Goal: Task Accomplishment & Management: Use online tool/utility

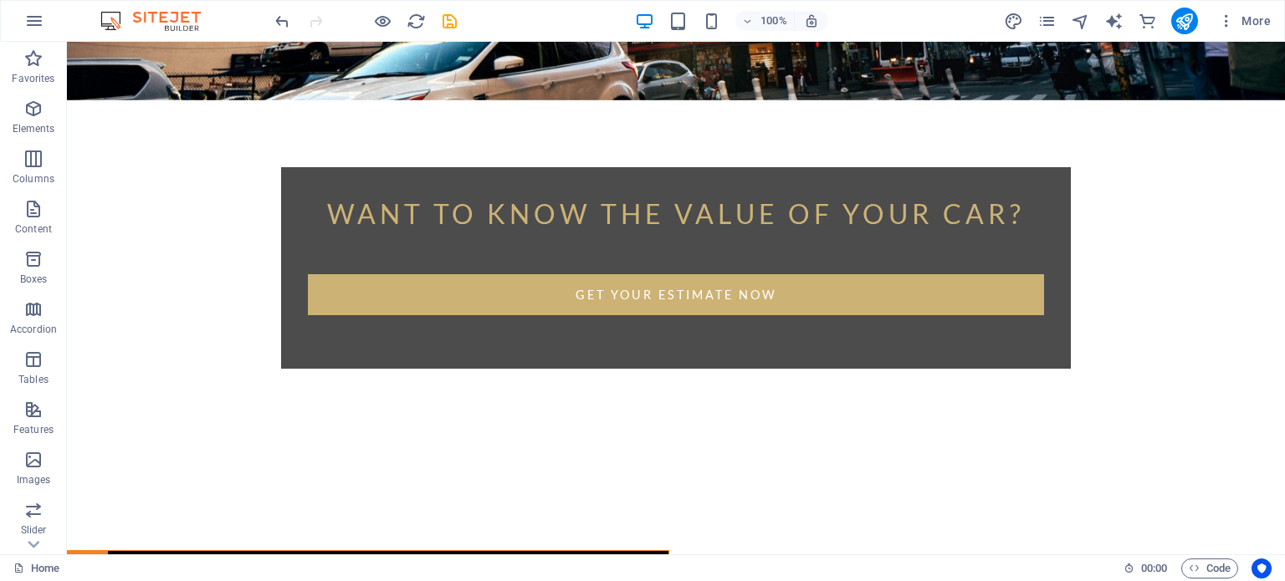
scroll to position [458, 0]
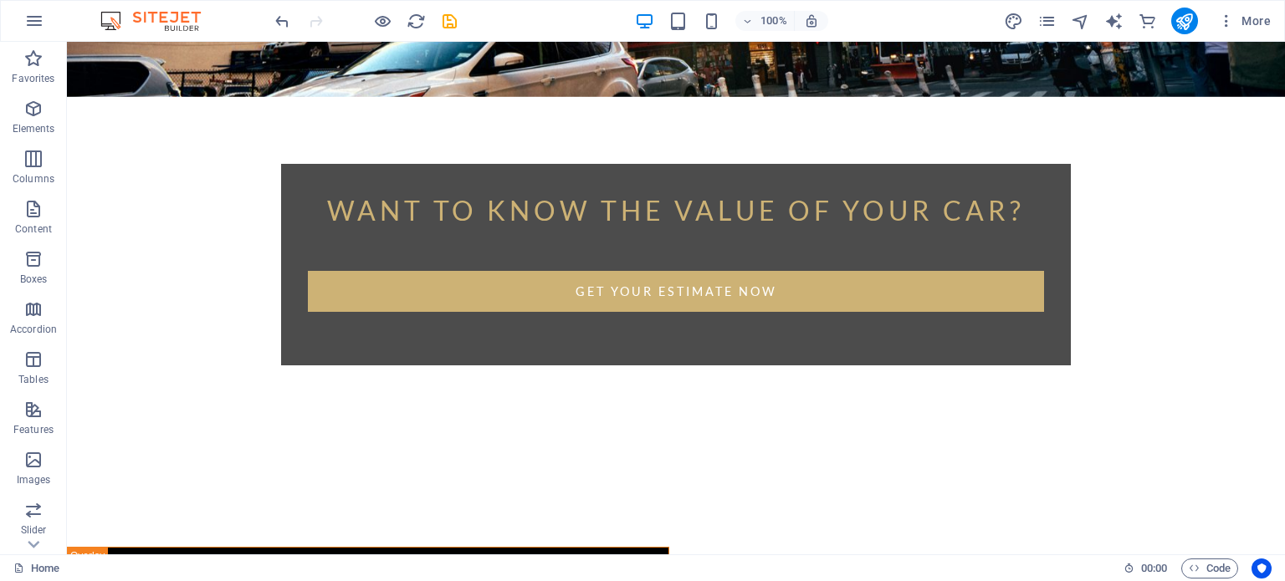
click at [1271, 389] on div "Want to know the value of your car? Get your Estimate now Enter your name and e…" at bounding box center [676, 342] width 1218 height 1518
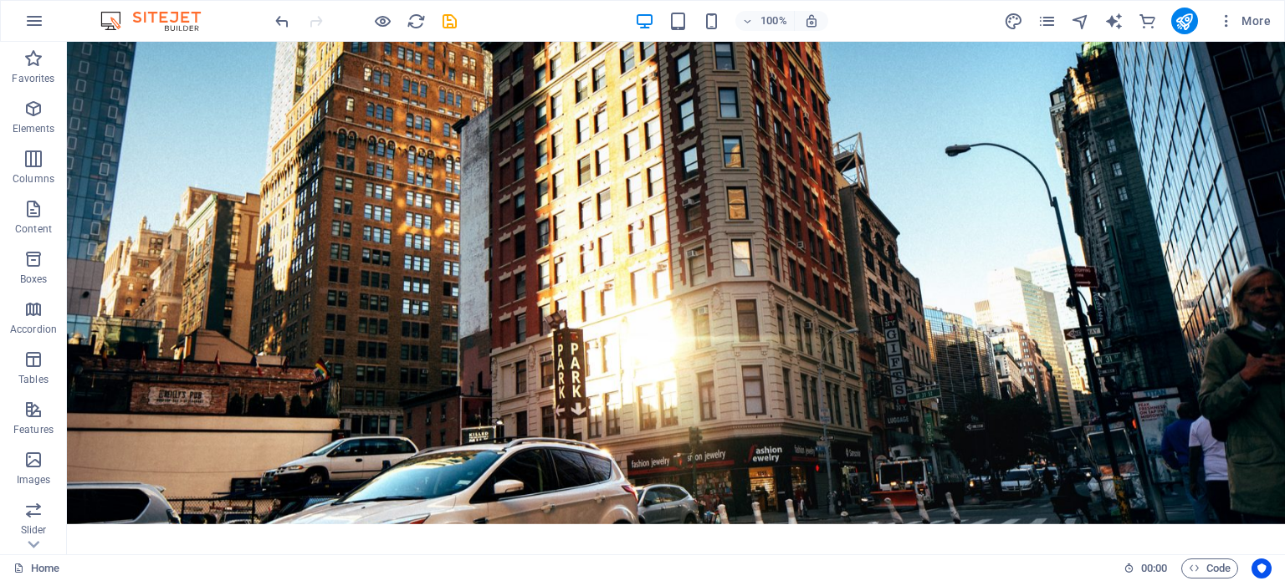
scroll to position [0, 0]
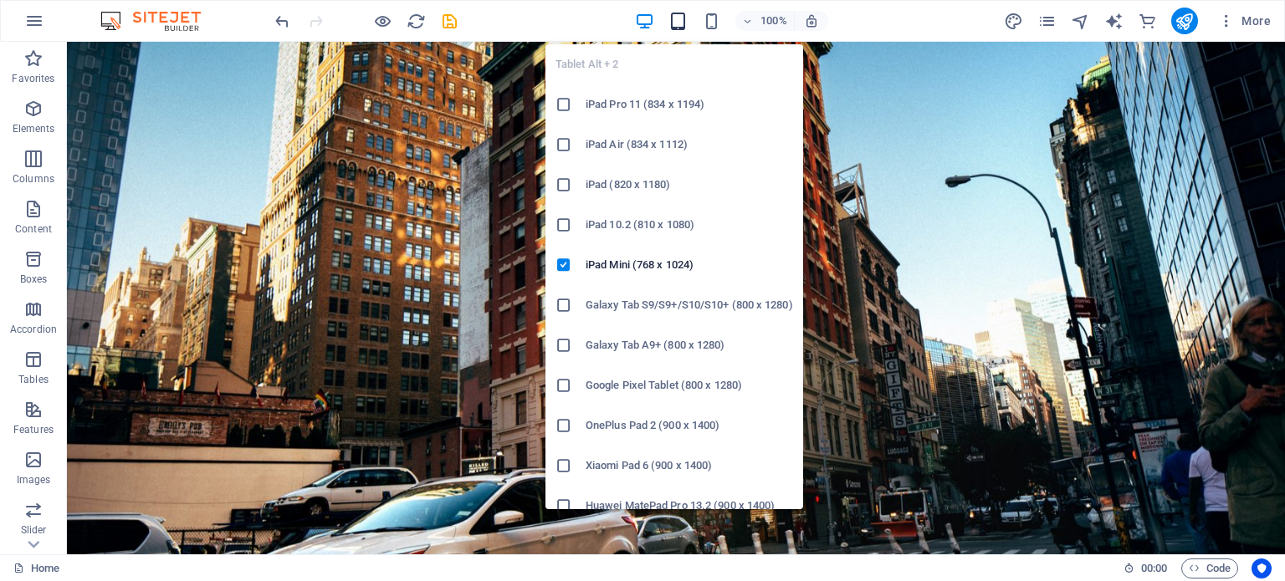
click at [682, 16] on icon "button" at bounding box center [677, 21] width 19 height 19
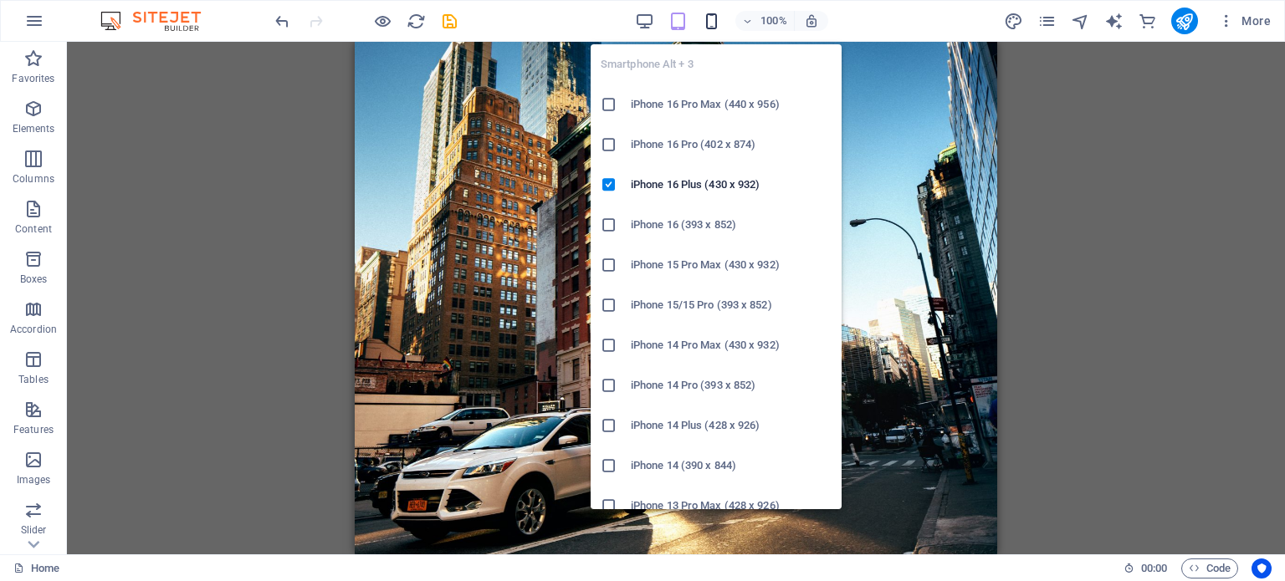
click at [708, 13] on icon "button" at bounding box center [711, 21] width 19 height 19
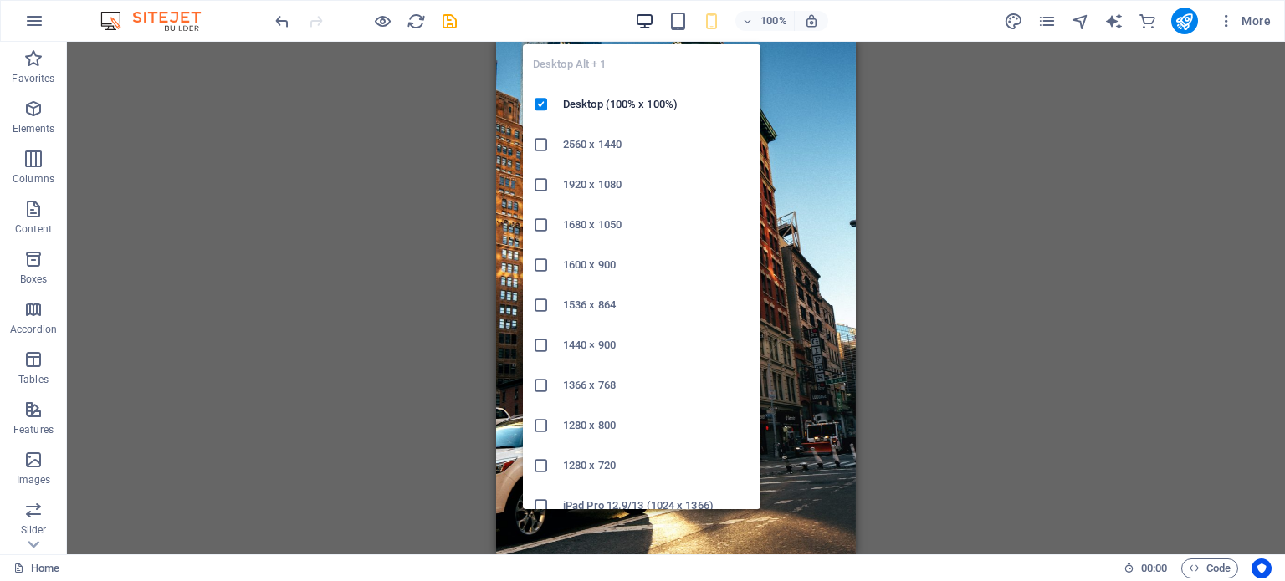
click at [641, 26] on icon "button" at bounding box center [644, 21] width 19 height 19
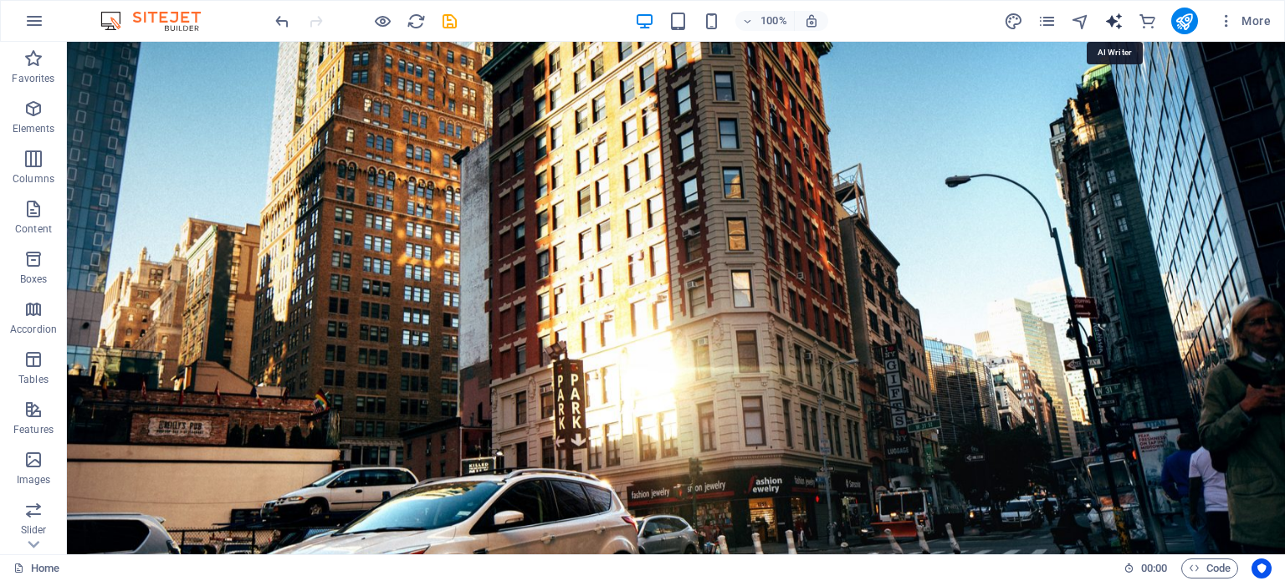
click at [1118, 28] on icon "text_generator" at bounding box center [1113, 21] width 19 height 19
select select "English"
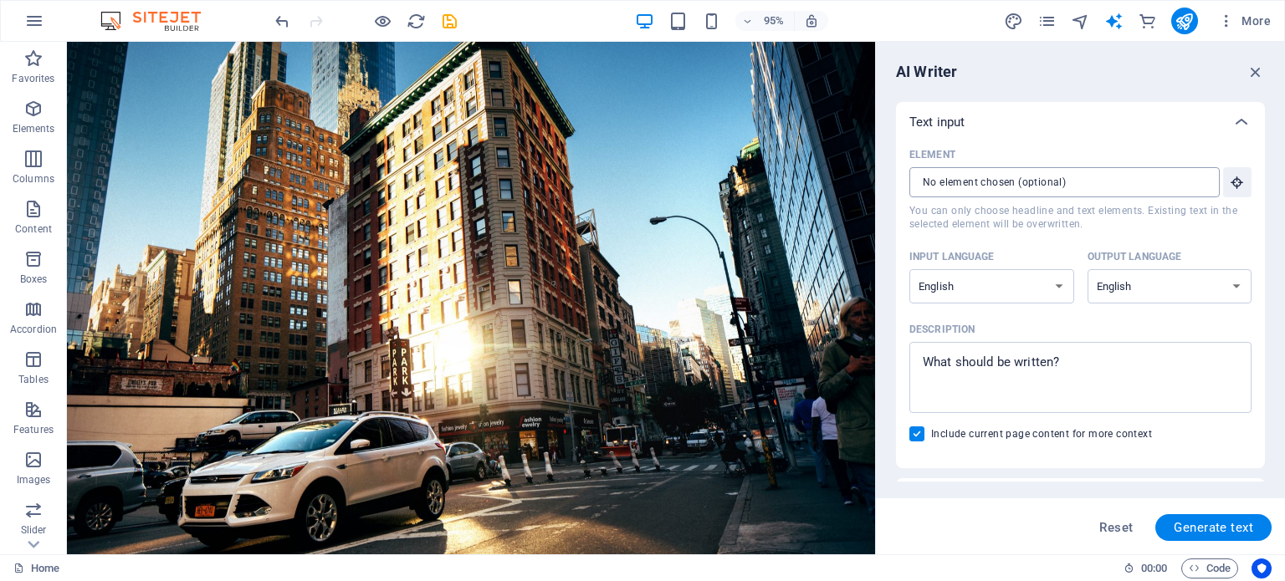
click at [1170, 178] on input "Element ​ You can only choose headline and text elements. Existing text in the …" at bounding box center [1058, 182] width 299 height 30
drag, startPoint x: 1237, startPoint y: 220, endPoint x: 905, endPoint y: 183, distance: 334.1
click at [1030, 294] on select "Albanian Arabic Armenian Awadhi Azerbaijani Bashkir Basque Belarusian Bengali B…" at bounding box center [991, 286] width 165 height 34
click at [909, 269] on select "Albanian Arabic Armenian Awadhi Azerbaijani Bashkir Basque Belarusian Bengali B…" at bounding box center [991, 286] width 165 height 34
click at [1035, 244] on div "Input language" at bounding box center [988, 256] width 158 height 25
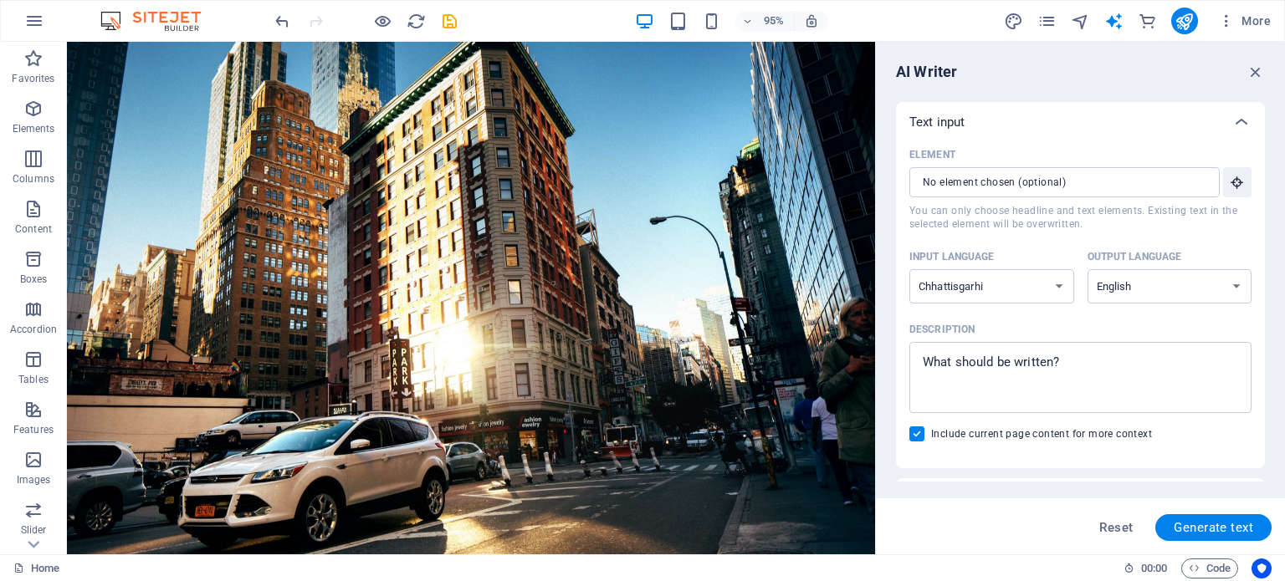
click at [1035, 269] on select "Albanian Arabic Armenian Awadhi Azerbaijani Bashkir Basque Belarusian Bengali B…" at bounding box center [991, 286] width 165 height 34
click at [1017, 290] on select "Albanian Arabic Armenian Awadhi Azerbaijani Bashkir Basque Belarusian Bengali B…" at bounding box center [991, 286] width 165 height 34
click at [909, 269] on select "Albanian Arabic Armenian Awadhi Azerbaijani Bashkir Basque Belarusian Bengali B…" at bounding box center [991, 286] width 165 height 34
click at [1017, 296] on select "Albanian Arabic Armenian Awadhi Azerbaijani Bashkir Basque Belarusian Bengali B…" at bounding box center [991, 286] width 165 height 34
select select "Arabic"
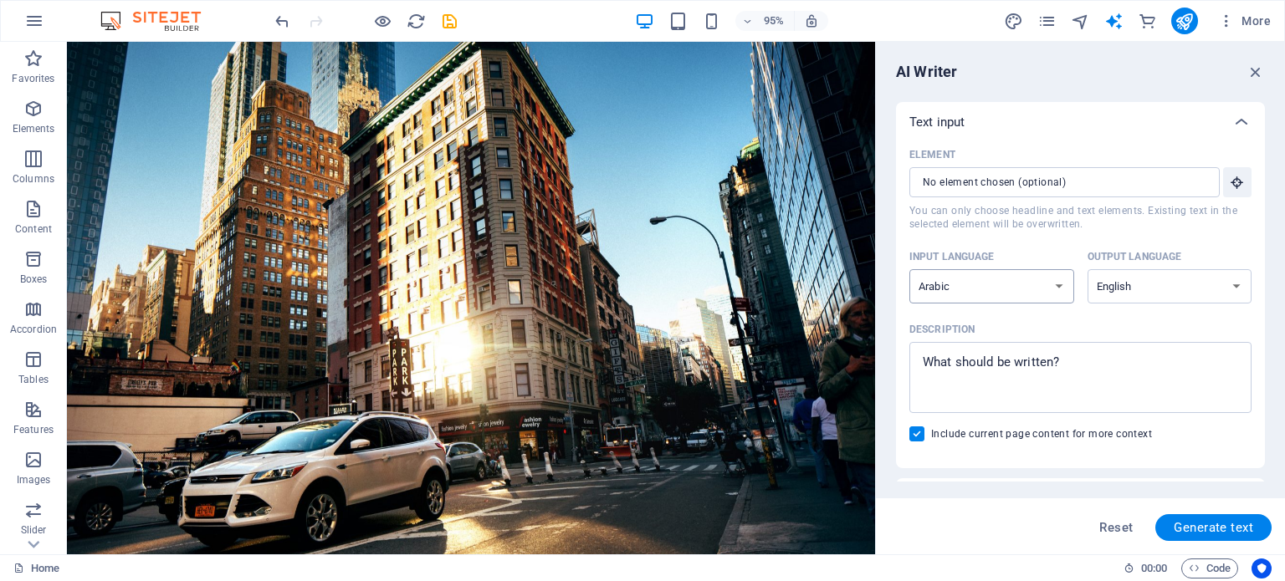
click at [909, 269] on select "Albanian Arabic Armenian Awadhi Azerbaijani Bashkir Basque Belarusian Bengali B…" at bounding box center [991, 286] width 165 height 34
click at [1040, 288] on select "Albanian Arabic Armenian Awadhi Azerbaijani Bashkir Basque Belarusian Bengali B…" at bounding box center [991, 286] width 165 height 34
click at [1259, 73] on icon "button" at bounding box center [1255, 72] width 18 height 18
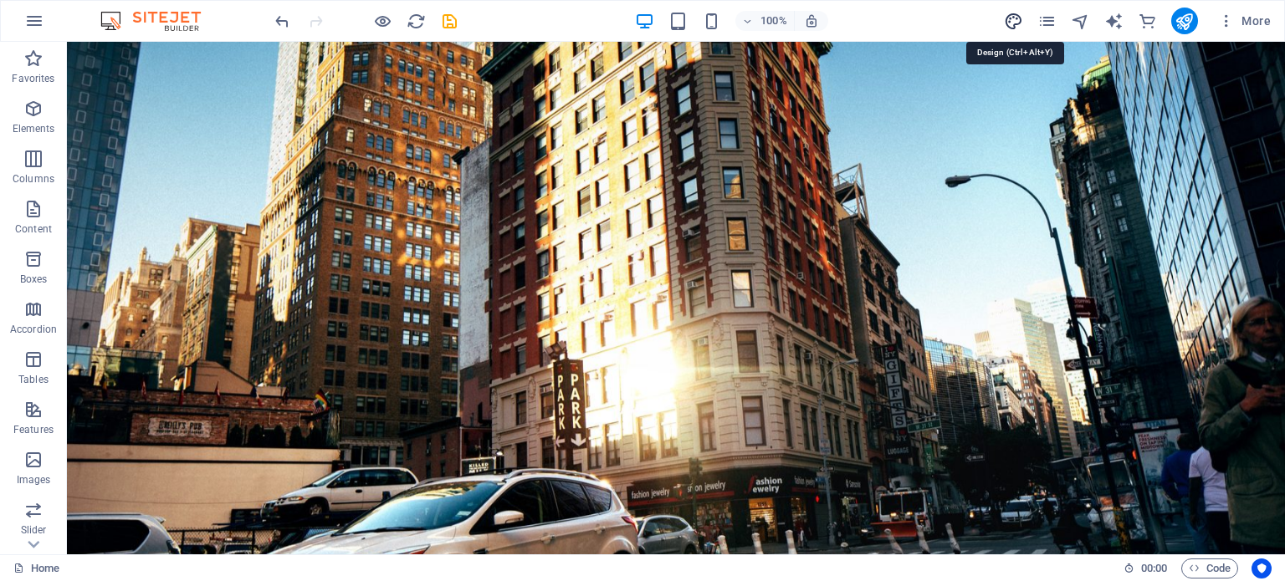
click at [1020, 22] on icon "design" at bounding box center [1013, 21] width 19 height 19
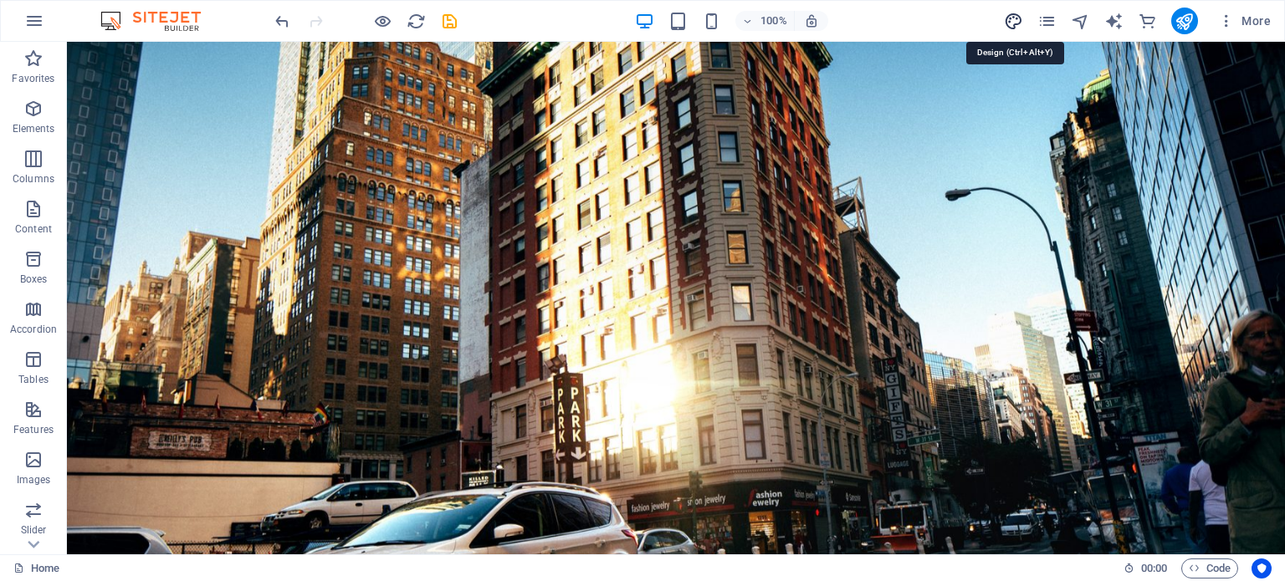
select select "px"
select select "300"
select select "px"
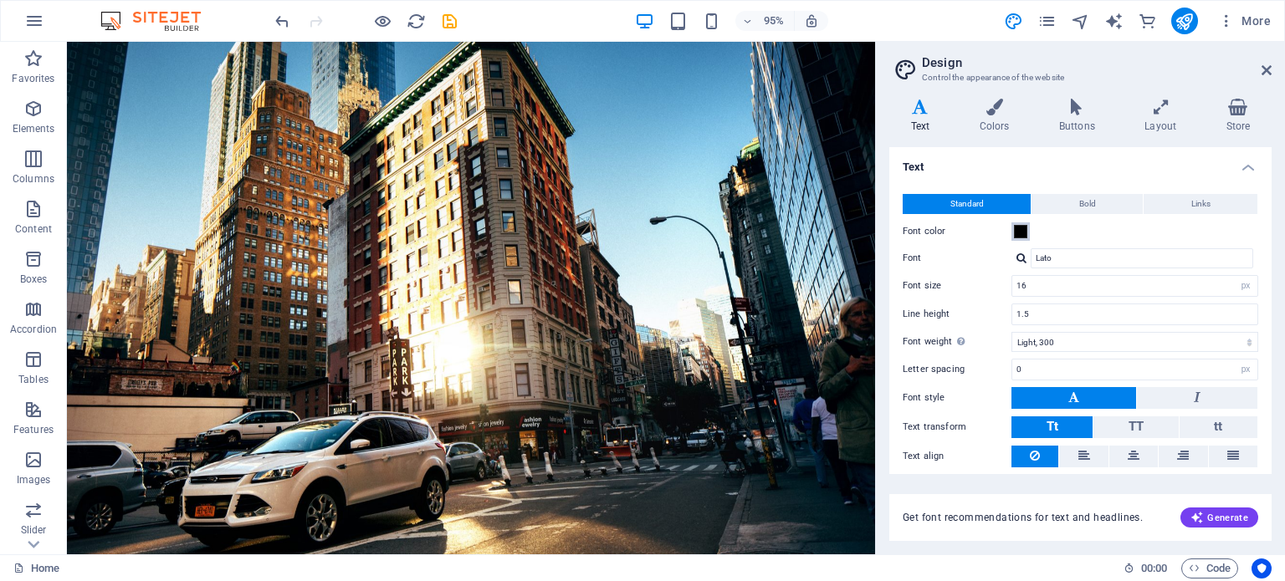
click at [1022, 237] on span at bounding box center [1020, 231] width 13 height 13
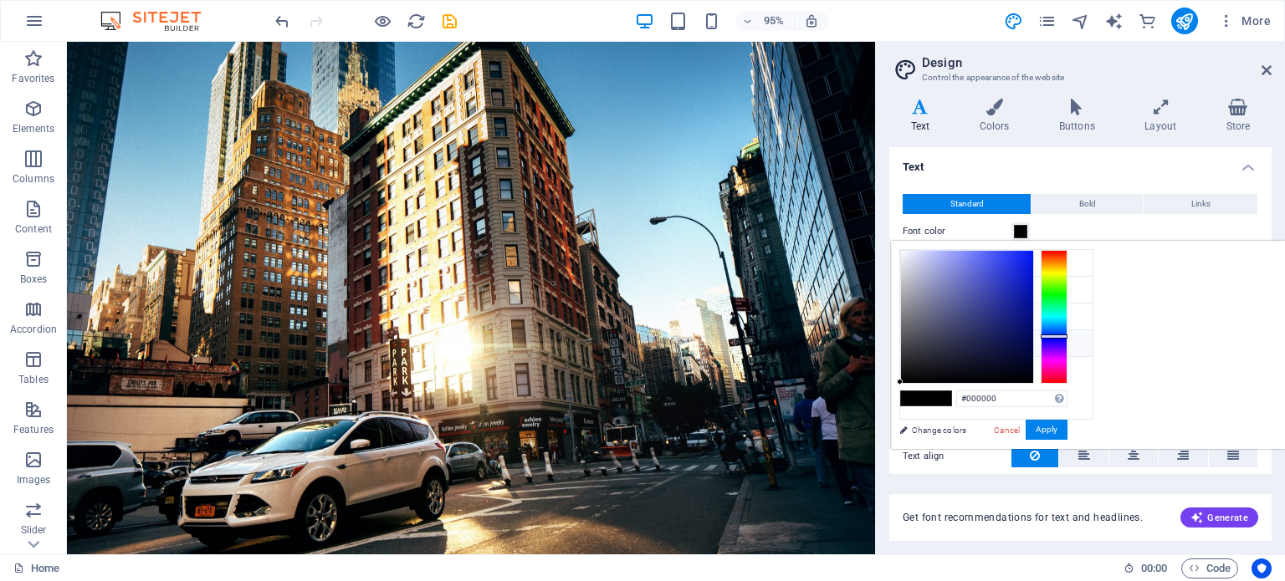
drag, startPoint x: 1262, startPoint y: 377, endPoint x: 1264, endPoint y: 335, distance: 41.9
click at [1067, 335] on div at bounding box center [1053, 317] width 27 height 134
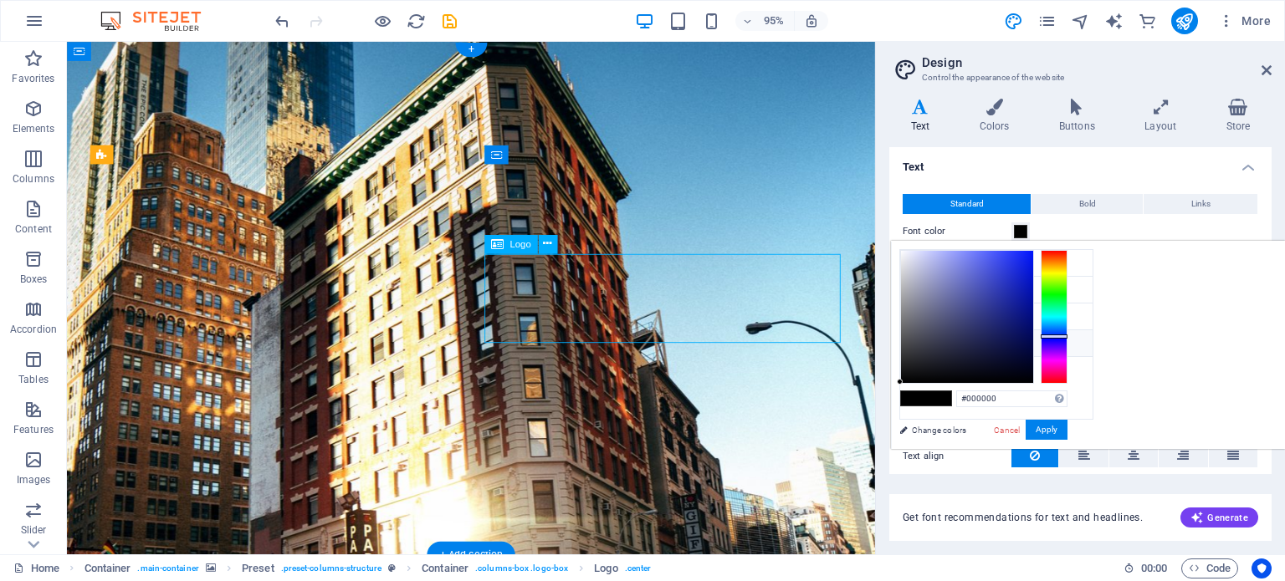
select select "px"
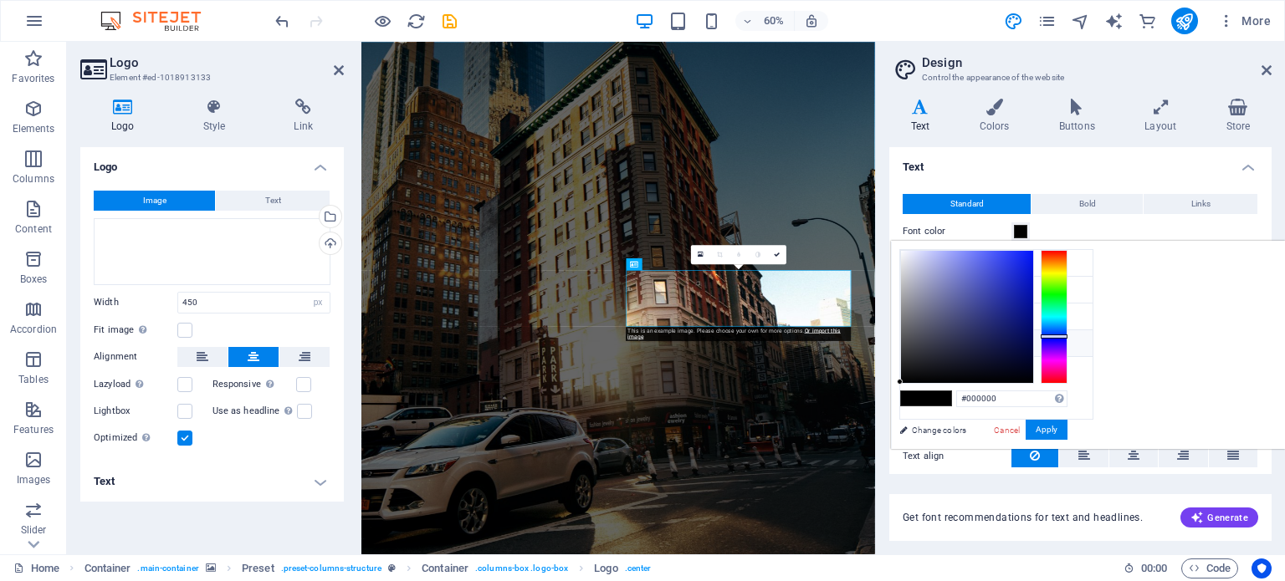
click at [126, 117] on h4 "Logo" at bounding box center [126, 116] width 92 height 35
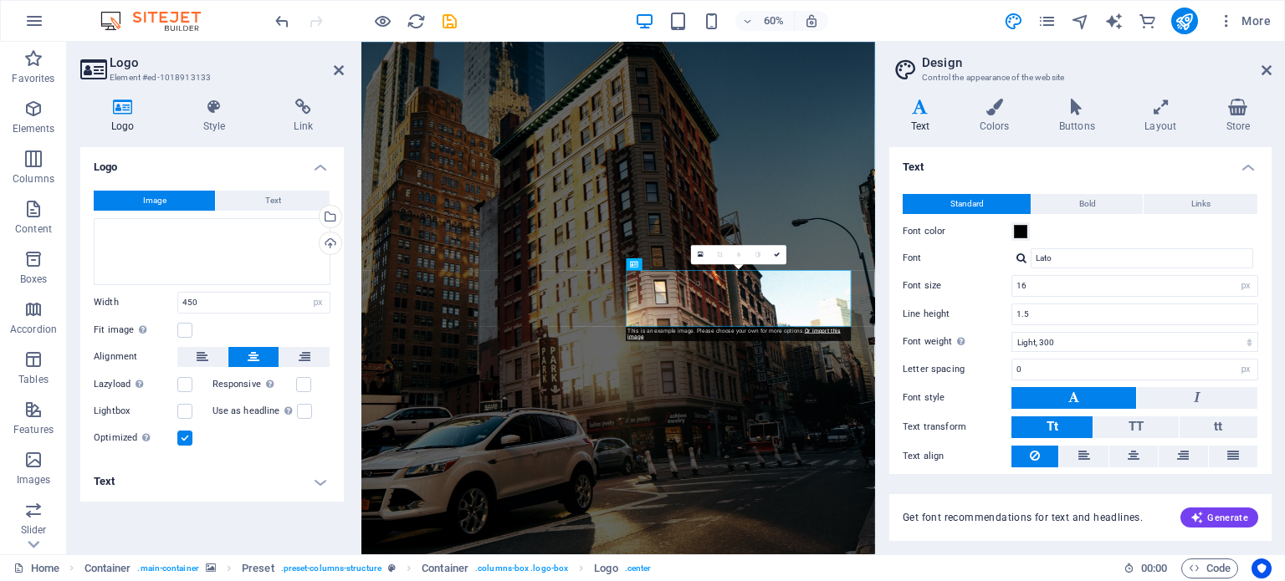
click at [1255, 60] on h2 "Design" at bounding box center [1097, 62] width 350 height 15
click at [1271, 69] on aside "Design Control the appearance of the website Variants Text Colors Buttons Layou…" at bounding box center [1080, 298] width 410 height 513
click at [329, 243] on div "Upload" at bounding box center [328, 245] width 25 height 25
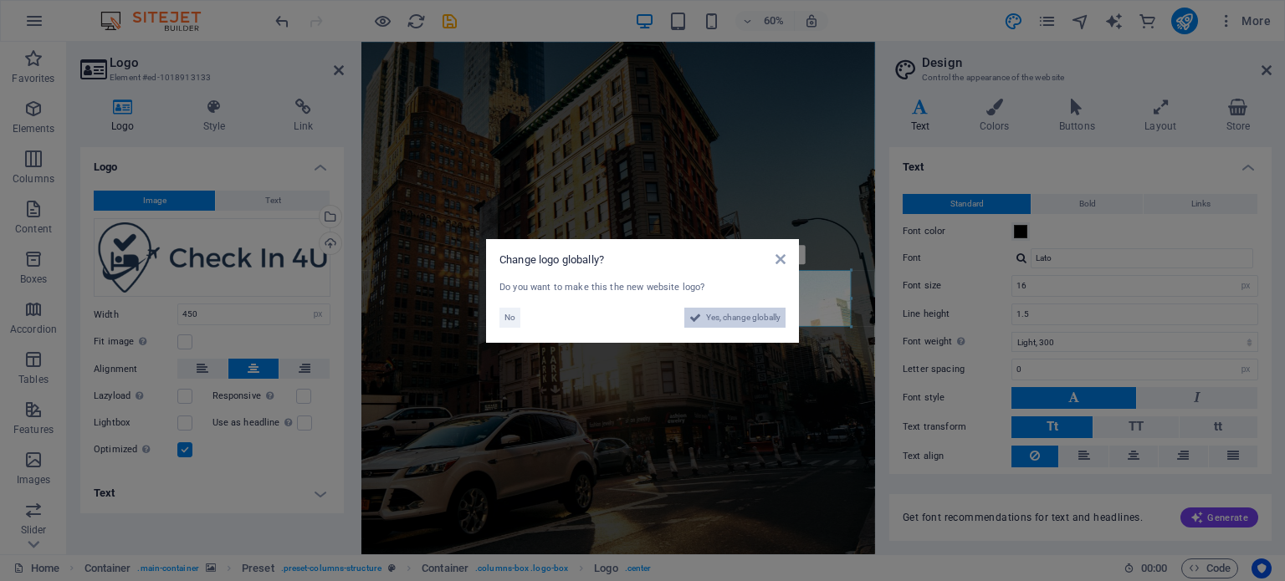
click at [713, 316] on span "Yes, change globally" at bounding box center [743, 318] width 74 height 20
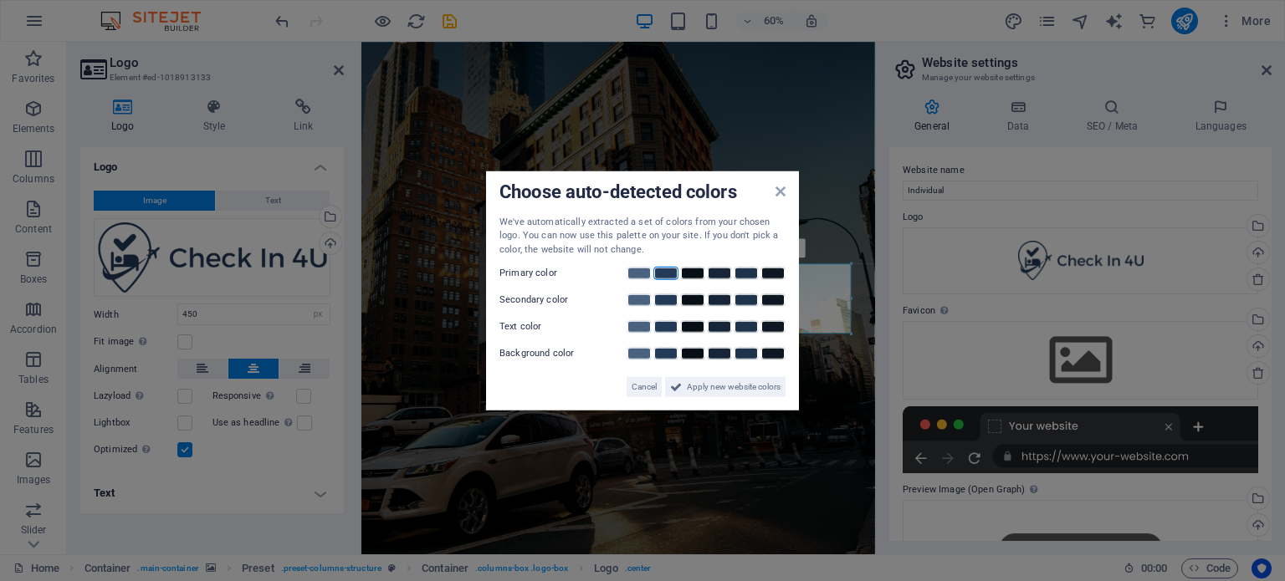
click at [666, 278] on link at bounding box center [665, 273] width 25 height 13
click at [739, 390] on span "Apply new website colors" at bounding box center [734, 387] width 94 height 20
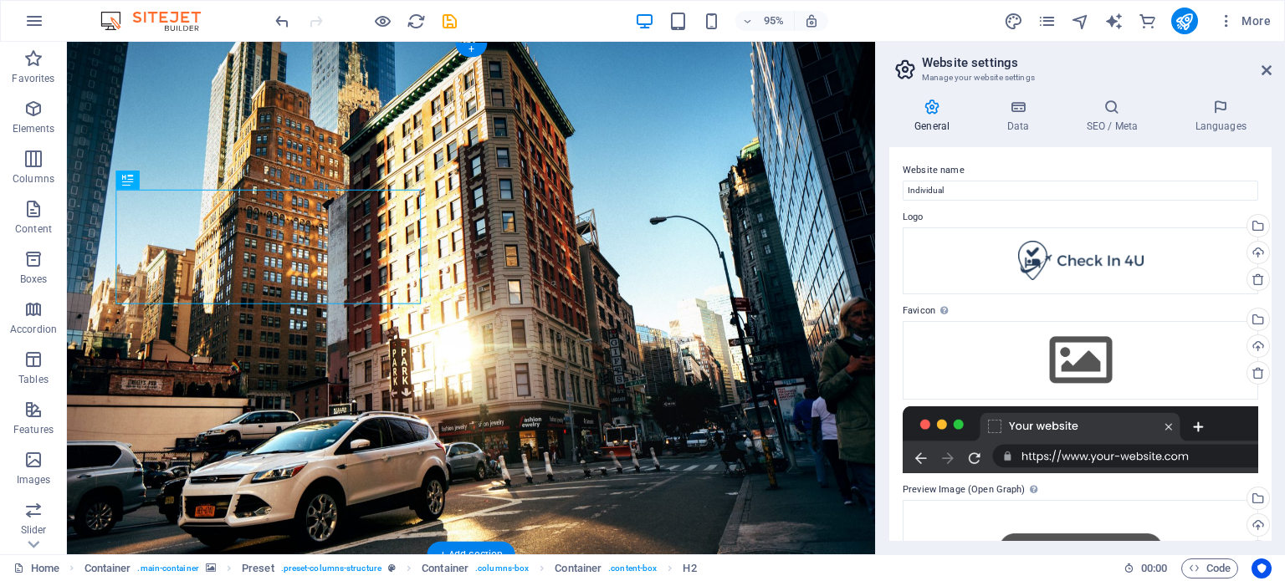
click at [660, 127] on figure at bounding box center [492, 312] width 851 height 540
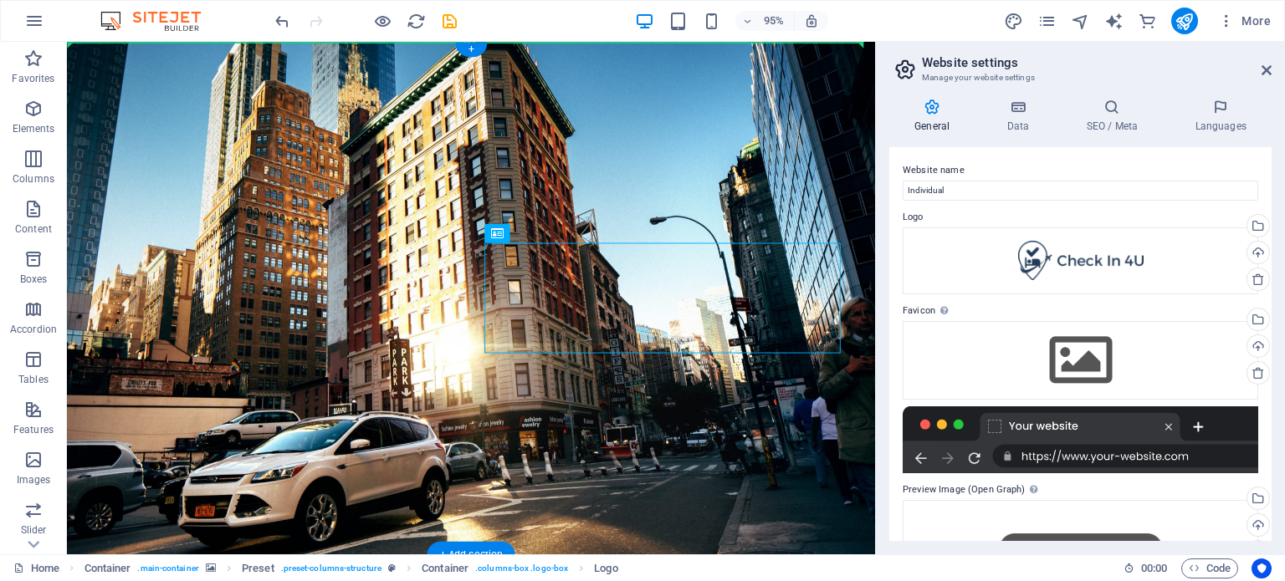
drag, startPoint x: 676, startPoint y: 309, endPoint x: 628, endPoint y: 162, distance: 154.7
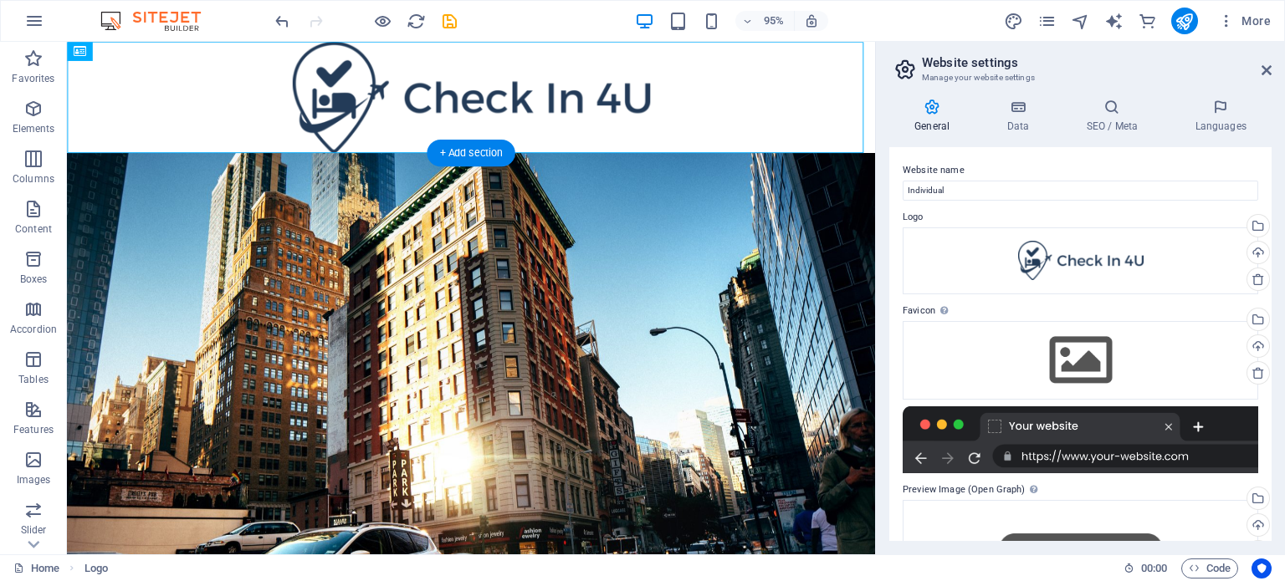
click at [686, 191] on figure at bounding box center [492, 429] width 851 height 540
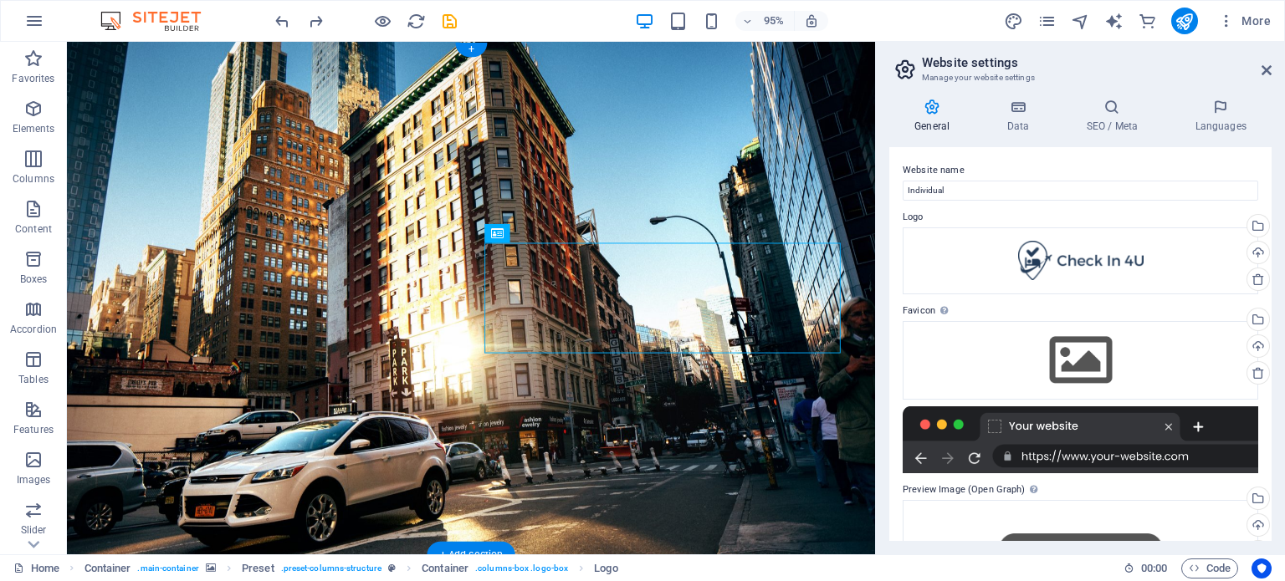
click at [765, 496] on figure at bounding box center [492, 312] width 851 height 540
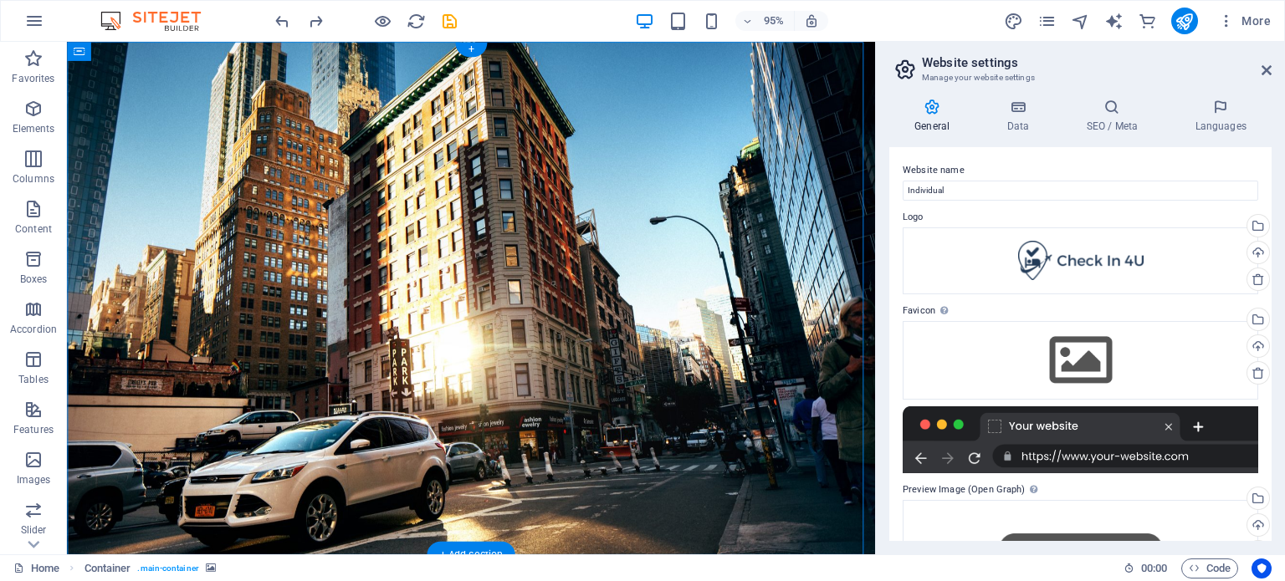
click at [668, 115] on figure at bounding box center [492, 312] width 851 height 540
select select "%"
select select "vh"
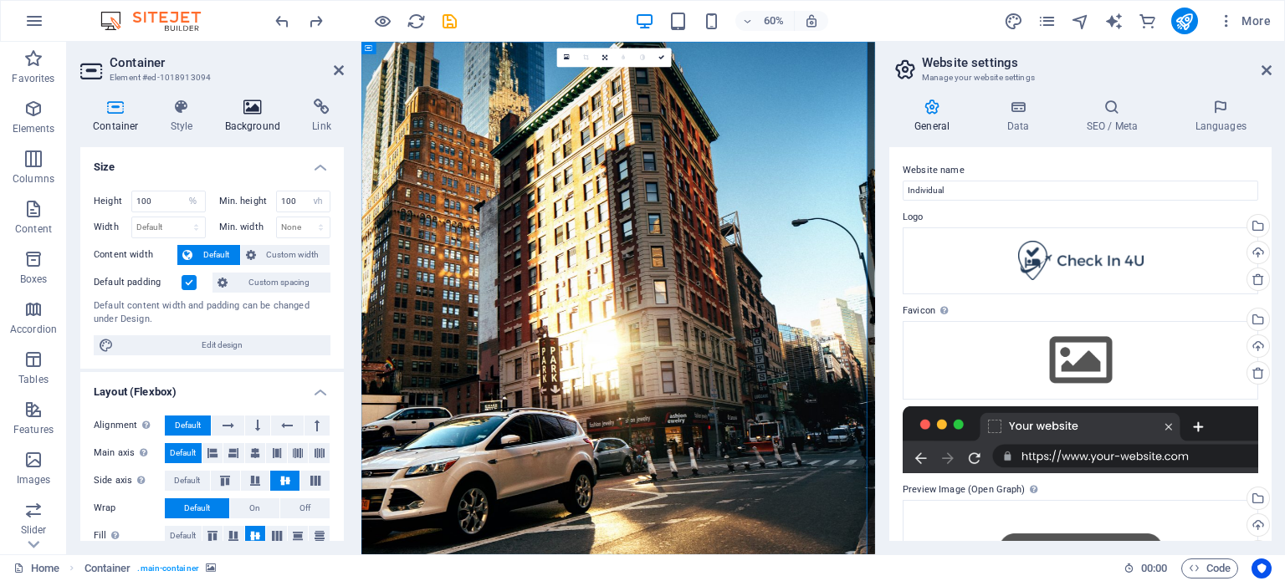
click at [281, 115] on icon at bounding box center [252, 107] width 81 height 17
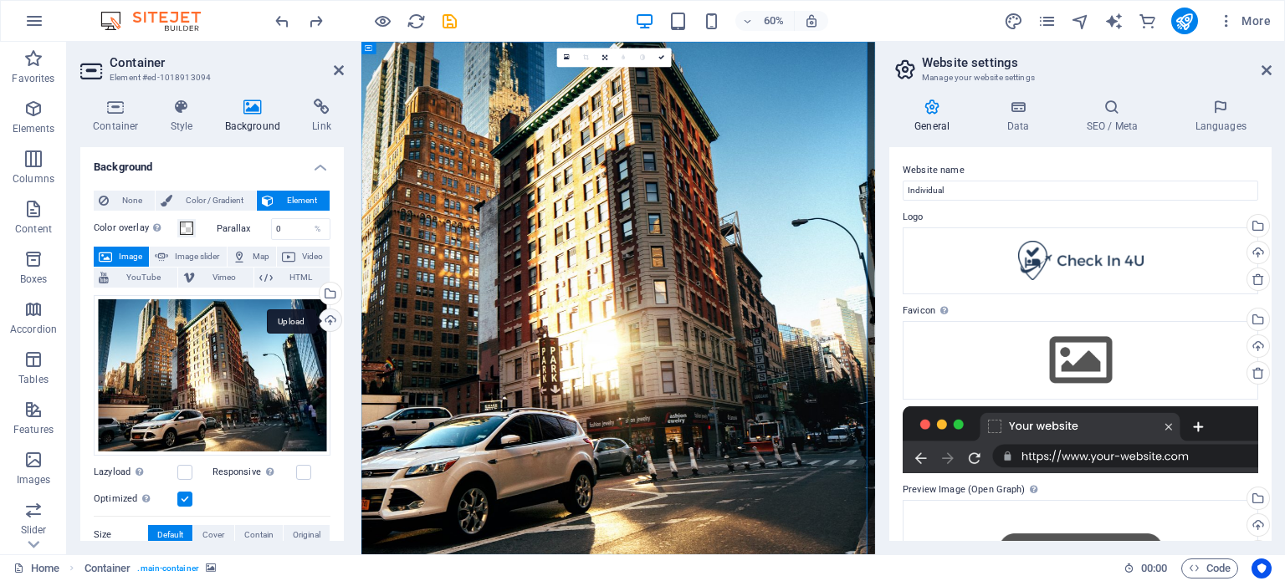
click at [330, 314] on div "Upload" at bounding box center [328, 321] width 25 height 25
click at [324, 304] on div "Select files from the file manager, stock photos, or upload file(s)" at bounding box center [328, 295] width 25 height 25
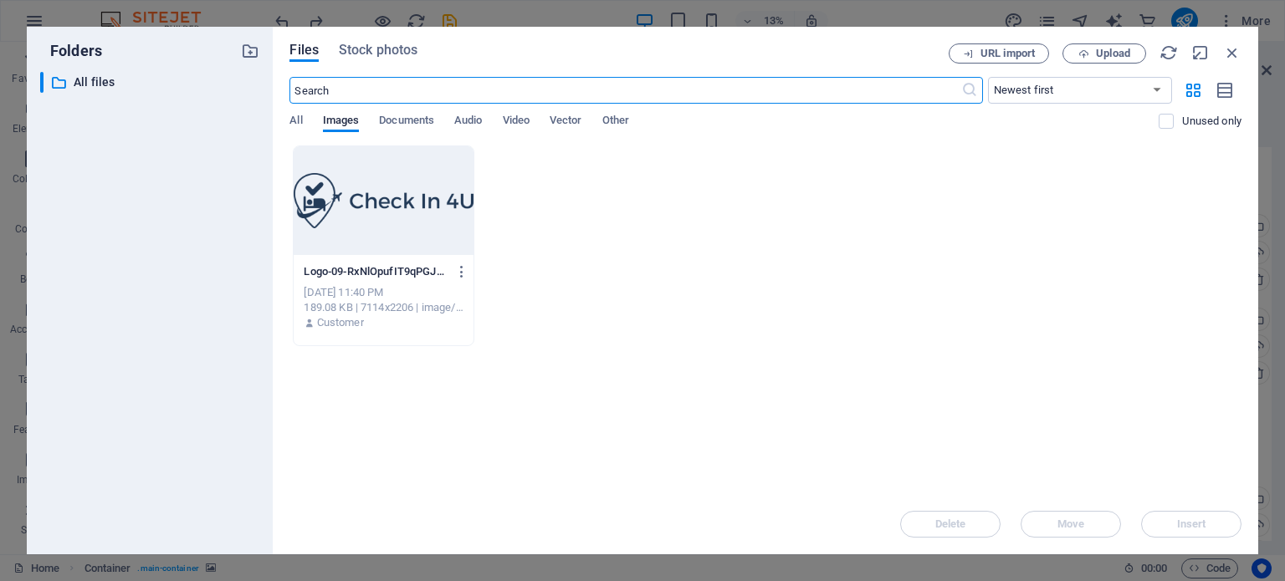
click at [391, 215] on div at bounding box center [383, 200] width 179 height 109
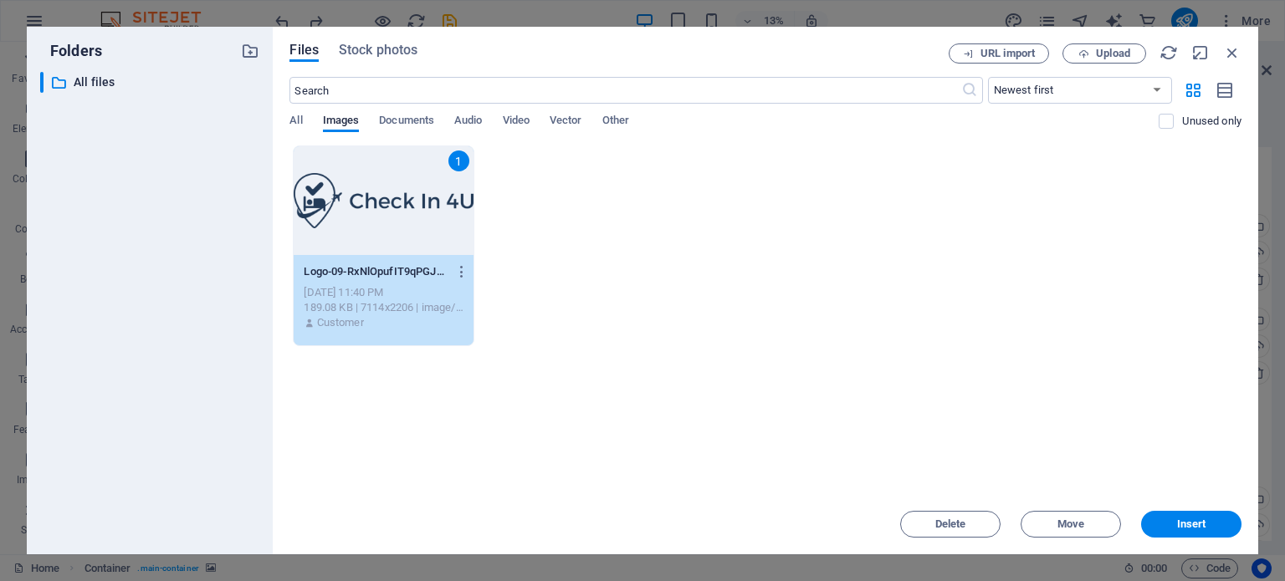
click at [391, 215] on div "1" at bounding box center [383, 200] width 179 height 109
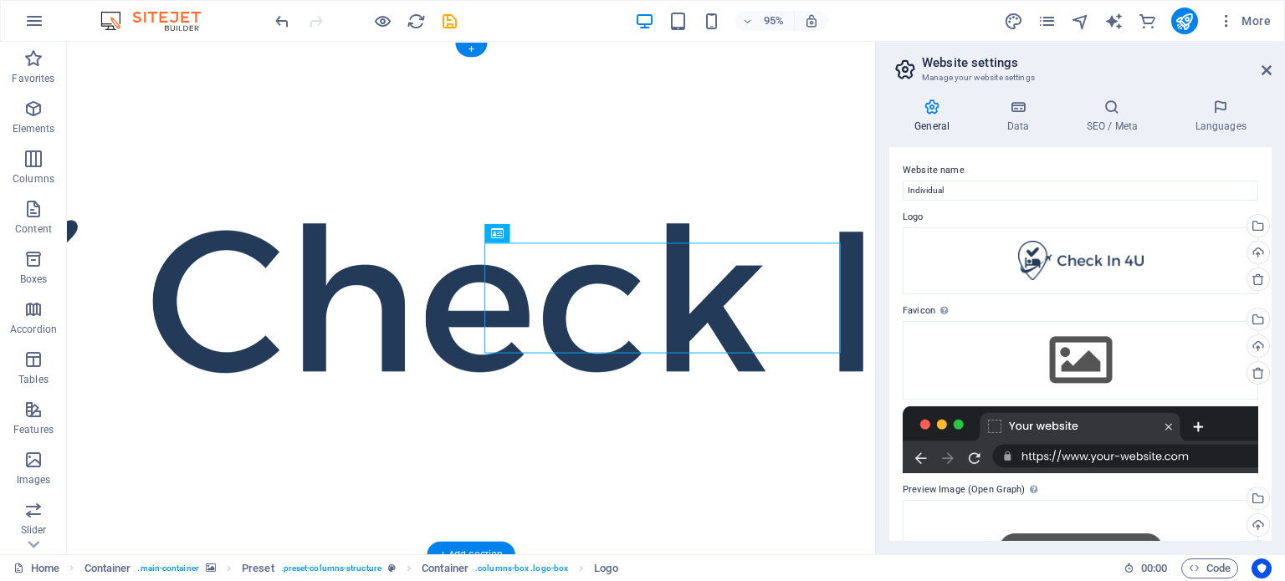
drag, startPoint x: 620, startPoint y: 461, endPoint x: 728, endPoint y: 197, distance: 285.0
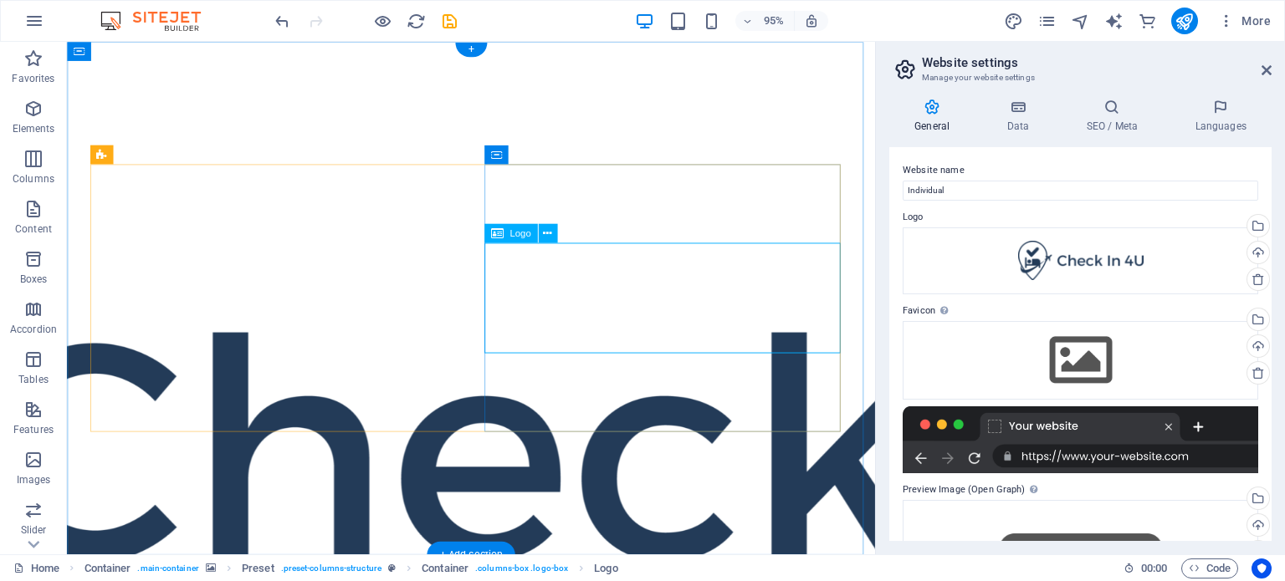
select select "px"
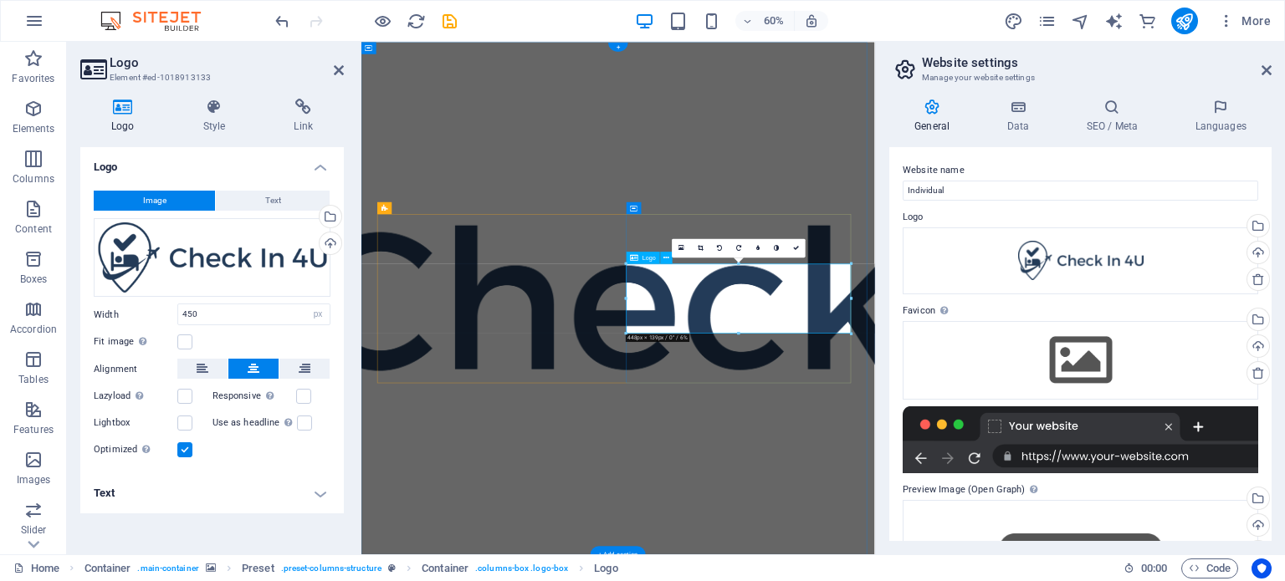
click at [664, 262] on div at bounding box center [738, 263] width 225 height 3
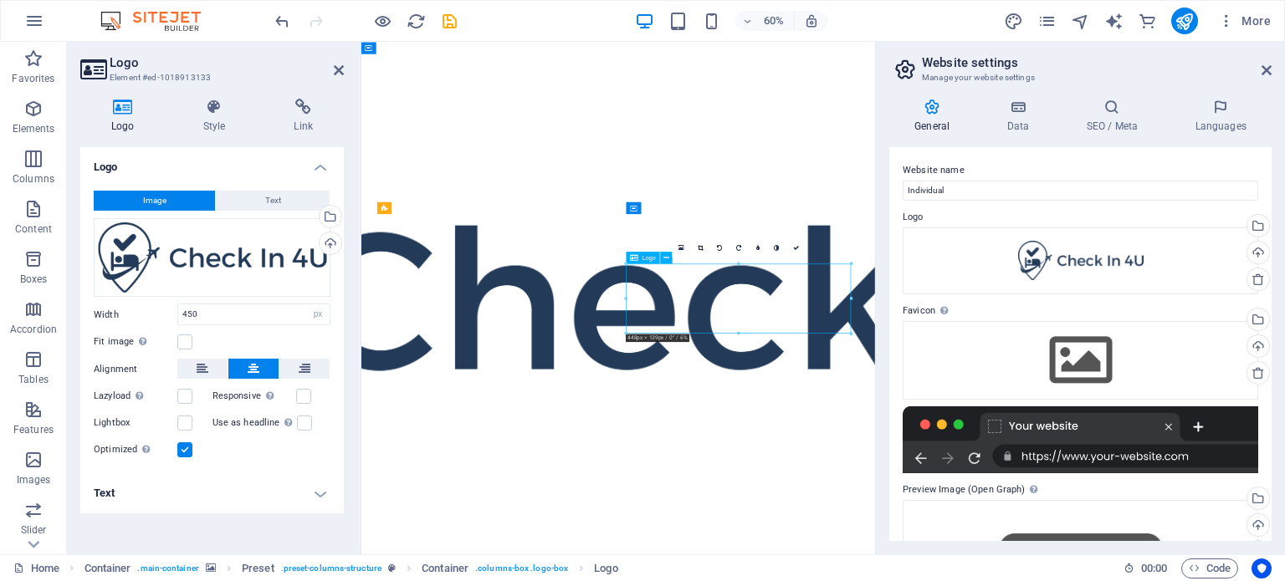
drag, startPoint x: 896, startPoint y: 450, endPoint x: 897, endPoint y: 434, distance: 16.0
drag, startPoint x: 897, startPoint y: 434, endPoint x: 878, endPoint y: 655, distance: 221.6
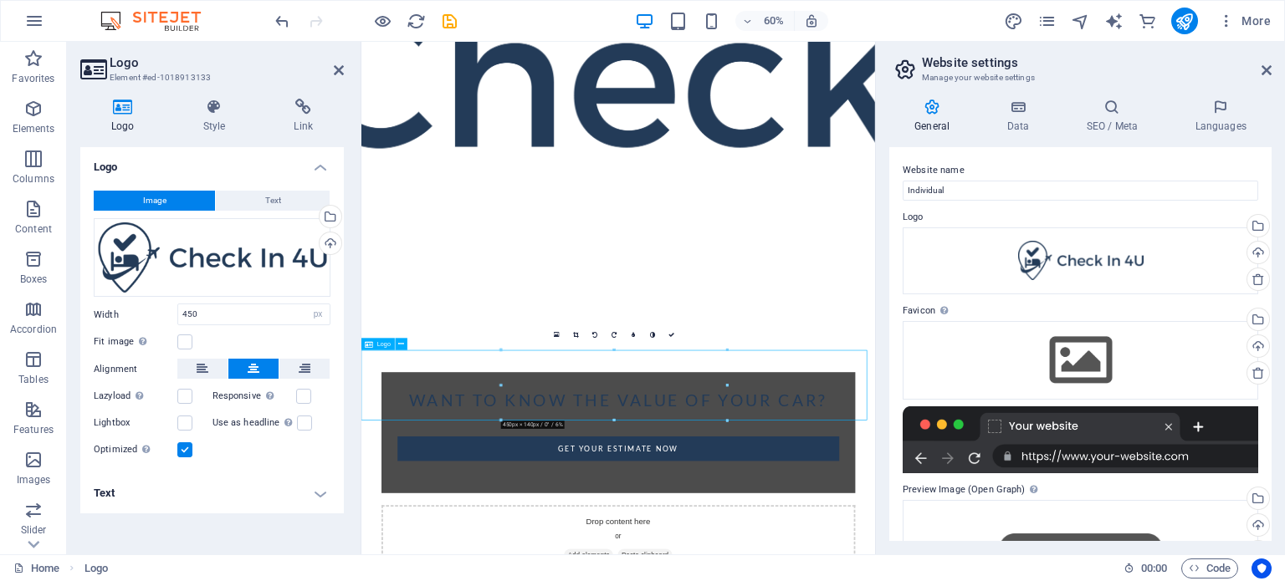
scroll to position [486, 0]
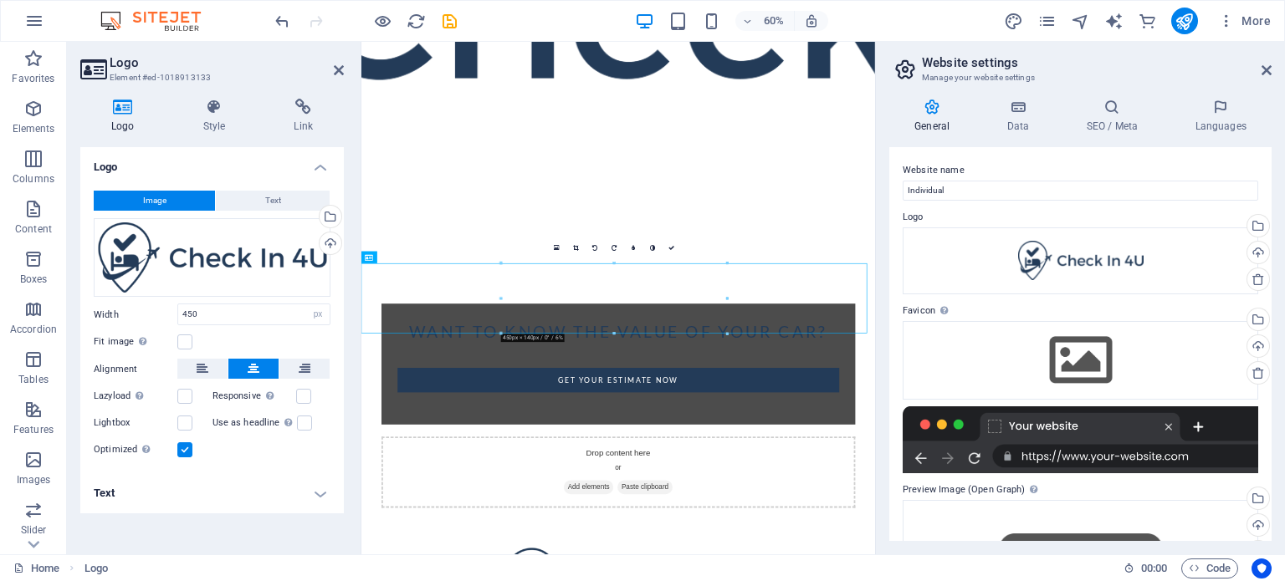
click at [1016, 546] on div "Want to know the value of your car? Get your Estimate now Drop content here or …" at bounding box center [789, 520] width 856 height 1929
drag, startPoint x: 895, startPoint y: 501, endPoint x: 926, endPoint y: 277, distance: 226.3
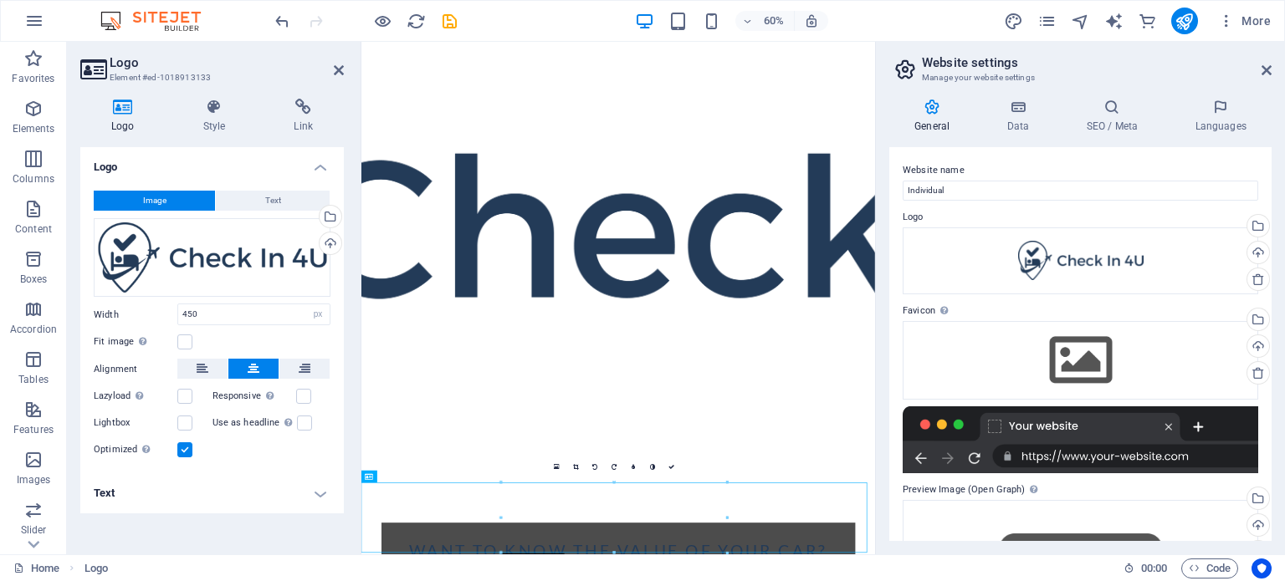
scroll to position [119, 0]
click at [971, 496] on figure at bounding box center [789, 350] width 856 height 855
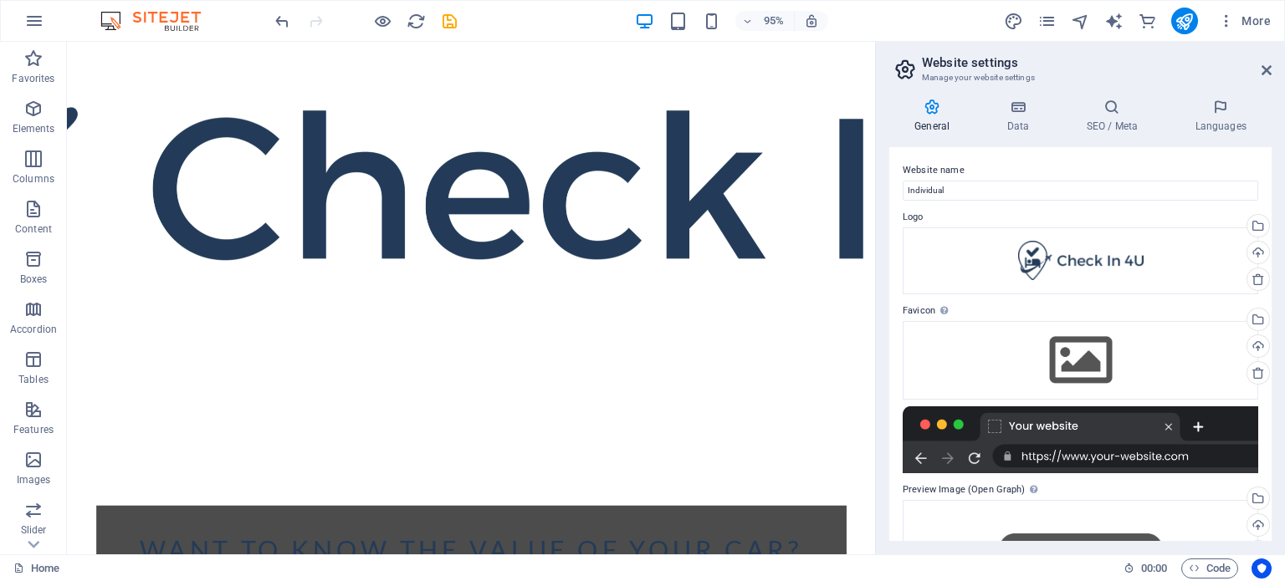
click at [1270, 86] on div "General Data SEO / Meta Languages Website name Individual Logo Drag files here,…" at bounding box center [1080, 319] width 409 height 469
click at [1271, 56] on aside "Website settings Manage your website settings General Data SEO / Meta Languages…" at bounding box center [1080, 298] width 410 height 513
click at [1265, 66] on icon at bounding box center [1266, 70] width 10 height 13
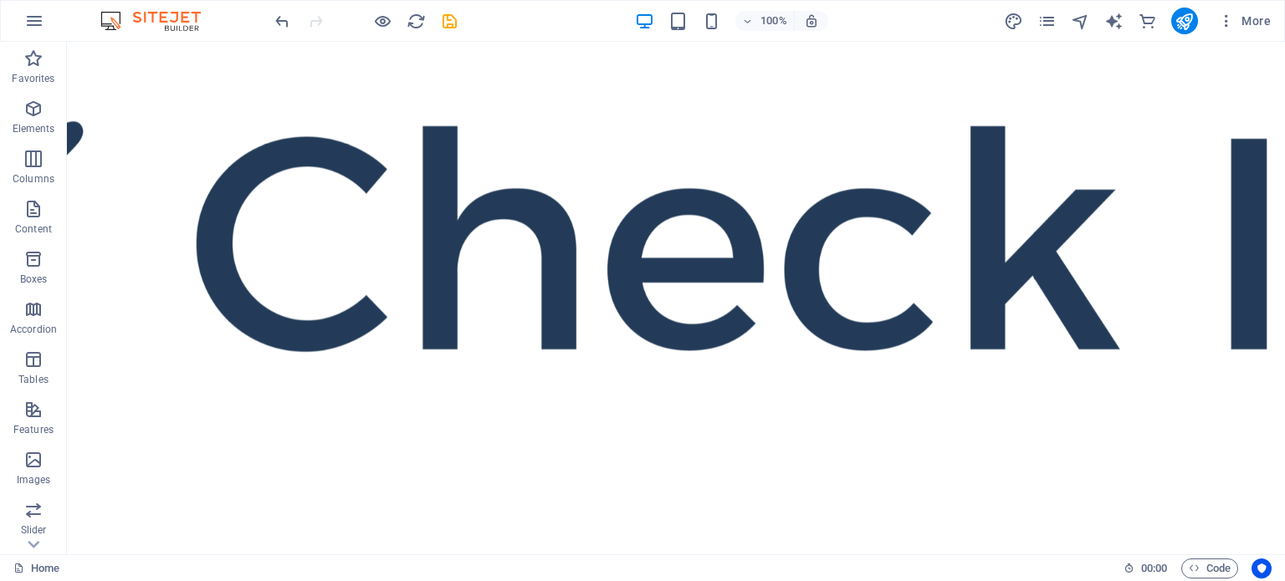
scroll to position [0, 0]
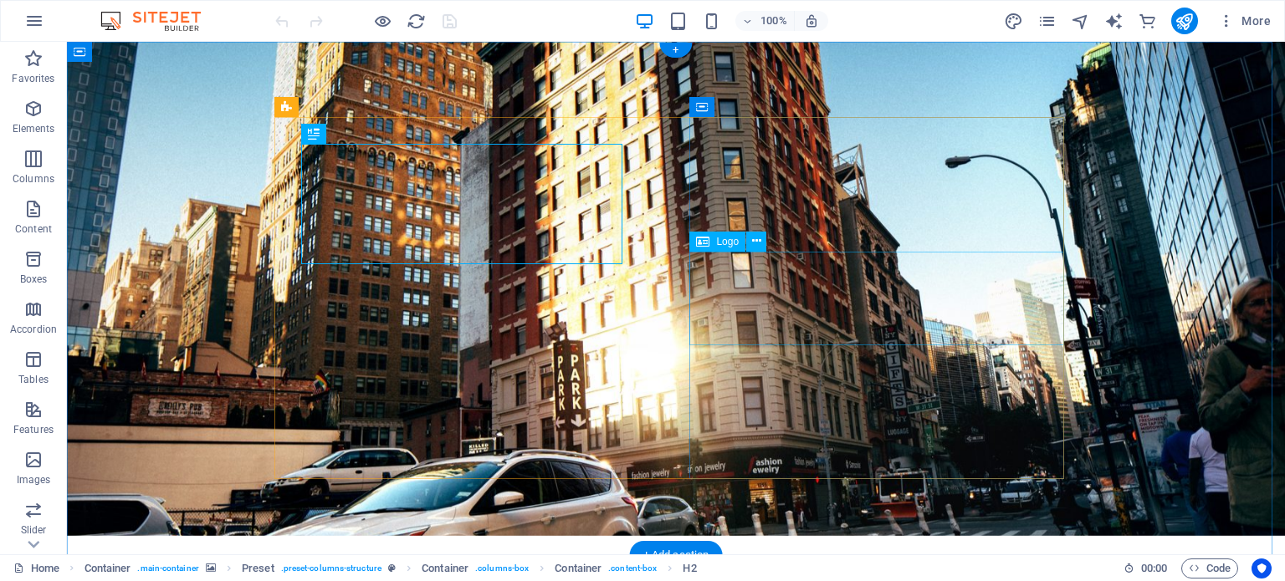
scroll to position [35, 0]
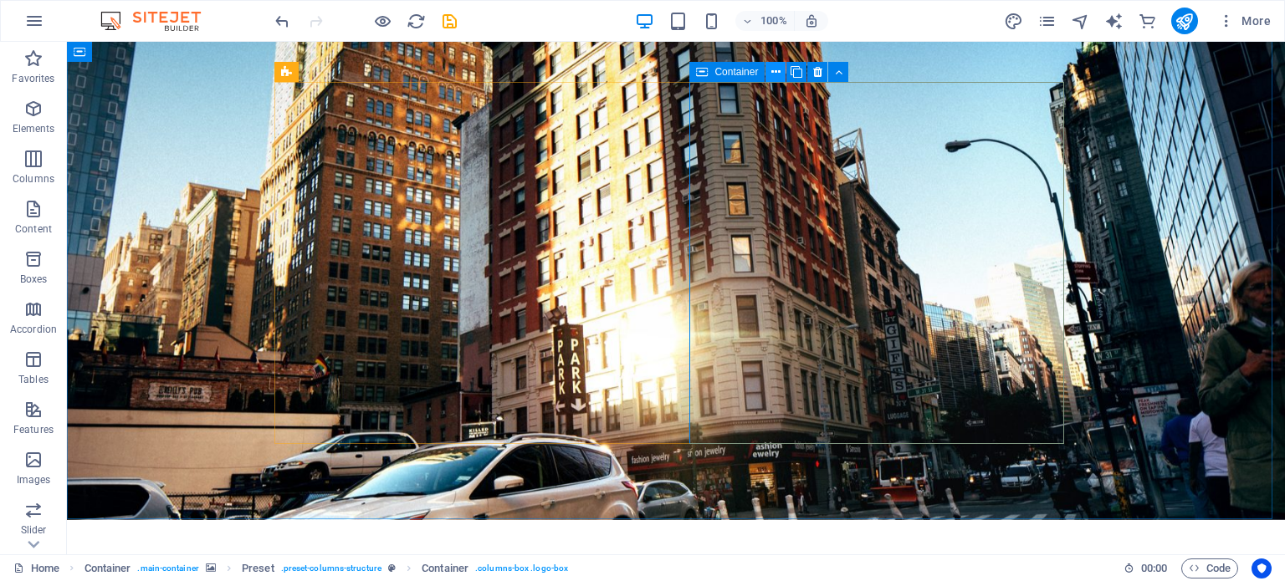
click at [769, 71] on button at bounding box center [775, 72] width 20 height 20
click at [778, 73] on icon at bounding box center [775, 73] width 9 height 18
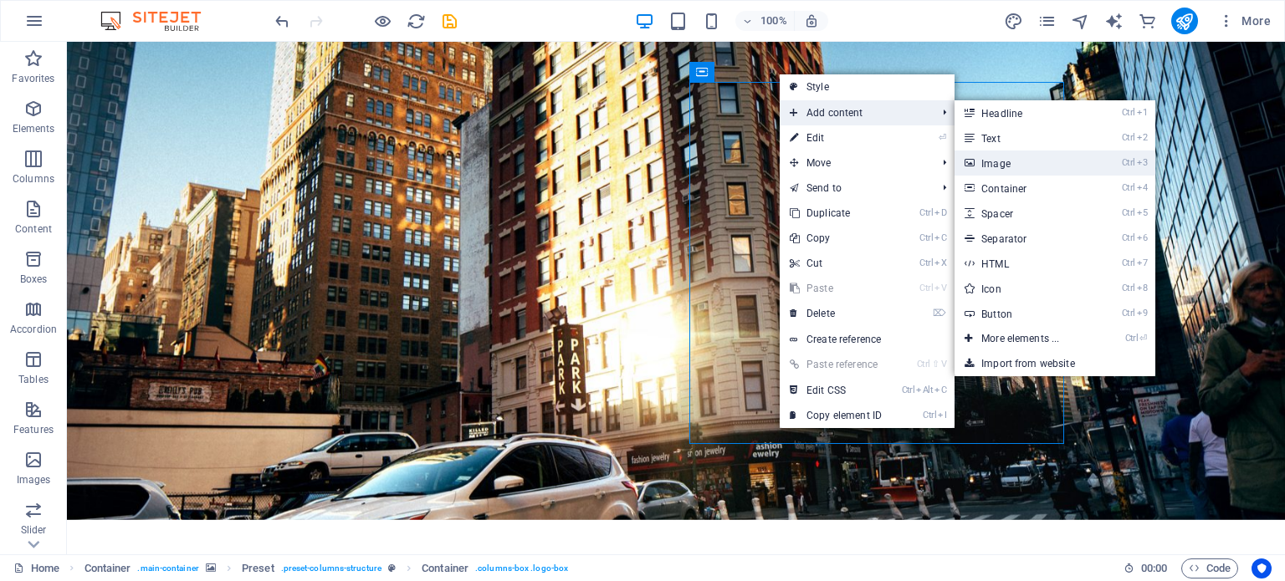
click at [1043, 158] on link "Ctrl 3 Image" at bounding box center [1023, 163] width 138 height 25
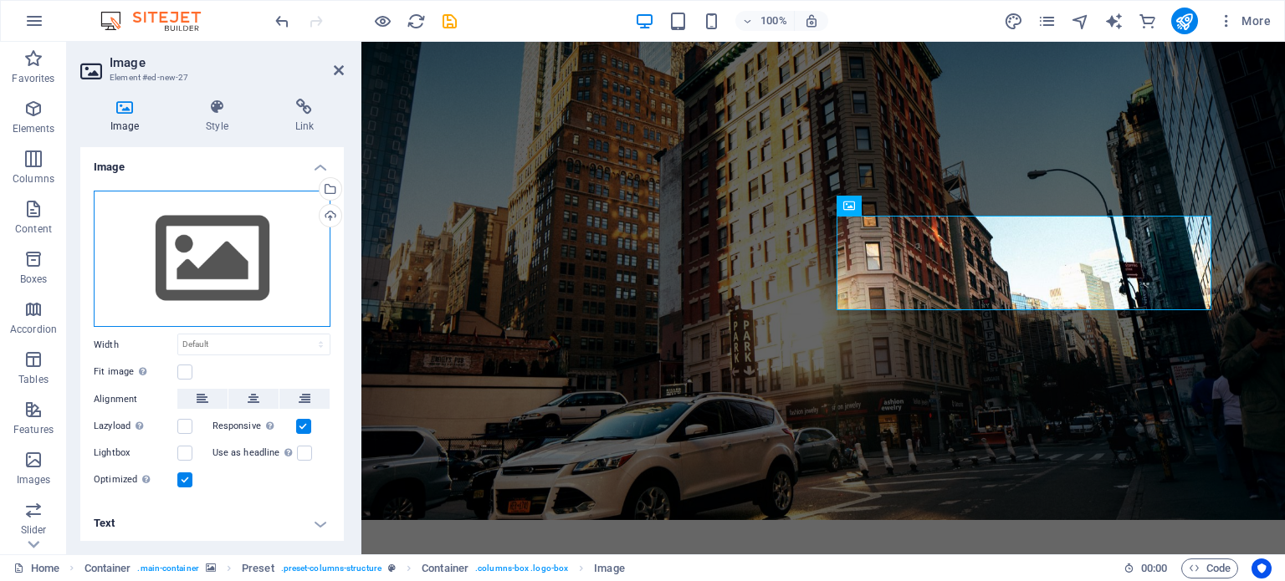
click at [223, 277] on div "Drag files here, click to choose files or select files from Files or our free s…" at bounding box center [212, 259] width 237 height 137
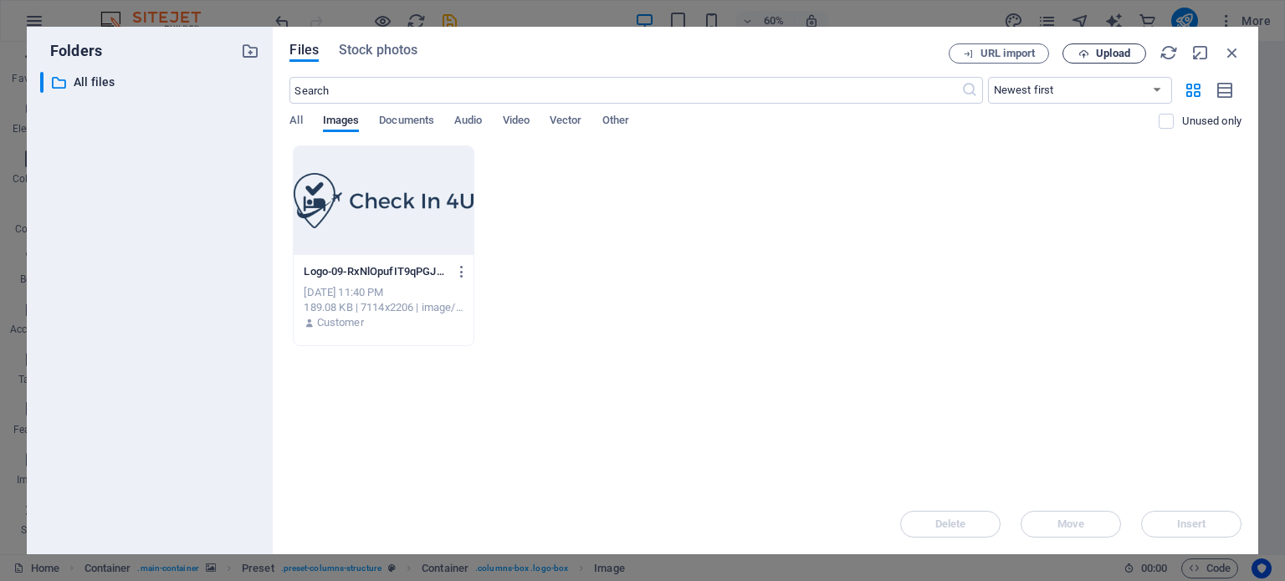
click at [1090, 55] on span "Upload" at bounding box center [1104, 54] width 69 height 11
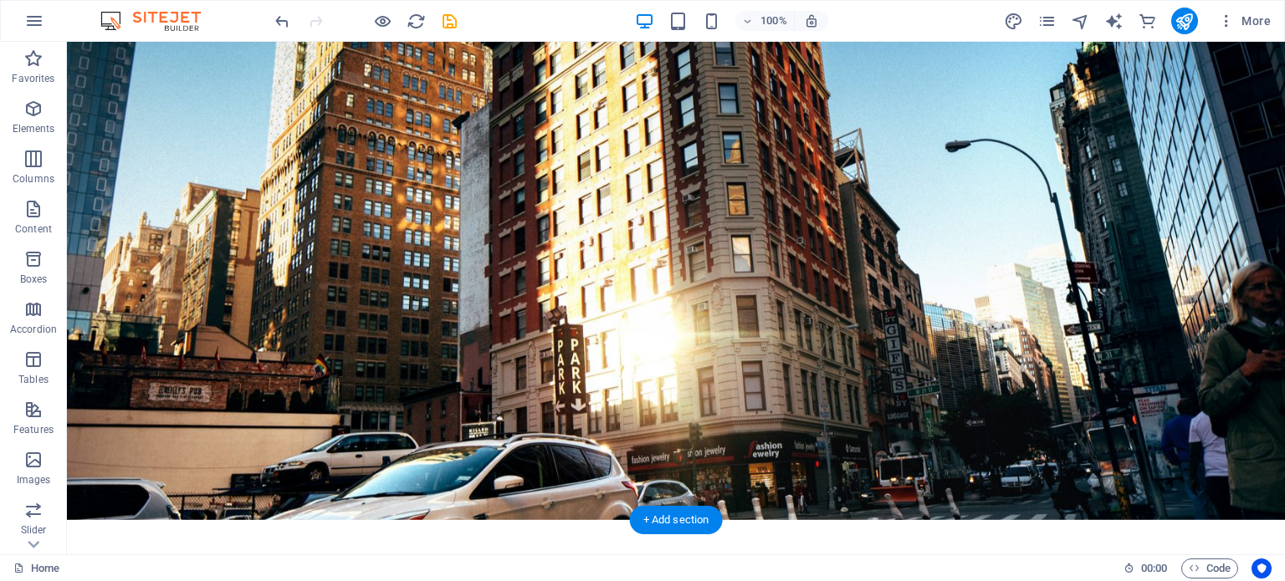
click at [534, 460] on figure at bounding box center [676, 264] width 1218 height 514
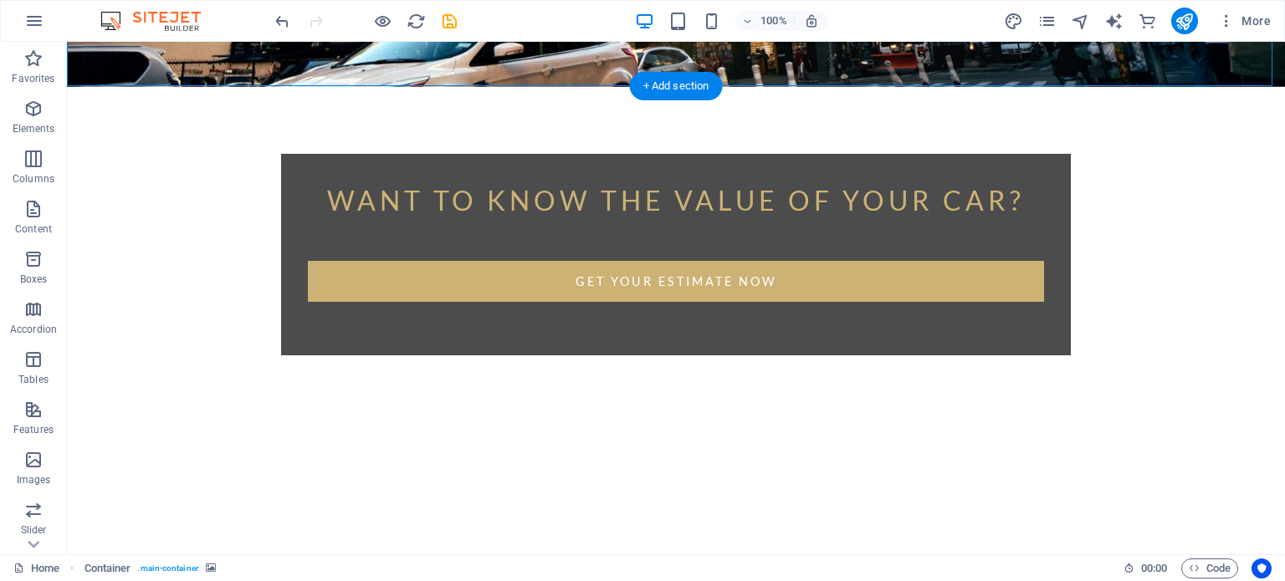
scroll to position [469, 0]
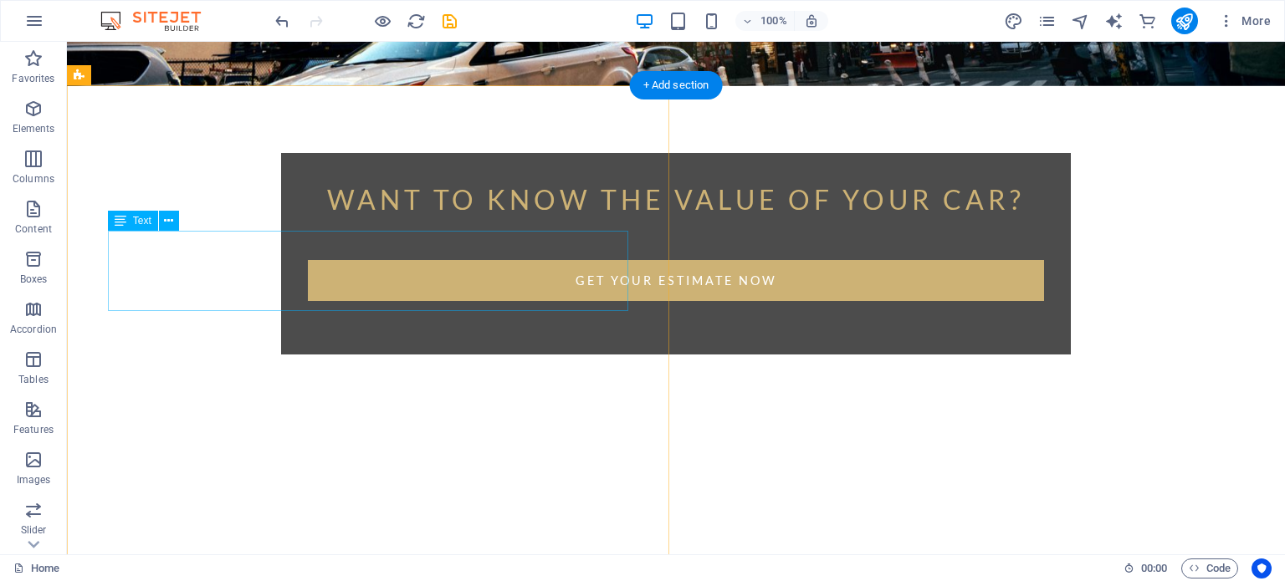
click at [764, 197] on div "Want to know the value of your car? Get your Estimate now Enter your name and e…" at bounding box center [676, 542] width 1218 height 1939
drag, startPoint x: 733, startPoint y: 202, endPoint x: 686, endPoint y: 134, distance: 83.5
click at [686, 134] on div "Want to know the value of your car? Get your Estimate now Enter your name and e…" at bounding box center [676, 542] width 1218 height 1939
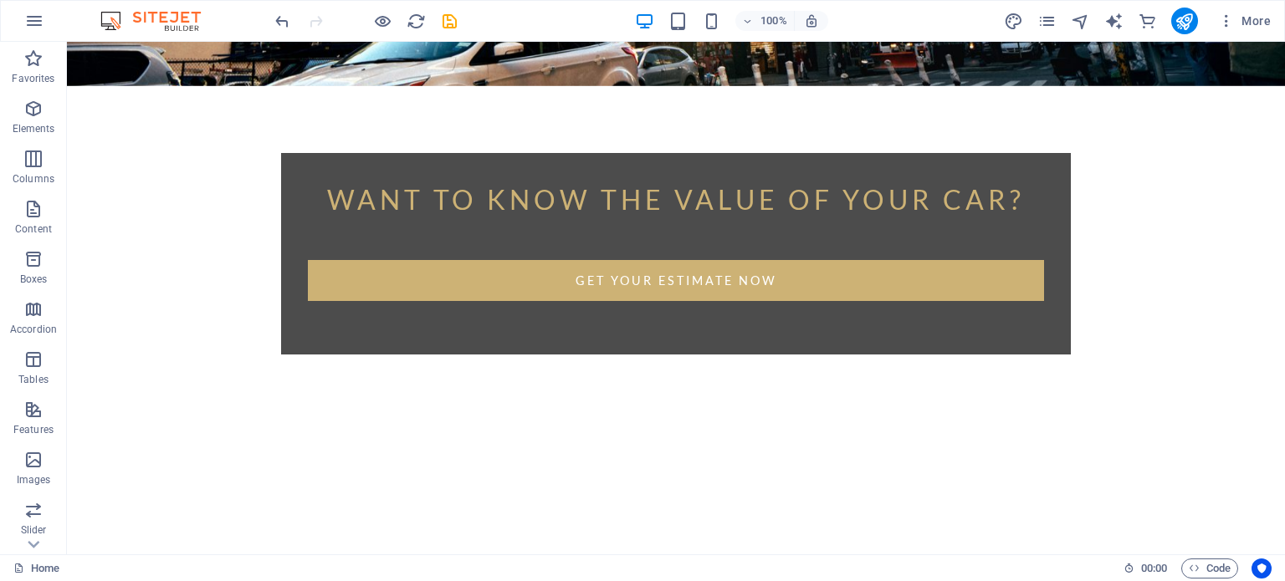
click at [686, 134] on div "Want to know the value of your car? Get your Estimate now Enter your name and e…" at bounding box center [676, 542] width 1218 height 1939
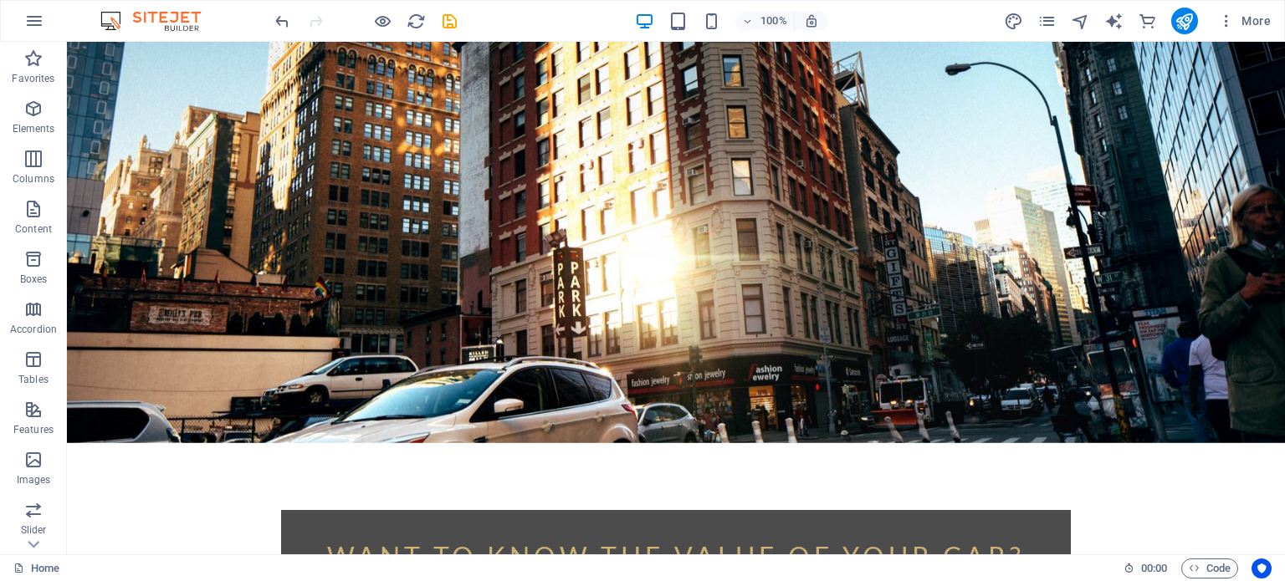
scroll to position [0, 0]
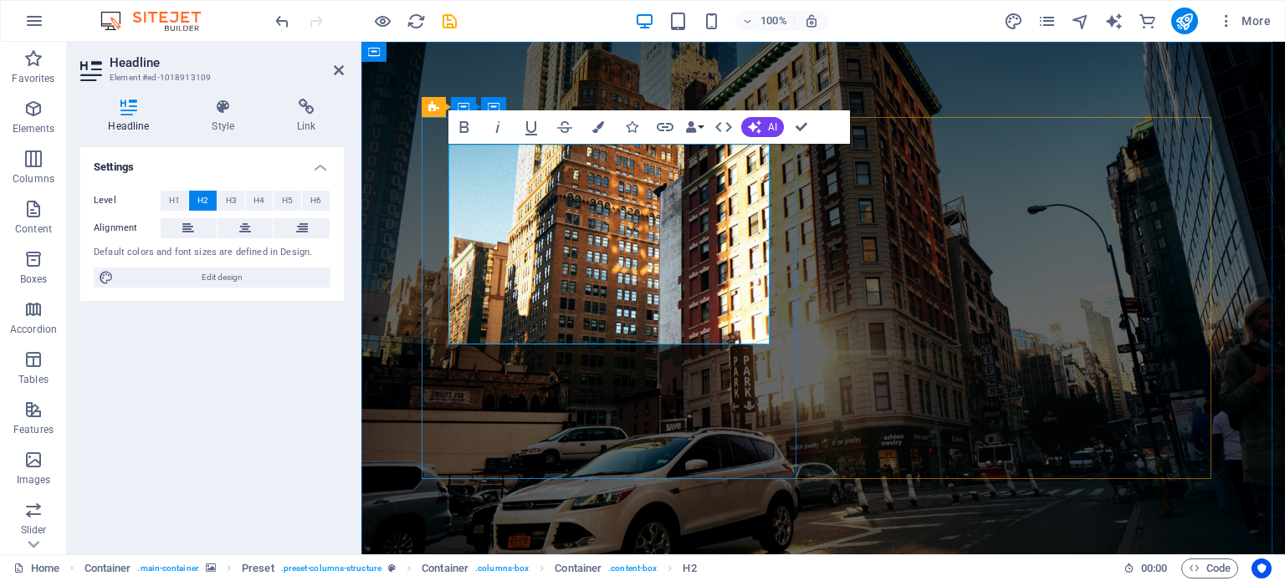
click at [775, 126] on span "AI" at bounding box center [772, 127] width 9 height 10
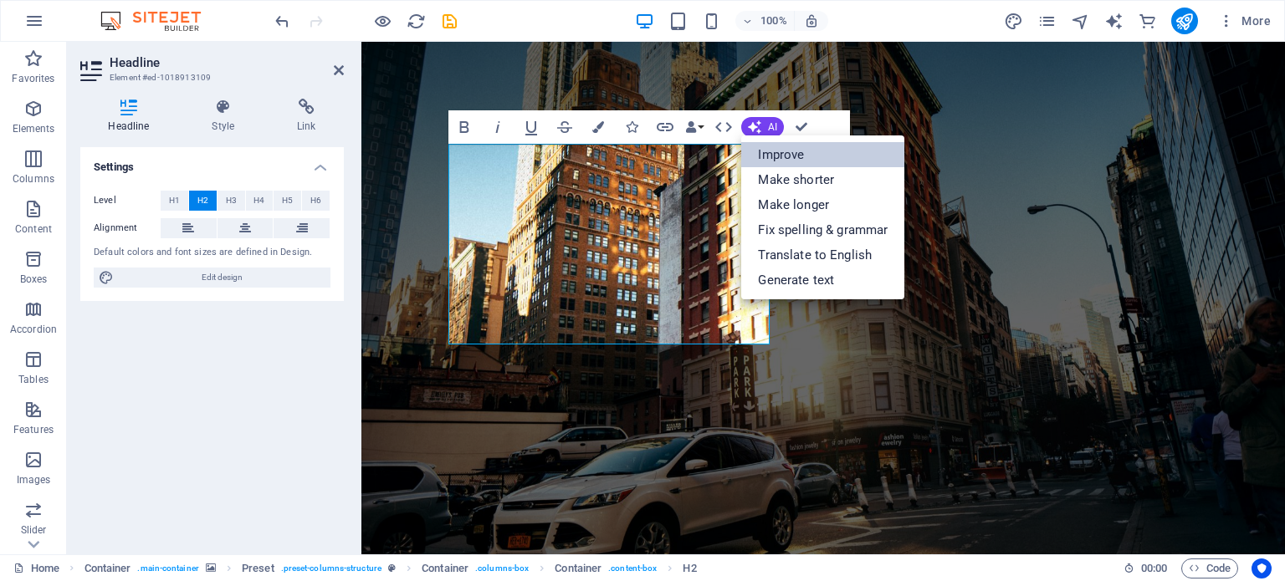
click at [795, 154] on link "Improve" at bounding box center [822, 154] width 163 height 25
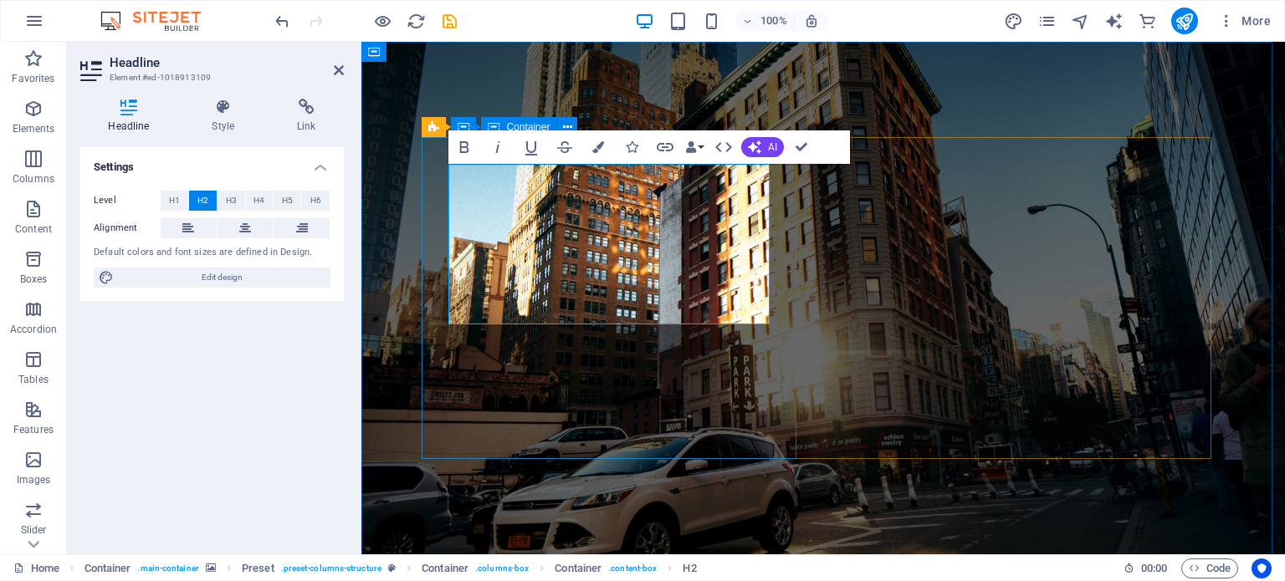
drag, startPoint x: 729, startPoint y: 289, endPoint x: 439, endPoint y: 170, distance: 313.6
click at [759, 148] on icon "button" at bounding box center [754, 147] width 19 height 19
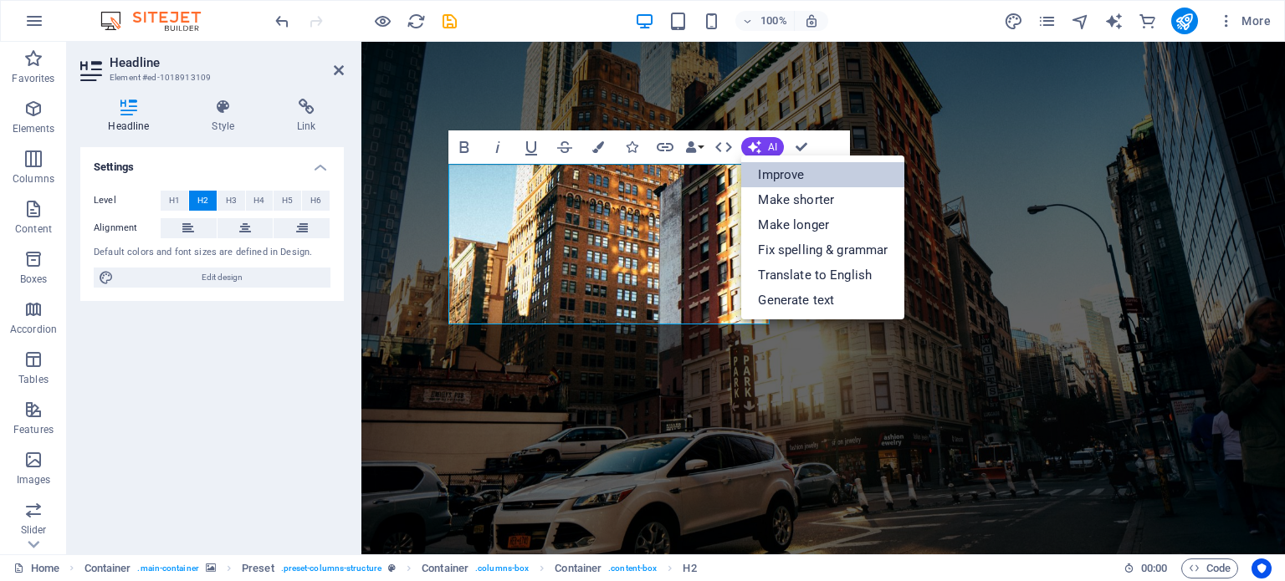
click at [791, 176] on link "Improve" at bounding box center [822, 174] width 163 height 25
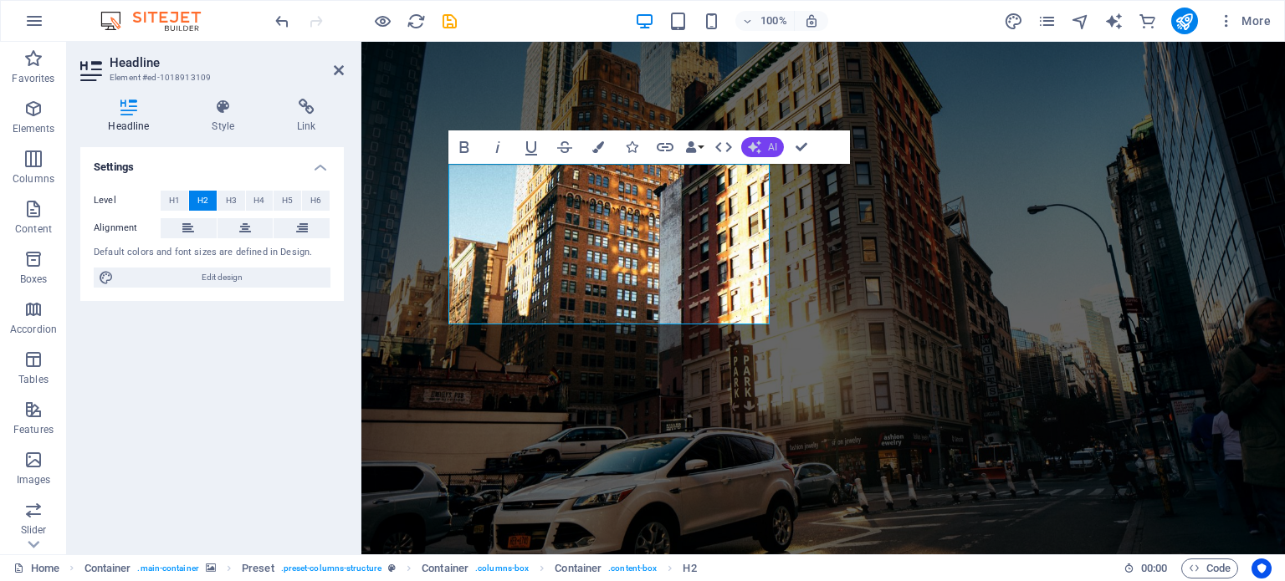
click at [772, 152] on span "AI" at bounding box center [772, 147] width 9 height 10
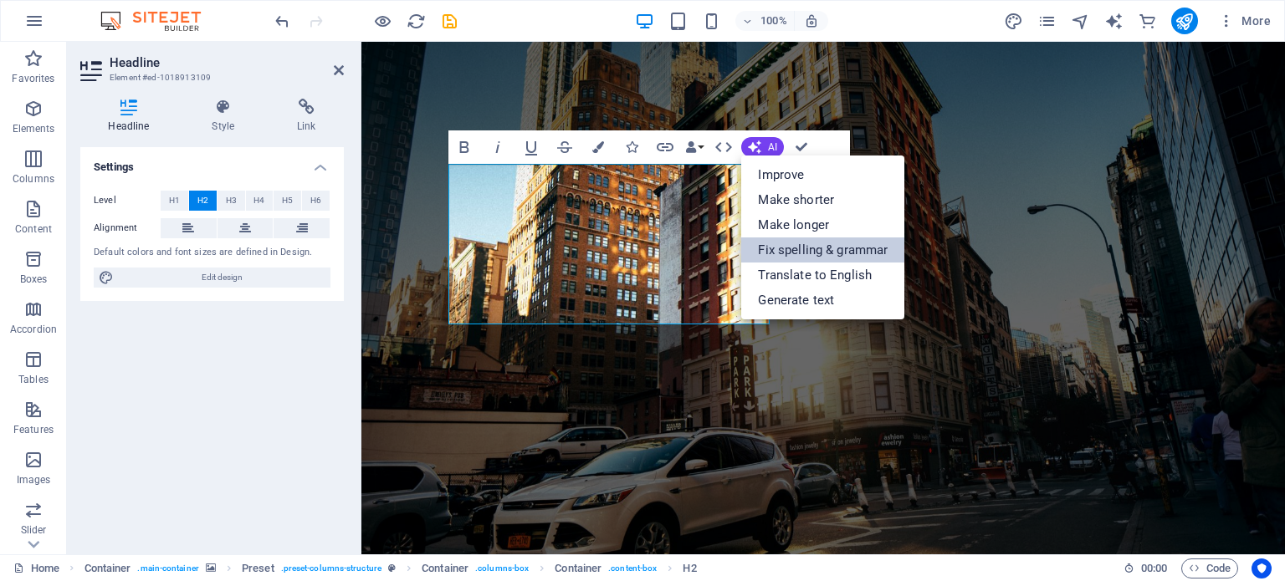
click at [813, 250] on link "Fix spelling & grammar" at bounding box center [822, 250] width 163 height 25
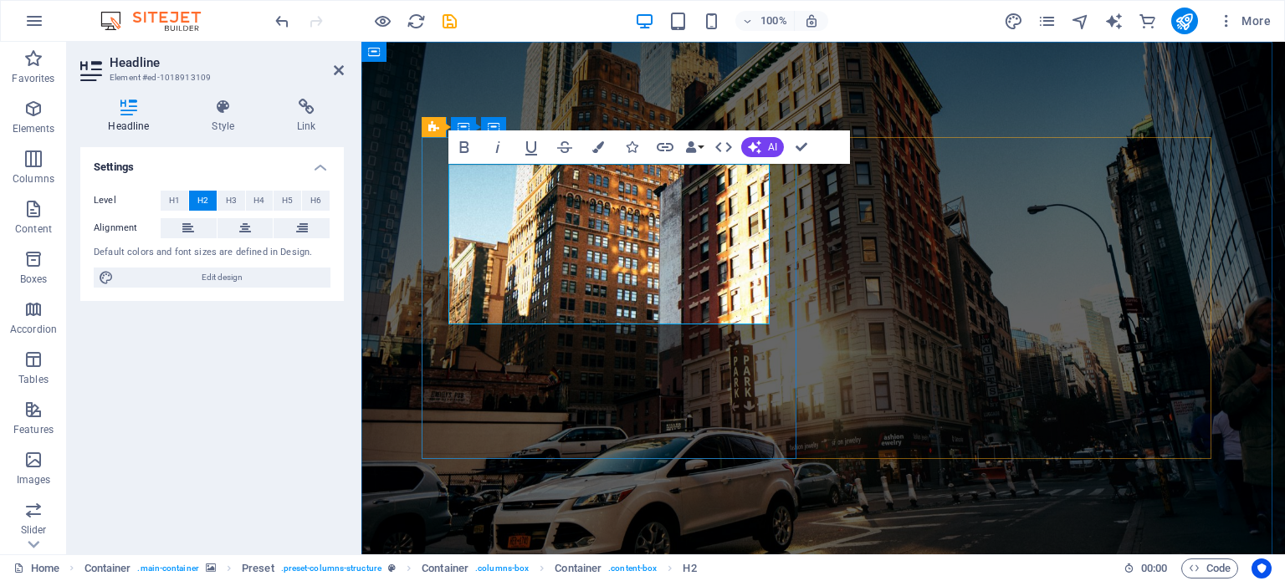
copy h2 "WHAT LIES AHEAD WILL TRANSFORM EVERYTHING. COMING SOON."
click at [759, 542] on figure at bounding box center [822, 299] width 923 height 514
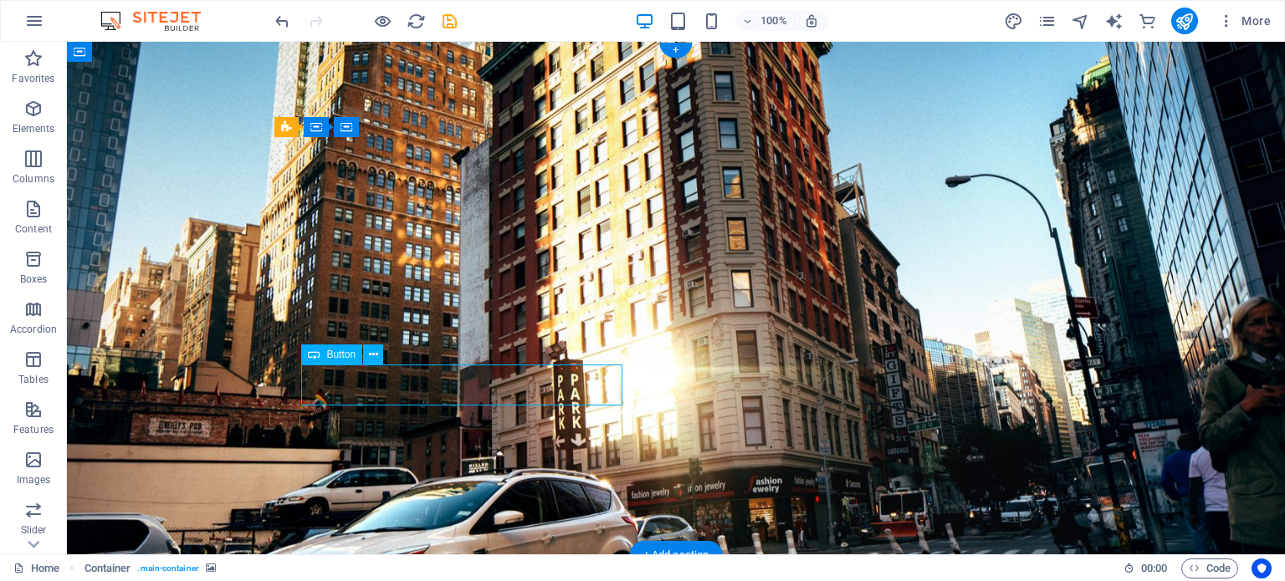
click at [394, 365] on div "Button" at bounding box center [347, 355] width 93 height 21
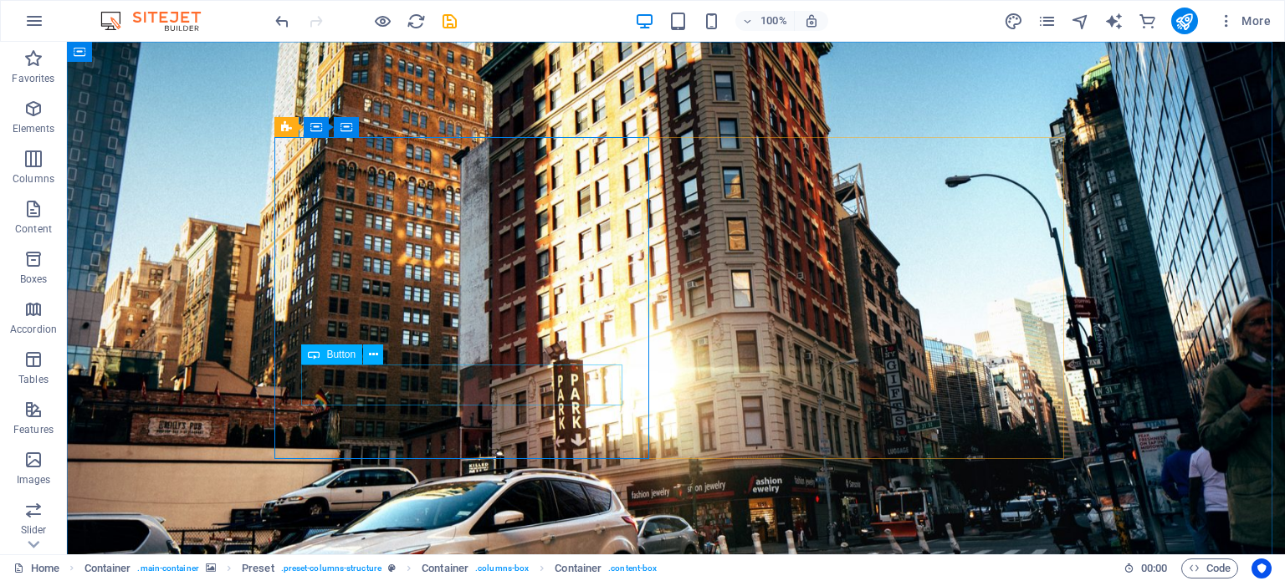
click at [335, 360] on span "Button" at bounding box center [340, 355] width 29 height 10
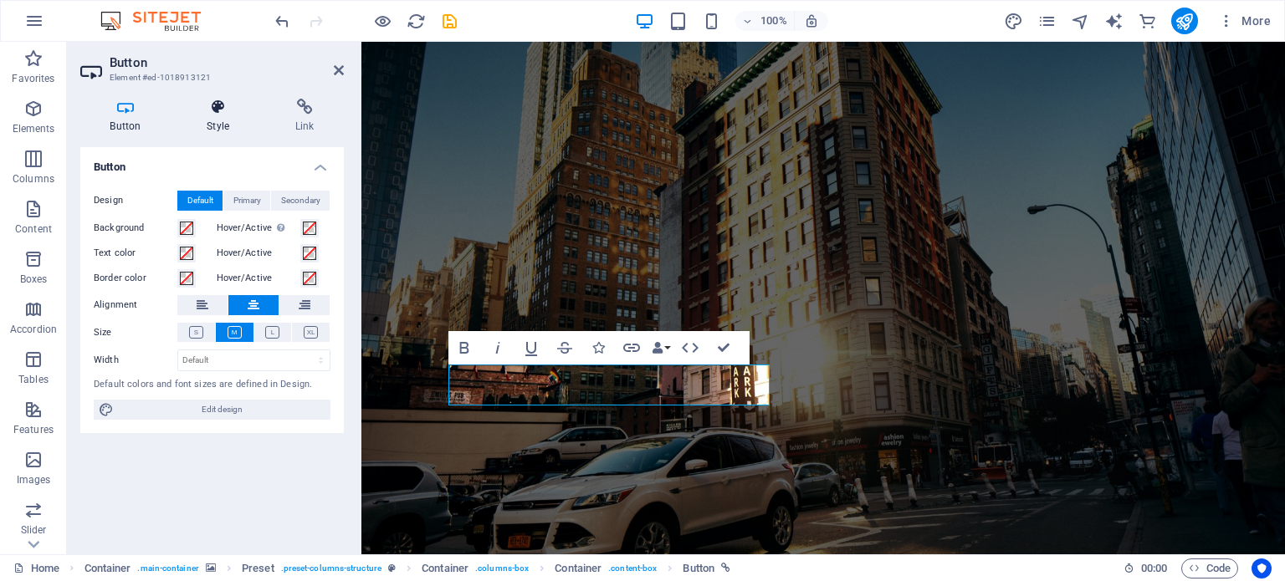
click at [219, 119] on h4 "Style" at bounding box center [221, 116] width 89 height 35
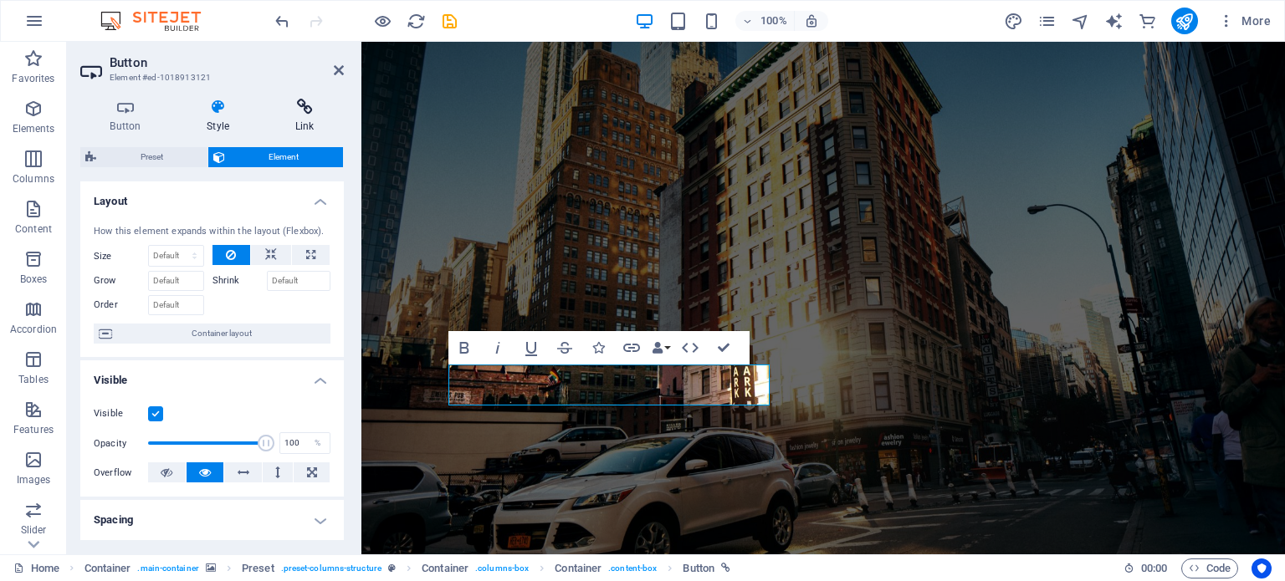
click at [285, 111] on icon at bounding box center [304, 107] width 79 height 17
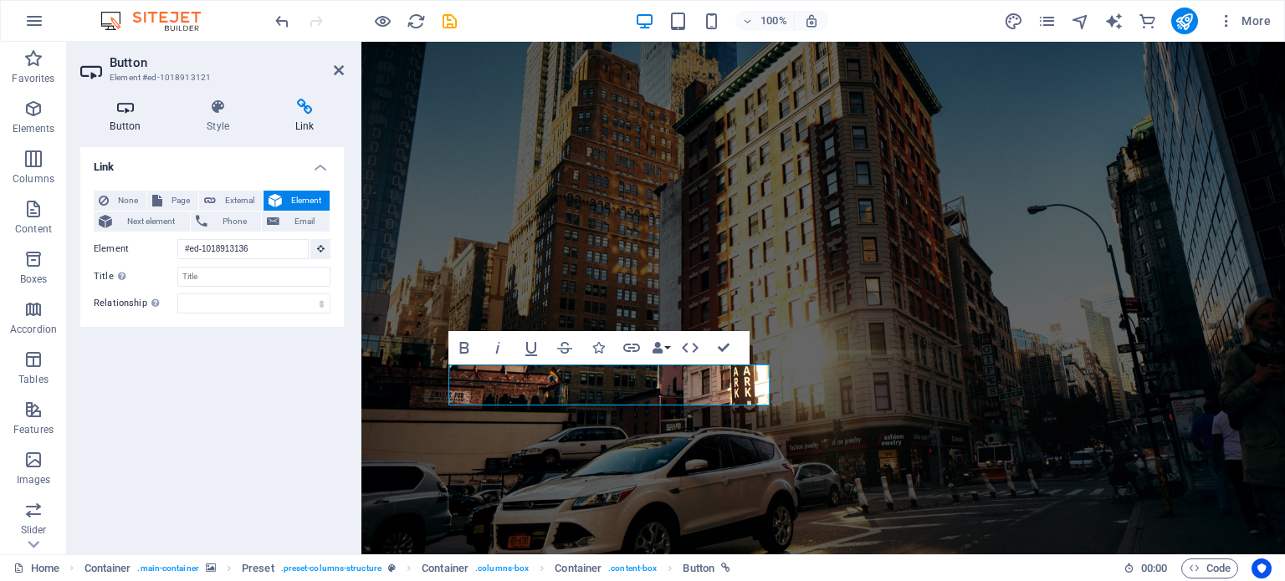
click at [129, 113] on icon at bounding box center [125, 107] width 90 height 17
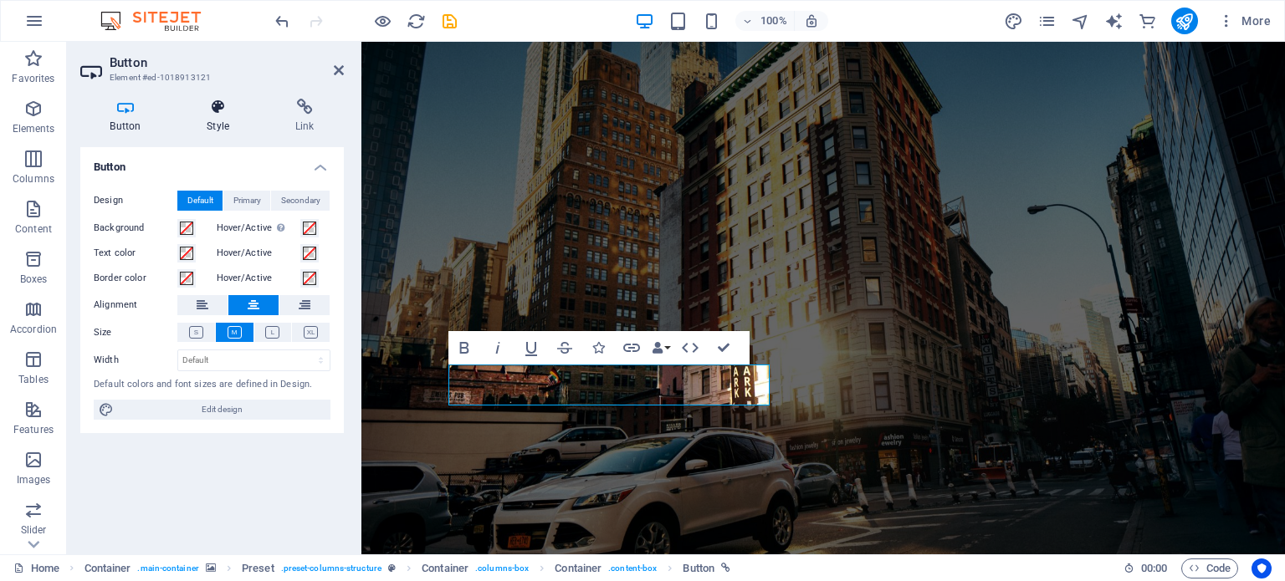
click at [220, 106] on icon at bounding box center [218, 107] width 82 height 17
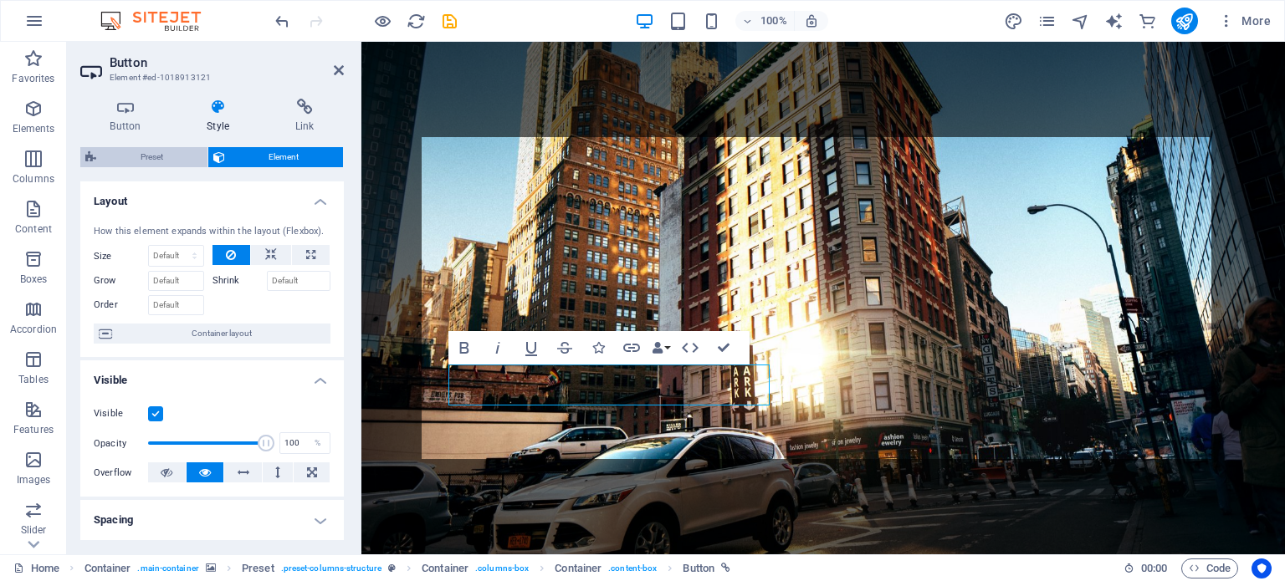
click at [160, 150] on span "Preset" at bounding box center [151, 157] width 101 height 20
select select "px"
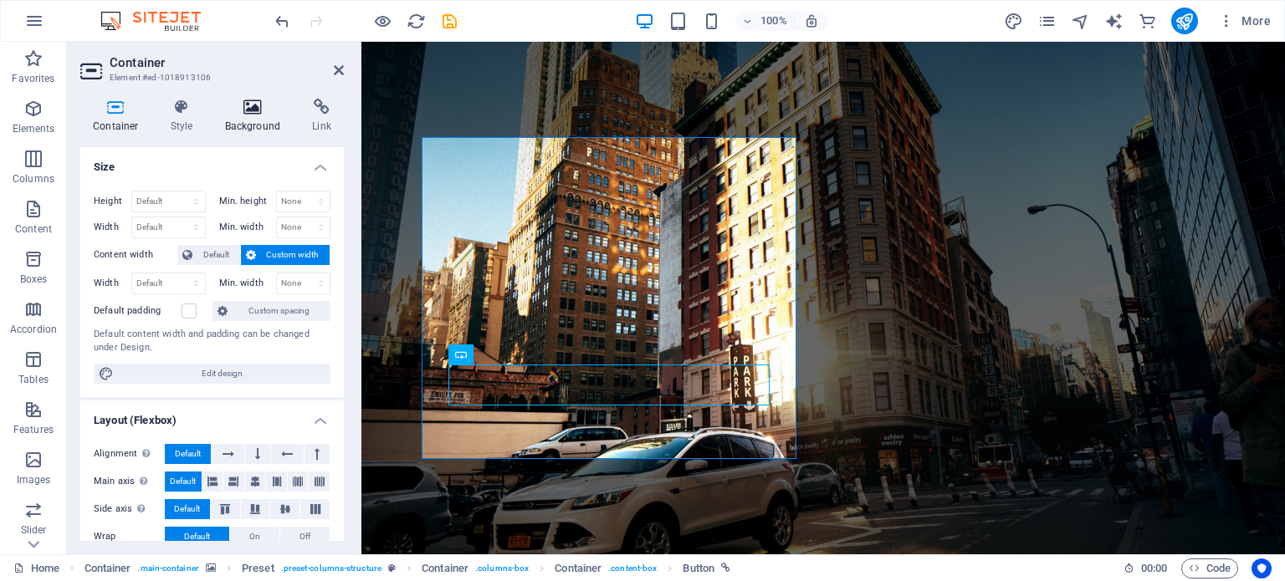
click at [253, 120] on h4 "Background" at bounding box center [256, 116] width 88 height 35
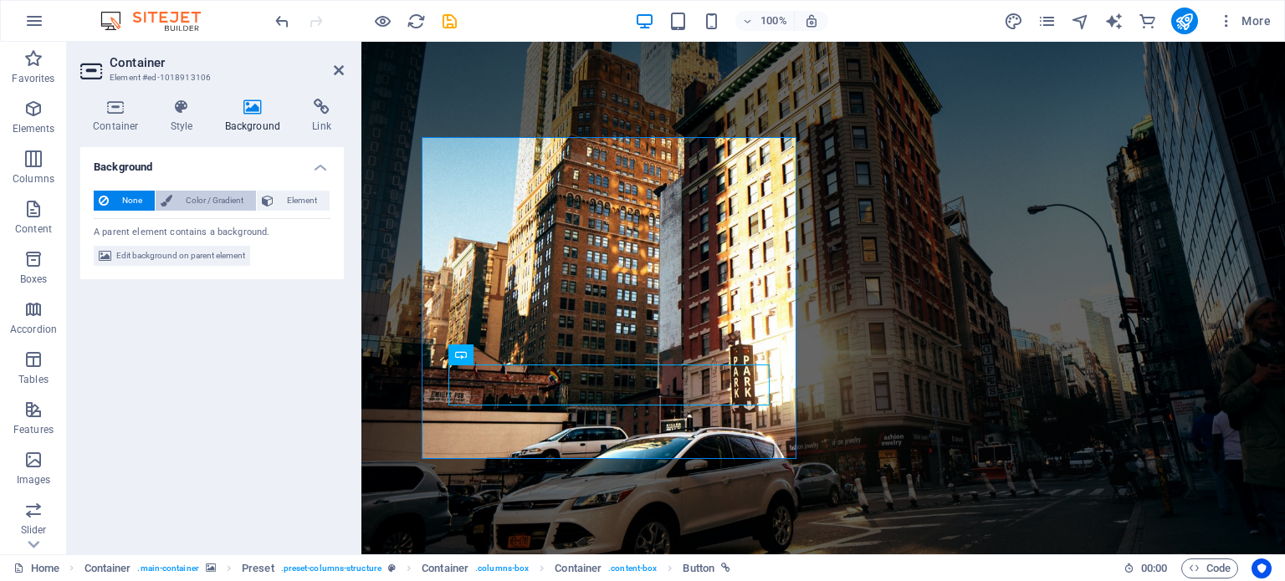
click at [221, 207] on span "Color / Gradient" at bounding box center [214, 201] width 74 height 20
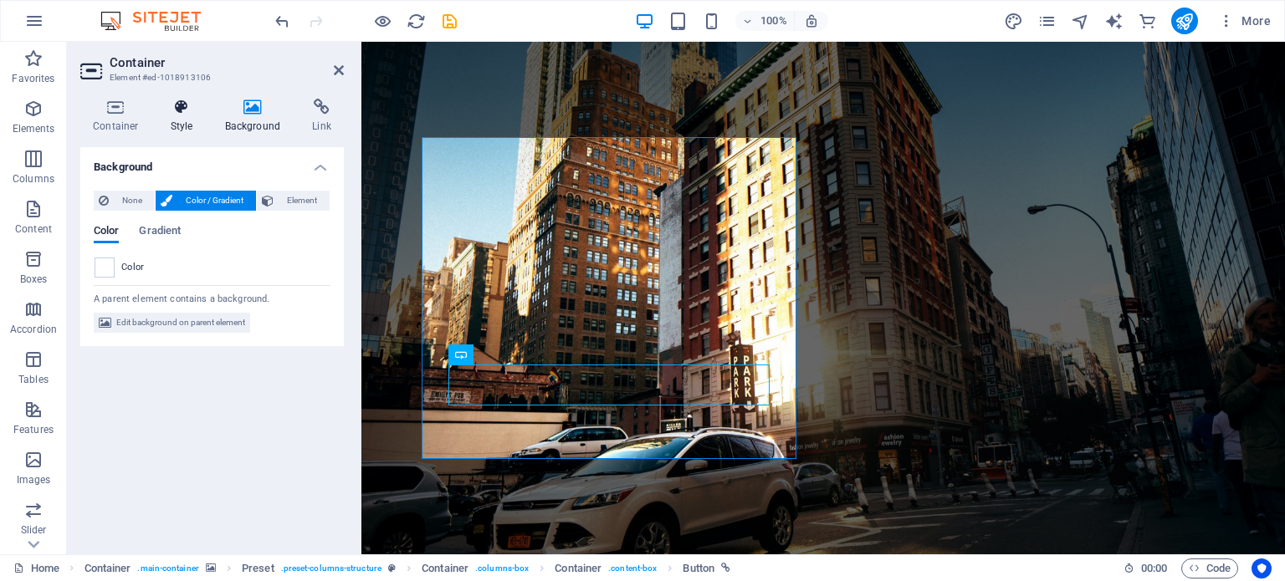
click at [184, 117] on h4 "Style" at bounding box center [185, 116] width 54 height 35
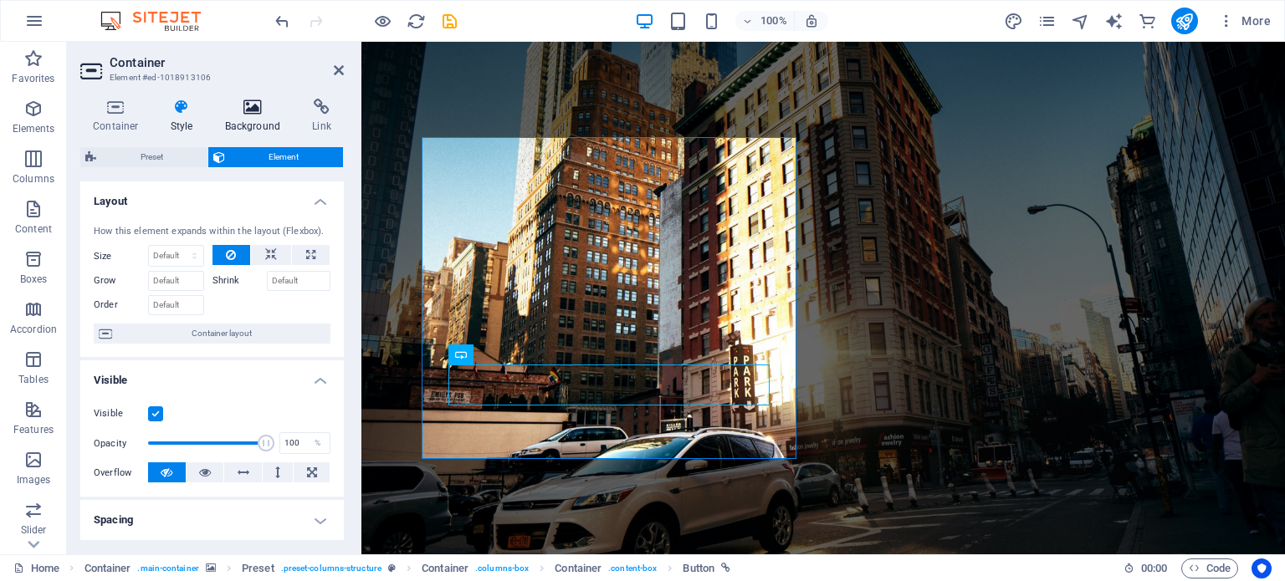
click at [255, 114] on icon at bounding box center [252, 107] width 81 height 17
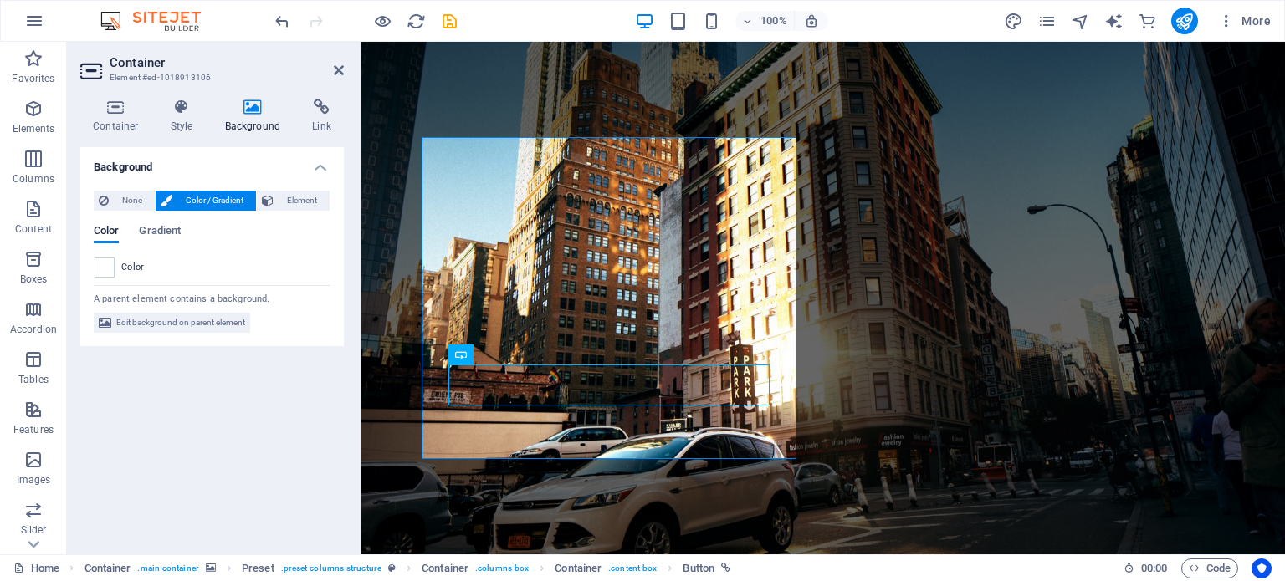
click at [294, 406] on div "Background None Color / Gradient Element Stretch background to full-width Color…" at bounding box center [211, 344] width 263 height 394
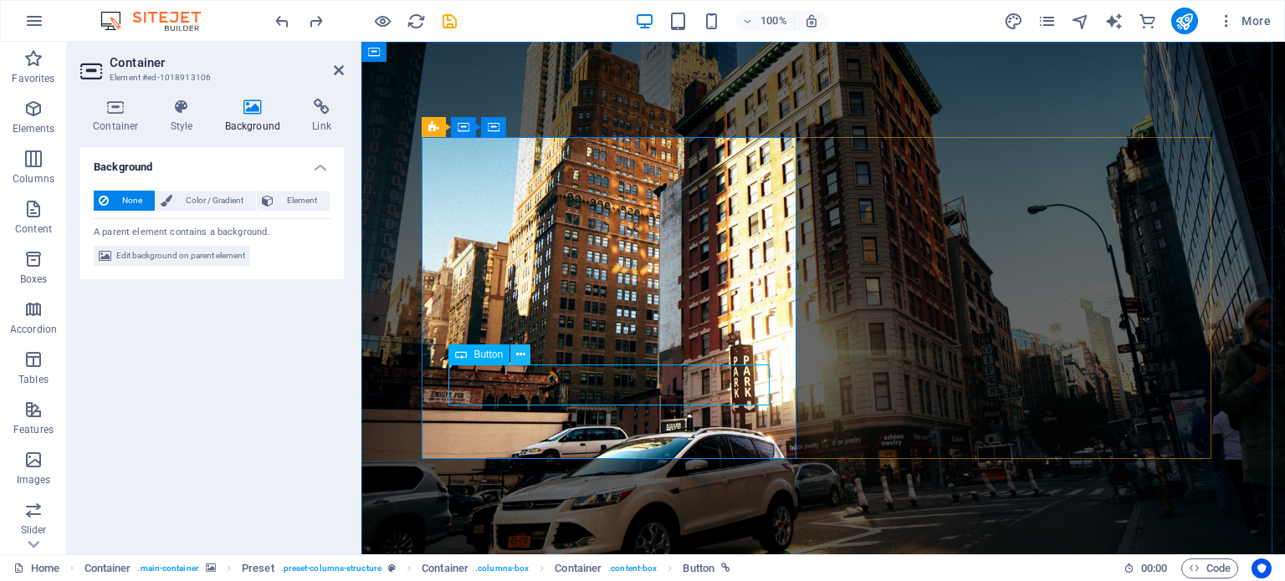
click at [514, 358] on button at bounding box center [520, 355] width 20 height 20
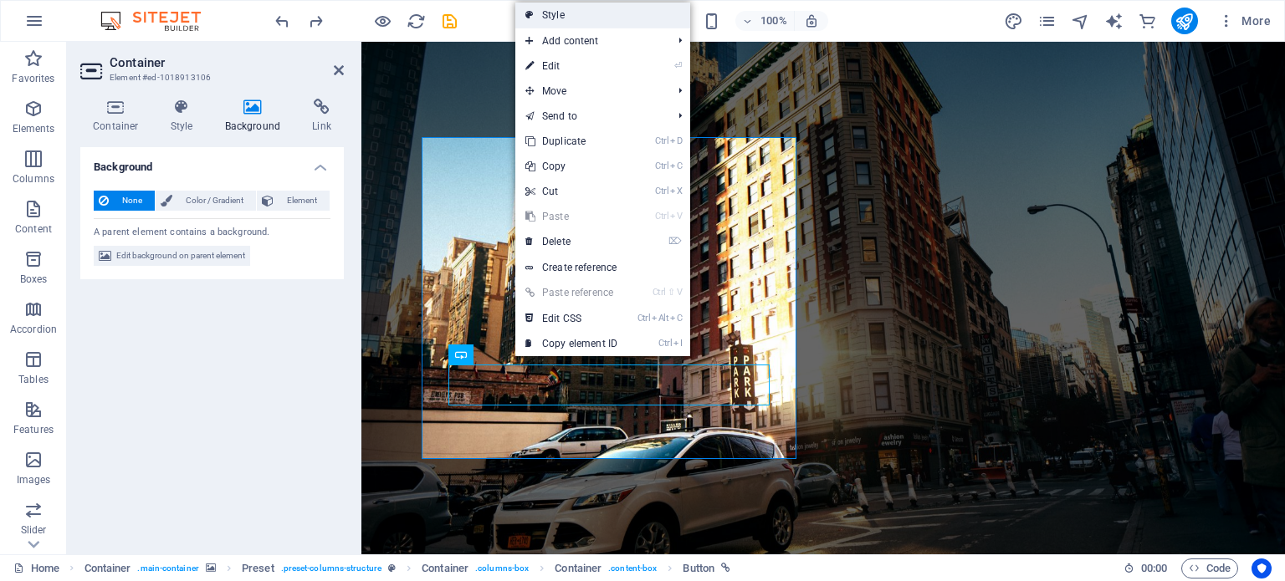
click at [641, 19] on link "Style" at bounding box center [602, 15] width 175 height 25
select select "px"
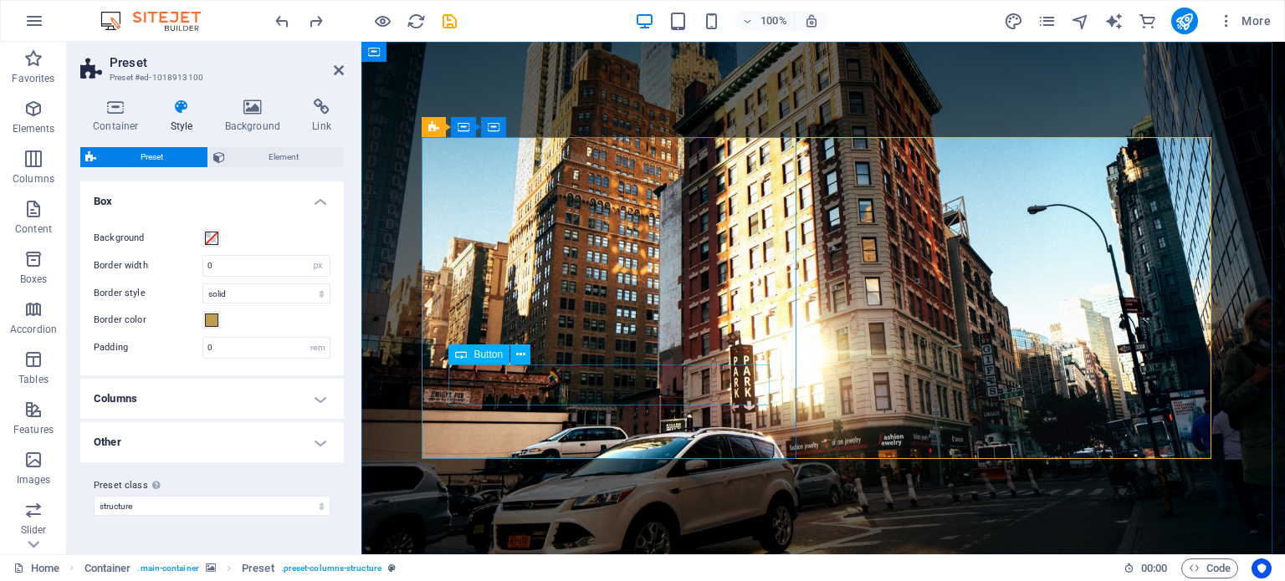
click at [491, 354] on span "Button" at bounding box center [487, 355] width 29 height 10
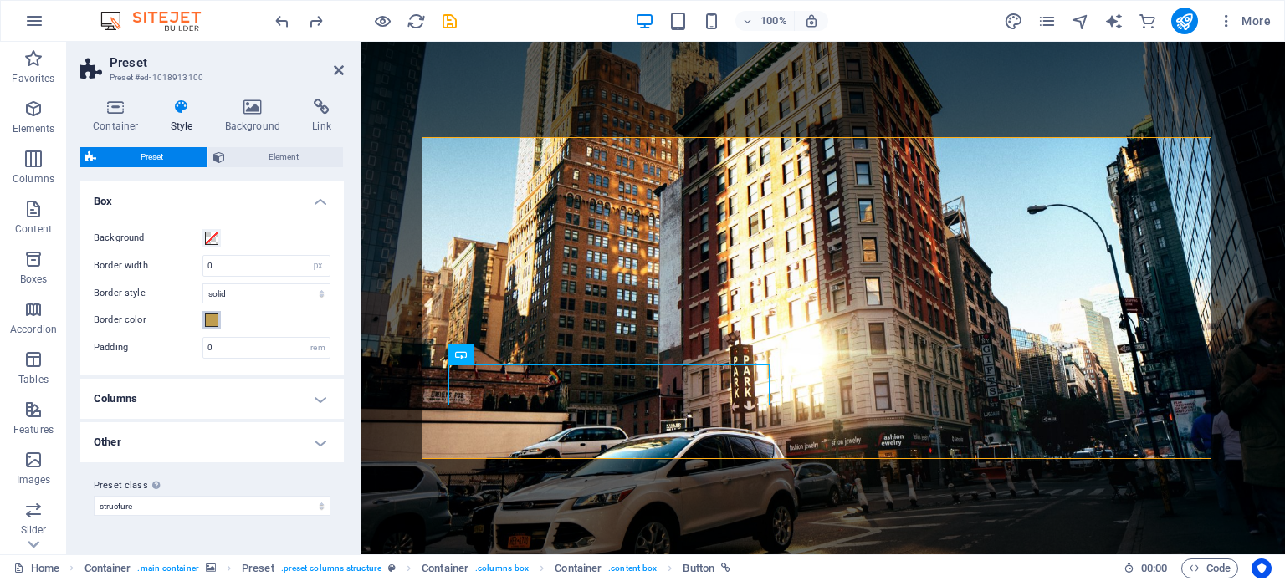
click at [213, 319] on span at bounding box center [211, 320] width 13 height 13
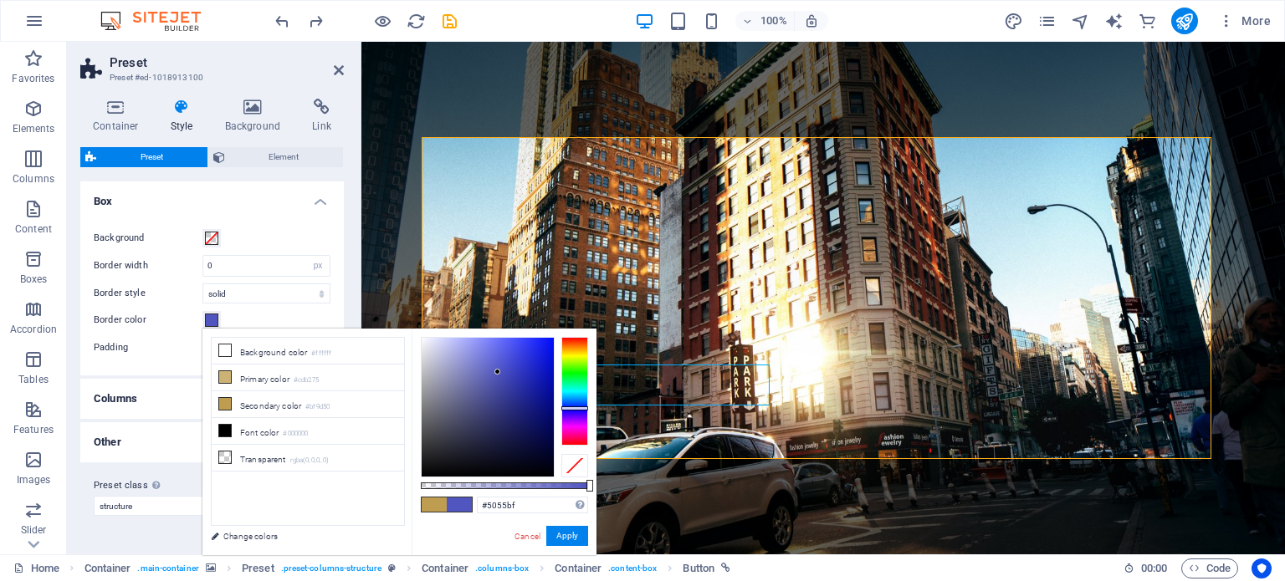
drag, startPoint x: 585, startPoint y: 424, endPoint x: 585, endPoint y: 408, distance: 15.9
click at [585, 408] on div at bounding box center [574, 391] width 27 height 109
type input "#595a9a"
drag, startPoint x: 497, startPoint y: 373, endPoint x: 477, endPoint y: 392, distance: 27.8
click at [477, 392] on div at bounding box center [476, 392] width 6 height 6
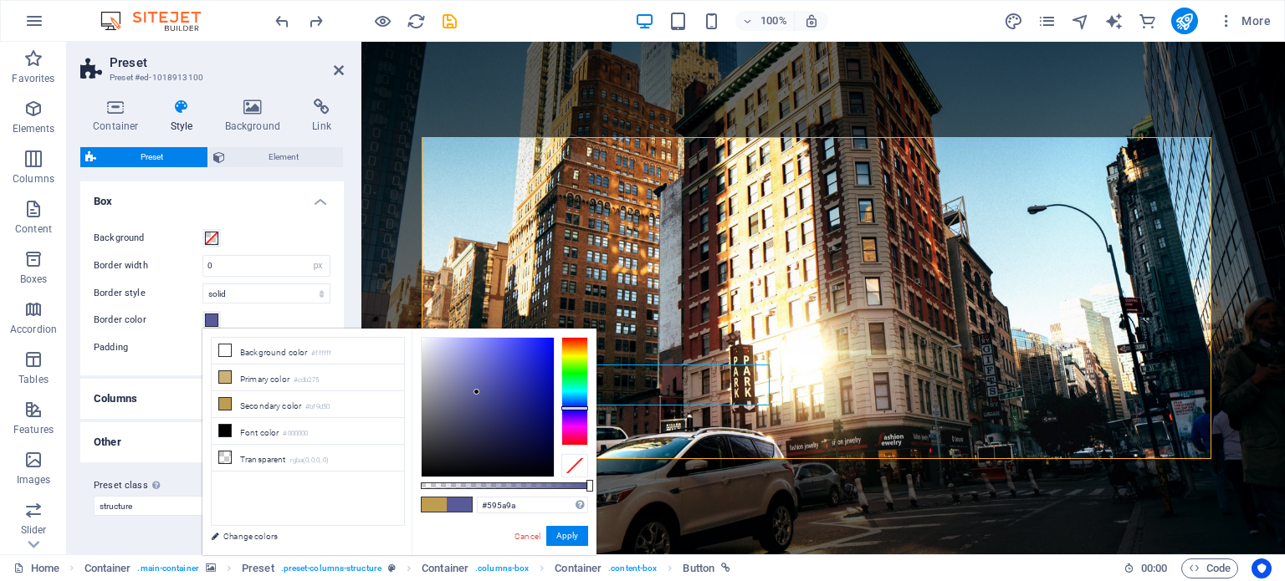
click at [557, 524] on div "#595a9a Supported formats #0852ed rgb(8, 82, 237) rgba(8, 82, 237, 90%) hsv(221…" at bounding box center [503, 563] width 185 height 469
click at [569, 534] on button "Apply" at bounding box center [567, 536] width 42 height 20
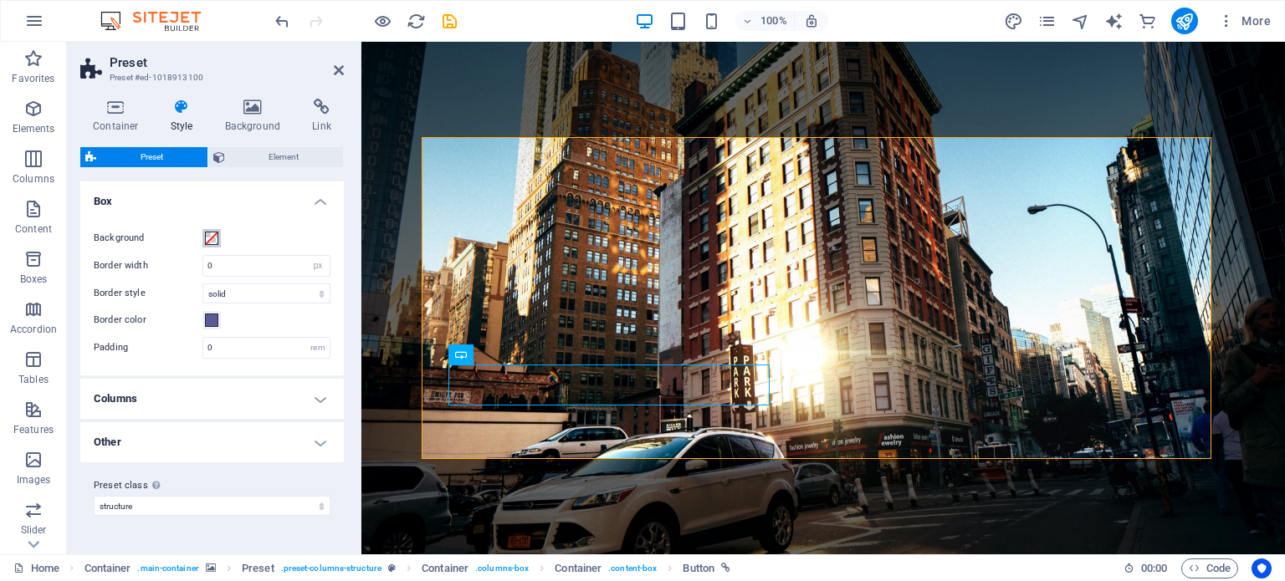
click at [215, 246] on button "Background" at bounding box center [211, 238] width 18 height 18
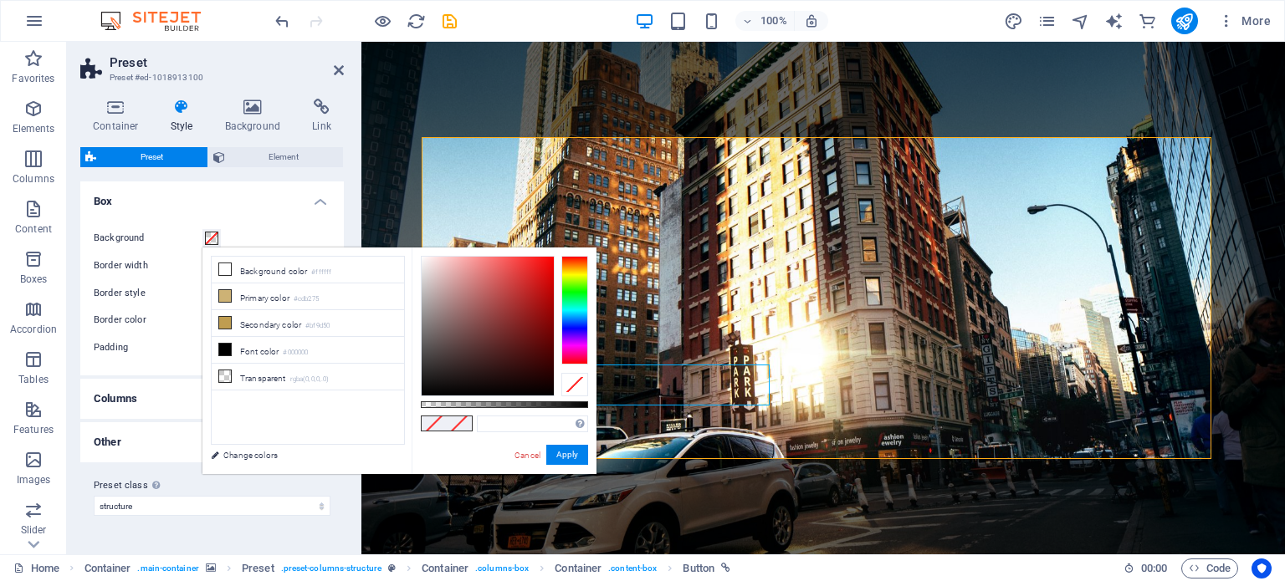
type input "#000000"
click at [580, 326] on div at bounding box center [574, 310] width 27 height 109
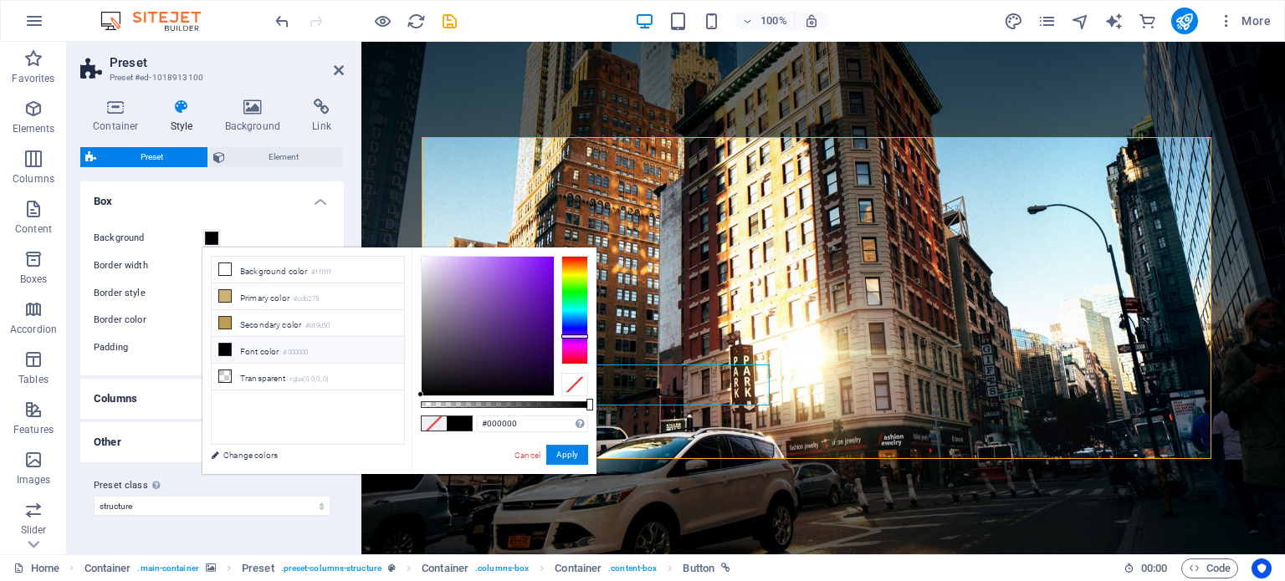
drag, startPoint x: 580, startPoint y: 326, endPoint x: 580, endPoint y: 336, distance: 10.0
click at [580, 336] on div at bounding box center [574, 337] width 27 height 4
click at [533, 450] on link "Cancel" at bounding box center [527, 455] width 29 height 13
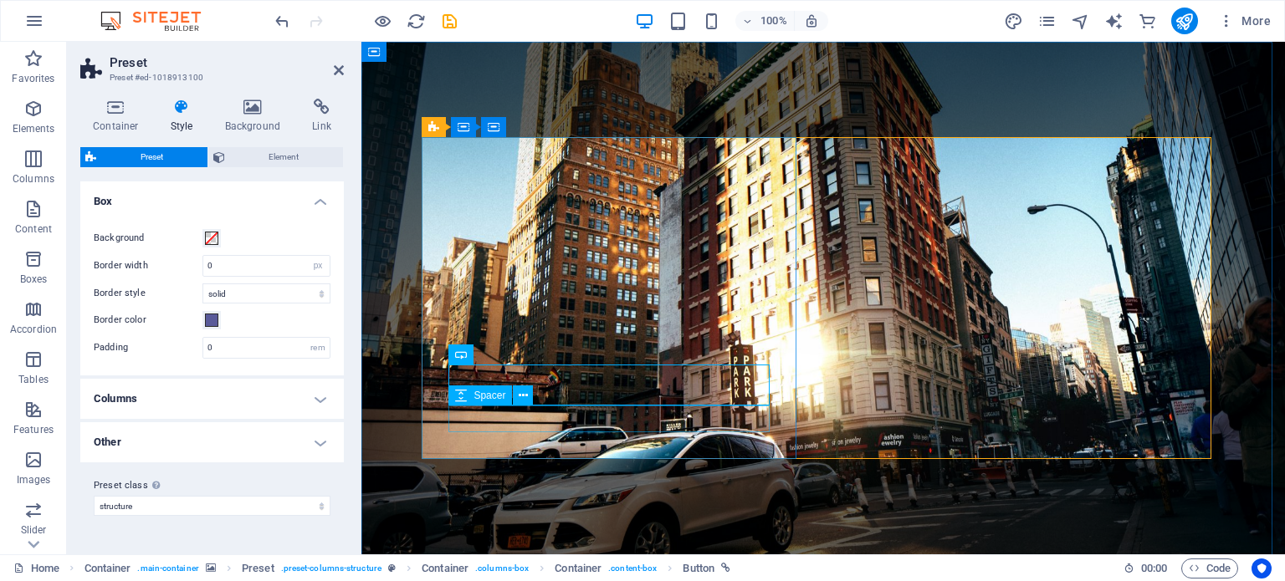
click at [491, 401] on span "Spacer" at bounding box center [489, 396] width 32 height 10
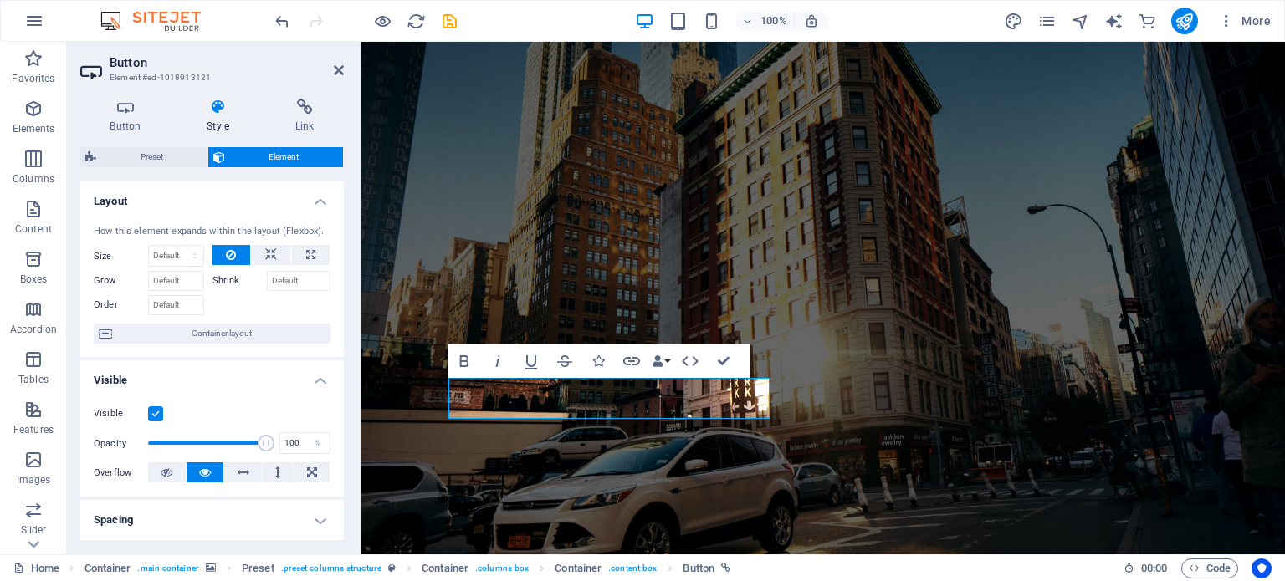
click at [216, 116] on h4 "Style" at bounding box center [221, 116] width 89 height 35
click at [445, 482] on figure at bounding box center [822, 299] width 923 height 514
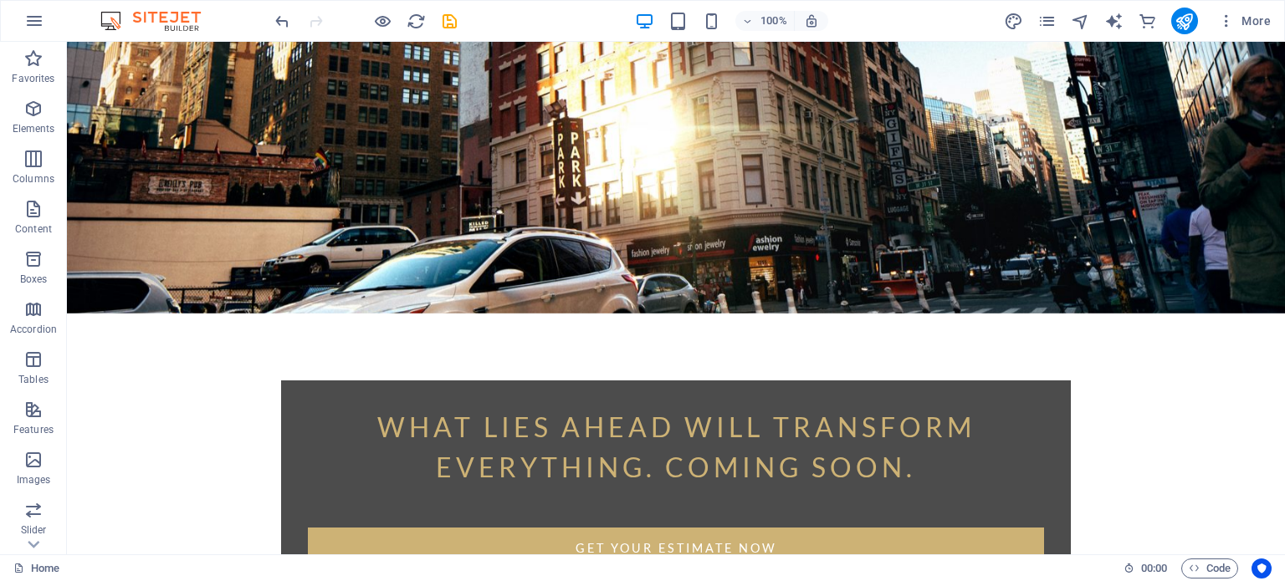
scroll to position [243, 0]
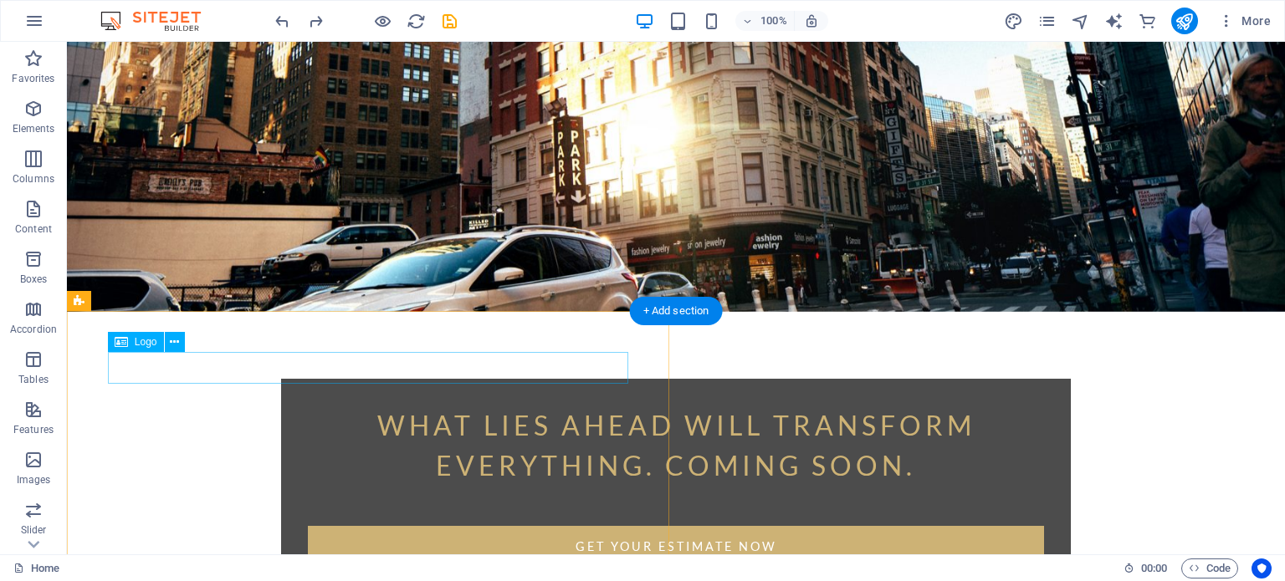
select select "px"
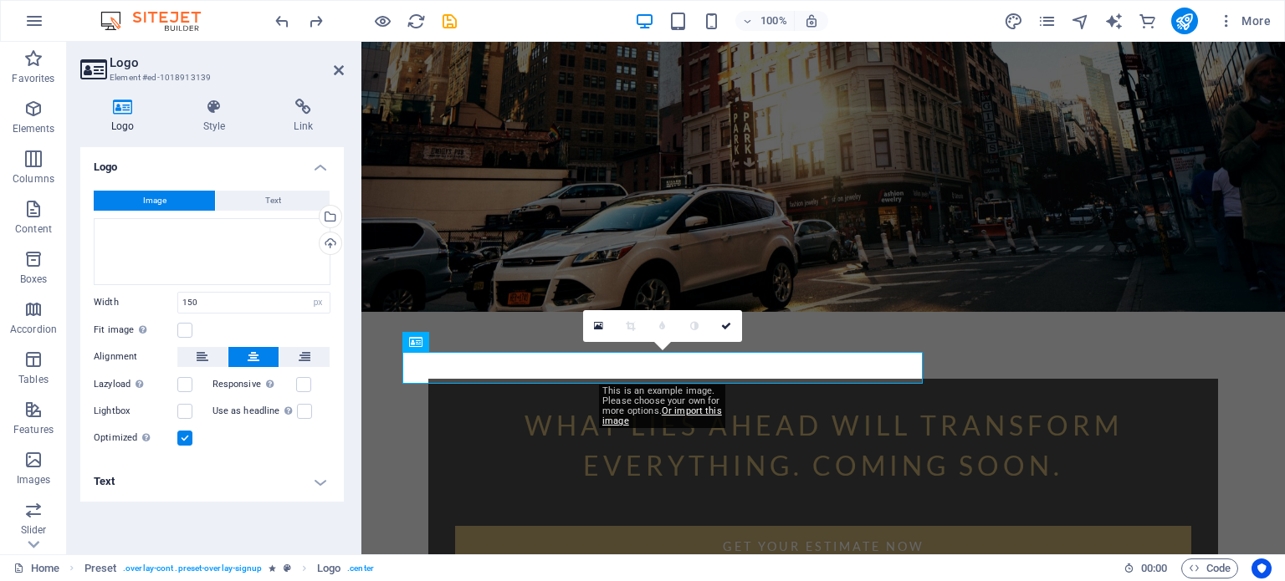
click at [194, 202] on button "Image" at bounding box center [154, 201] width 121 height 20
click at [125, 111] on icon at bounding box center [122, 107] width 85 height 17
click at [331, 238] on div "Upload" at bounding box center [328, 245] width 25 height 25
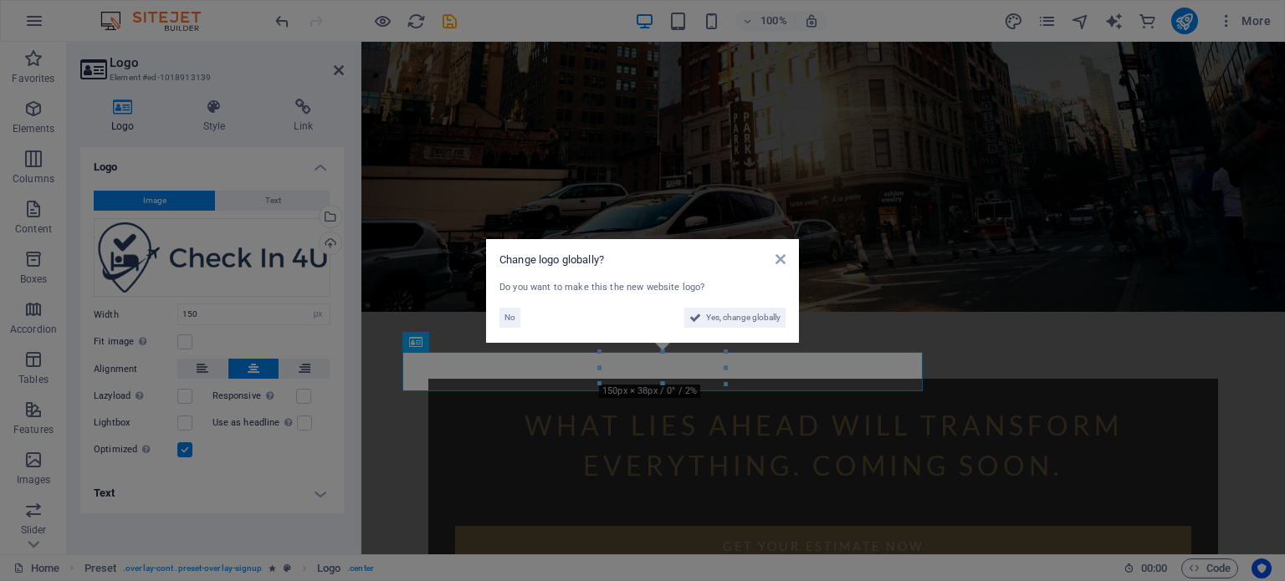
click at [736, 305] on div "No Yes, change globally" at bounding box center [642, 314] width 286 height 27
click at [744, 313] on span "Yes, change globally" at bounding box center [743, 318] width 74 height 20
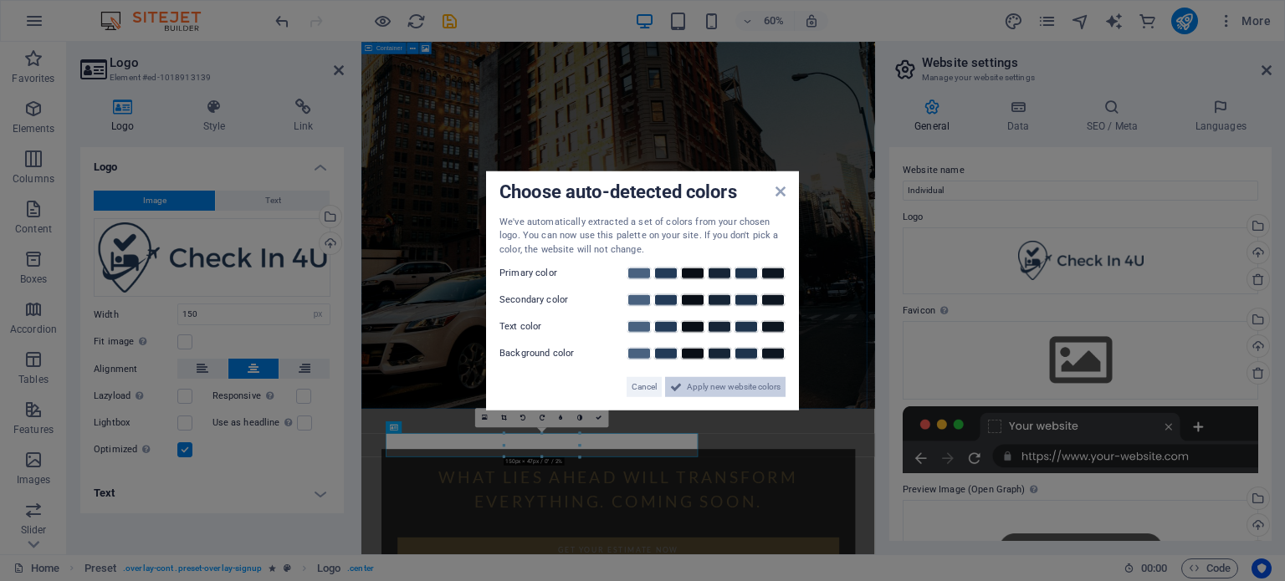
click at [703, 381] on span "Apply new website colors" at bounding box center [734, 387] width 94 height 20
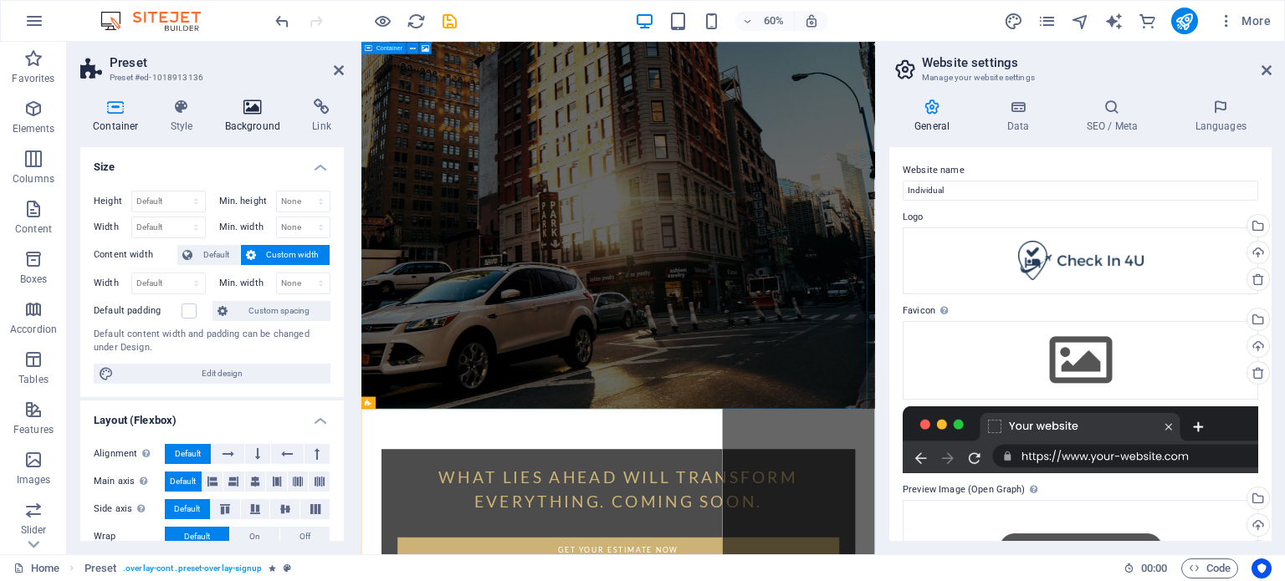
click at [268, 120] on h4 "Background" at bounding box center [256, 116] width 88 height 35
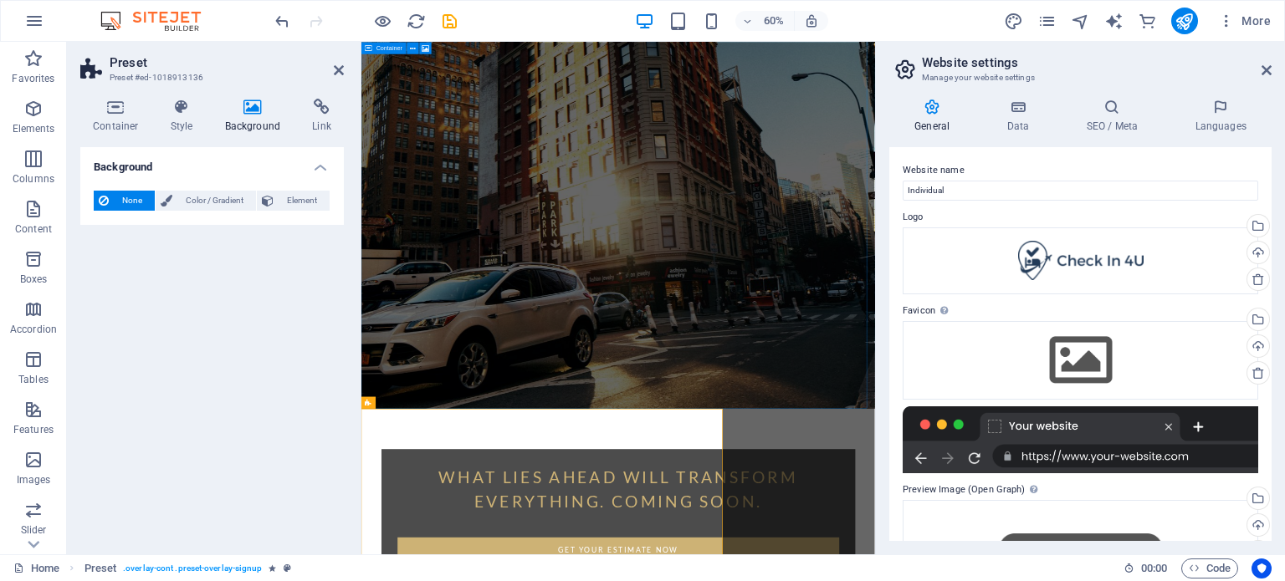
click at [127, 200] on span "None" at bounding box center [132, 201] width 36 height 20
click at [186, 200] on span "Color / Gradient" at bounding box center [214, 201] width 74 height 20
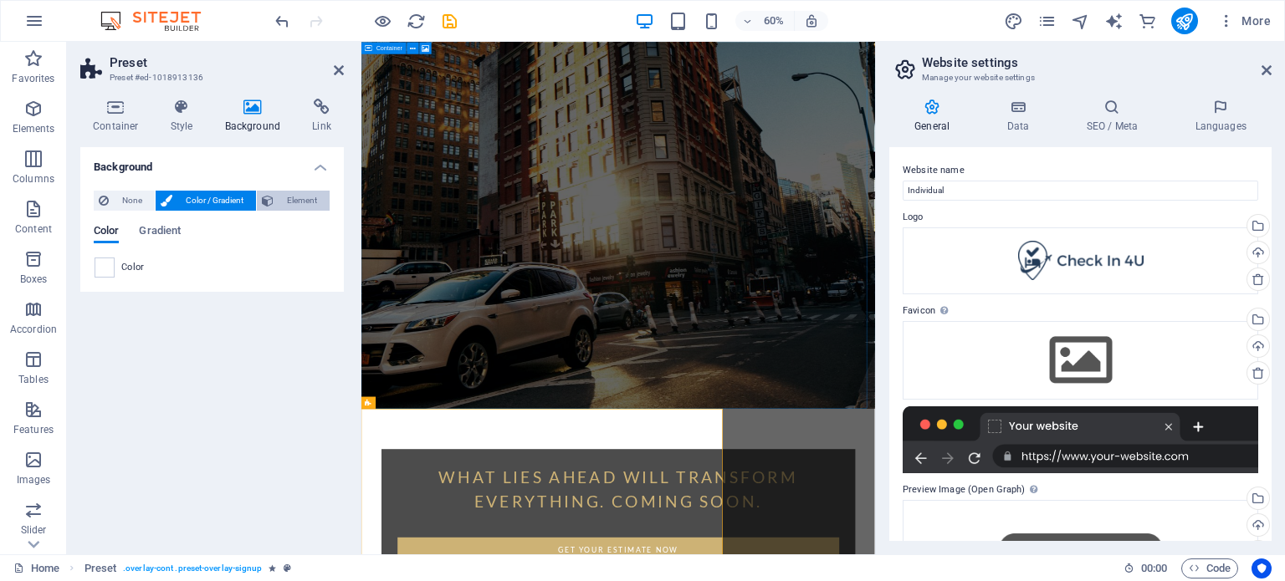
click at [291, 192] on span "Element" at bounding box center [302, 201] width 46 height 20
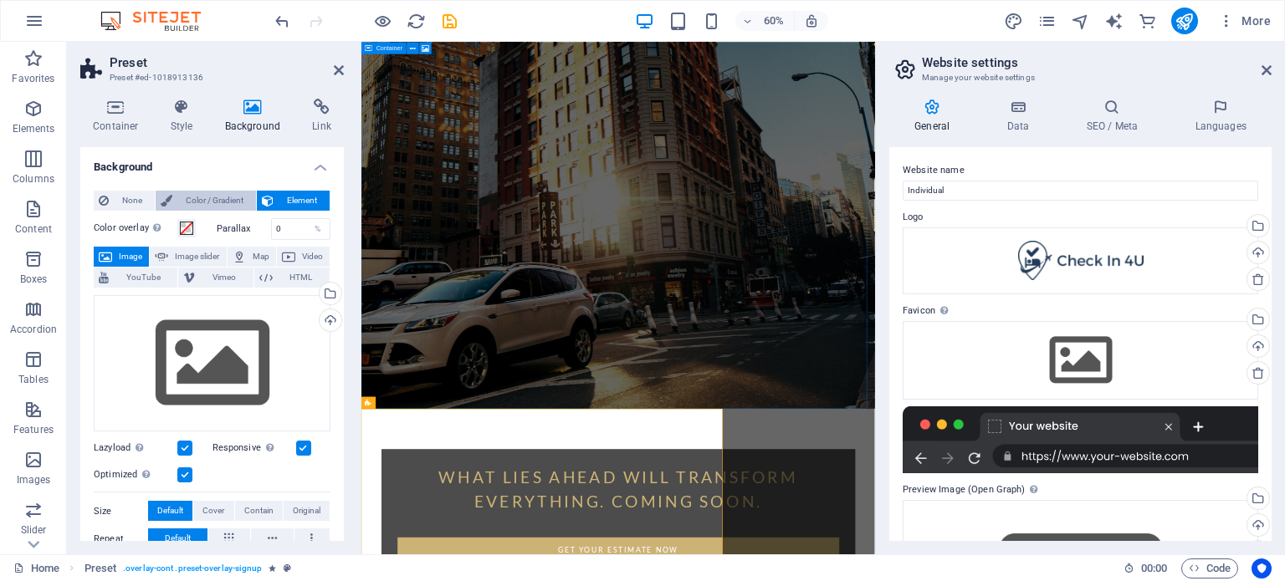
click at [237, 195] on span "Color / Gradient" at bounding box center [214, 201] width 74 height 20
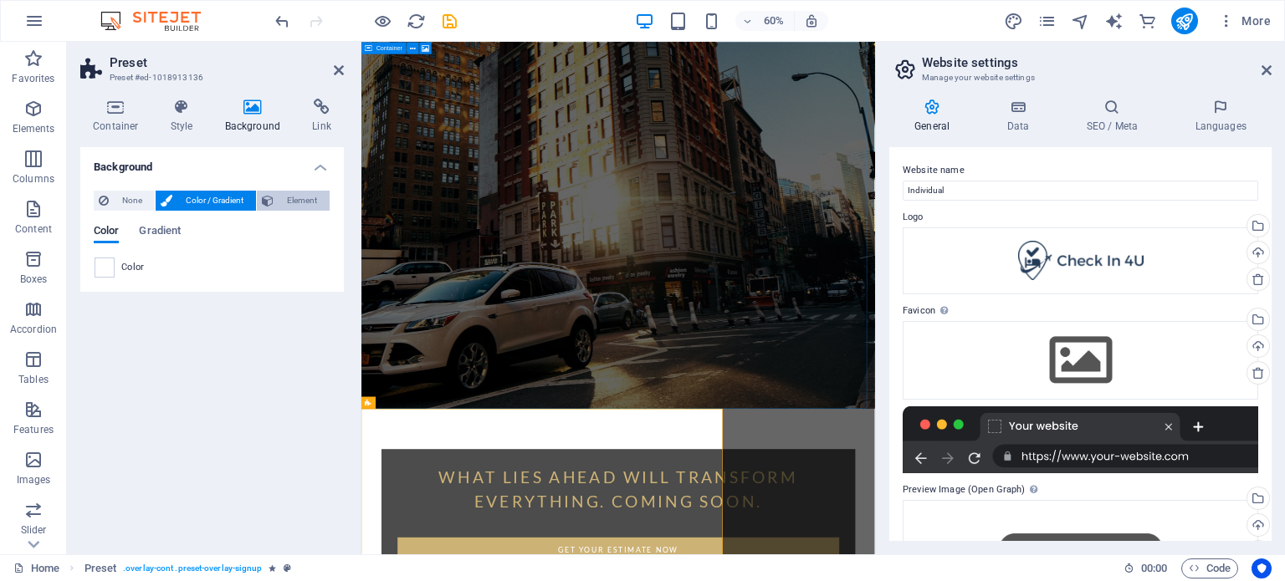
click at [304, 199] on span "Element" at bounding box center [302, 201] width 46 height 20
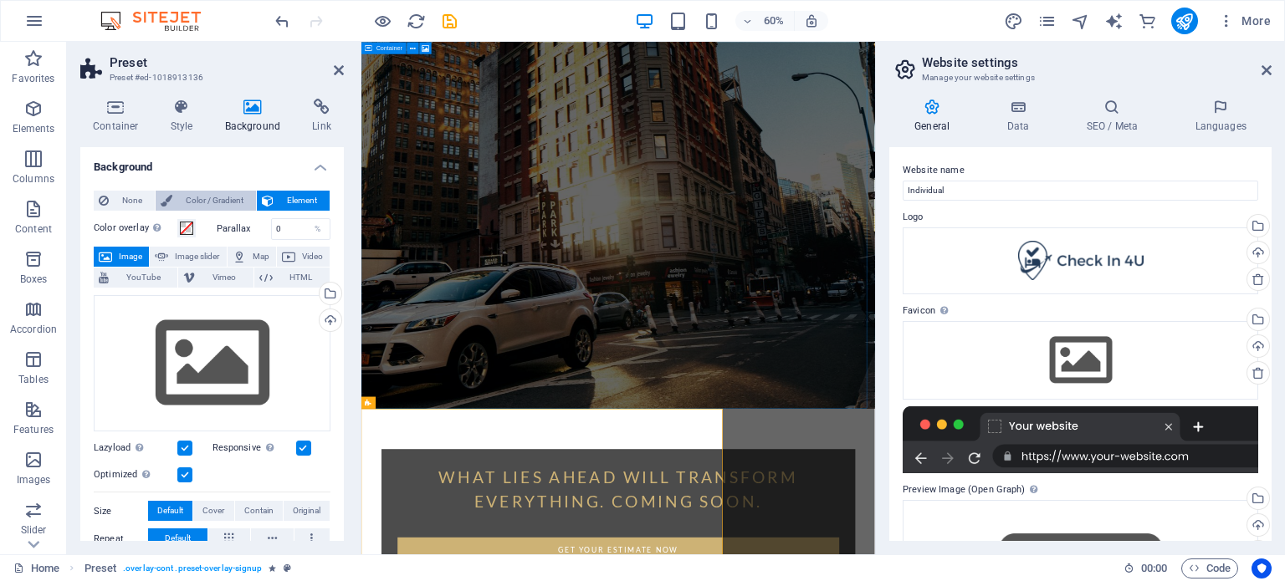
click at [179, 201] on span "Color / Gradient" at bounding box center [214, 201] width 74 height 20
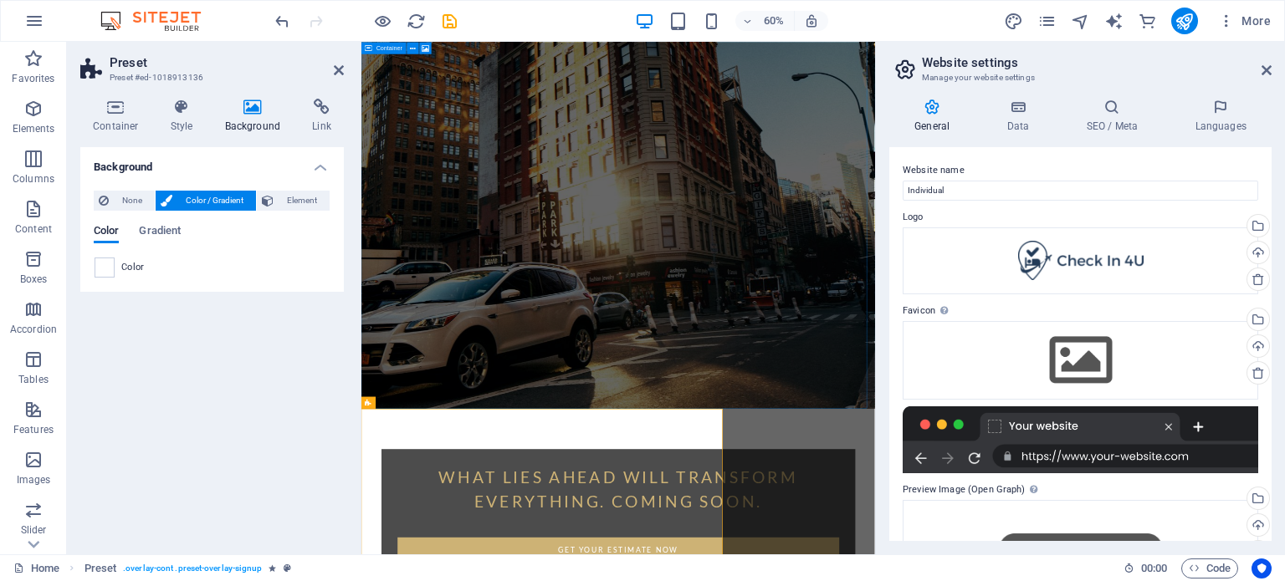
click at [127, 268] on span "Color" at bounding box center [132, 267] width 23 height 13
click at [113, 268] on span at bounding box center [104, 267] width 18 height 18
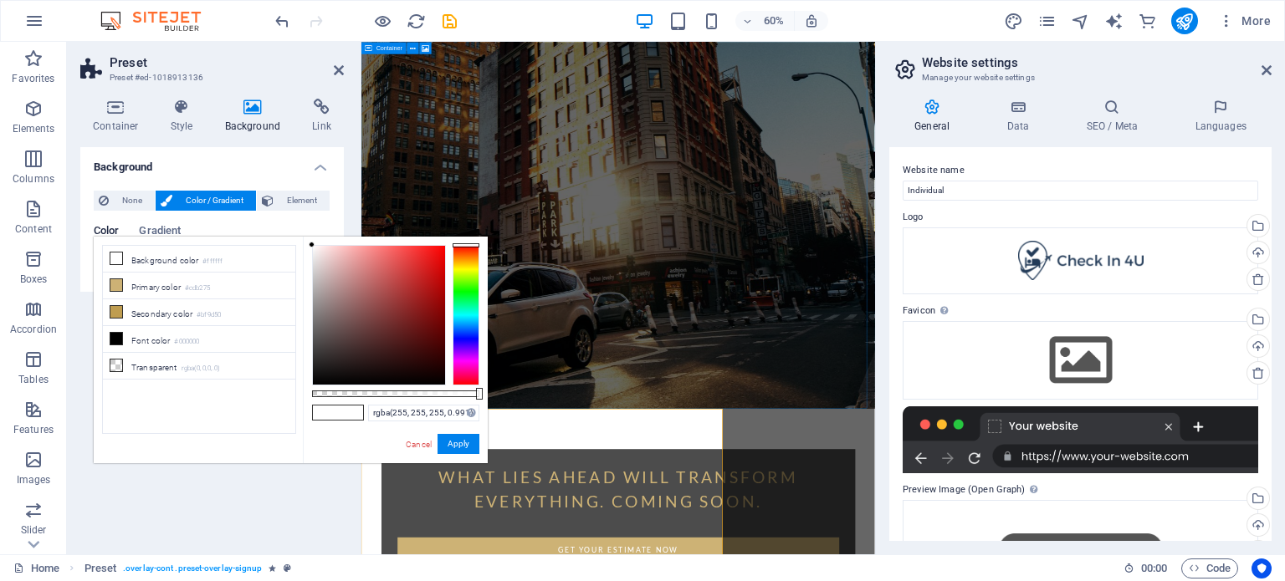
drag, startPoint x: 482, startPoint y: 392, endPoint x: 478, endPoint y: 349, distance: 43.7
click at [478, 349] on div at bounding box center [395, 315] width 167 height 141
click at [472, 330] on div at bounding box center [465, 315] width 27 height 141
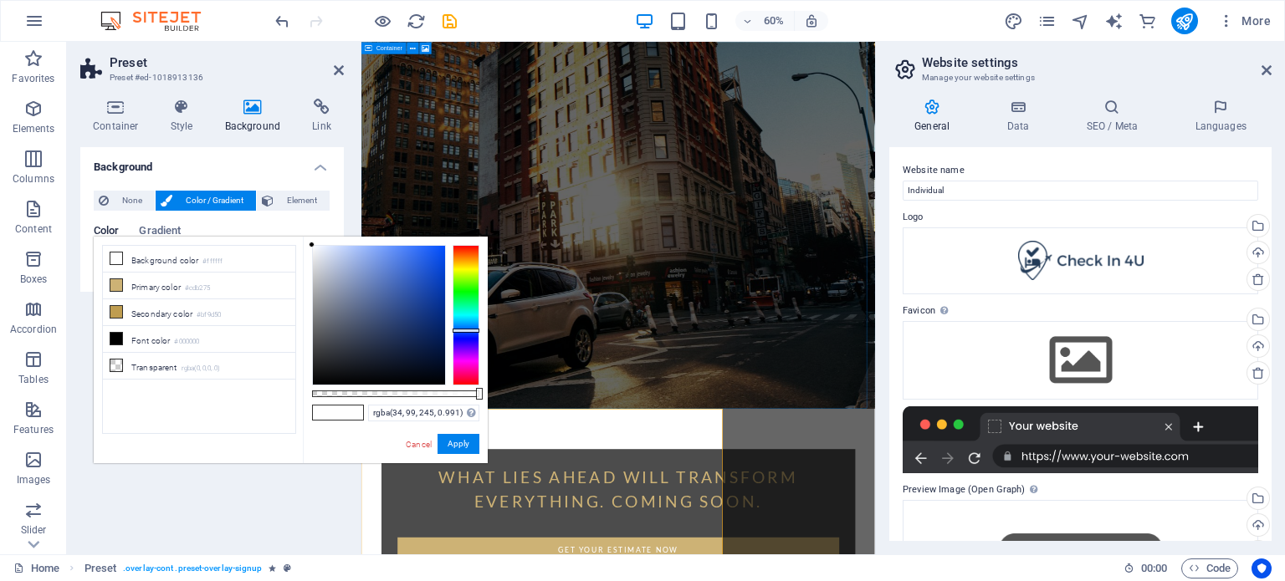
click at [426, 250] on div at bounding box center [379, 315] width 132 height 139
click at [426, 280] on div at bounding box center [379, 315] width 132 height 139
type input "rgba(15, 45, 110, 0.991)"
drag, startPoint x: 426, startPoint y: 283, endPoint x: 426, endPoint y: 324, distance: 41.0
click at [426, 324] on div at bounding box center [379, 315] width 132 height 139
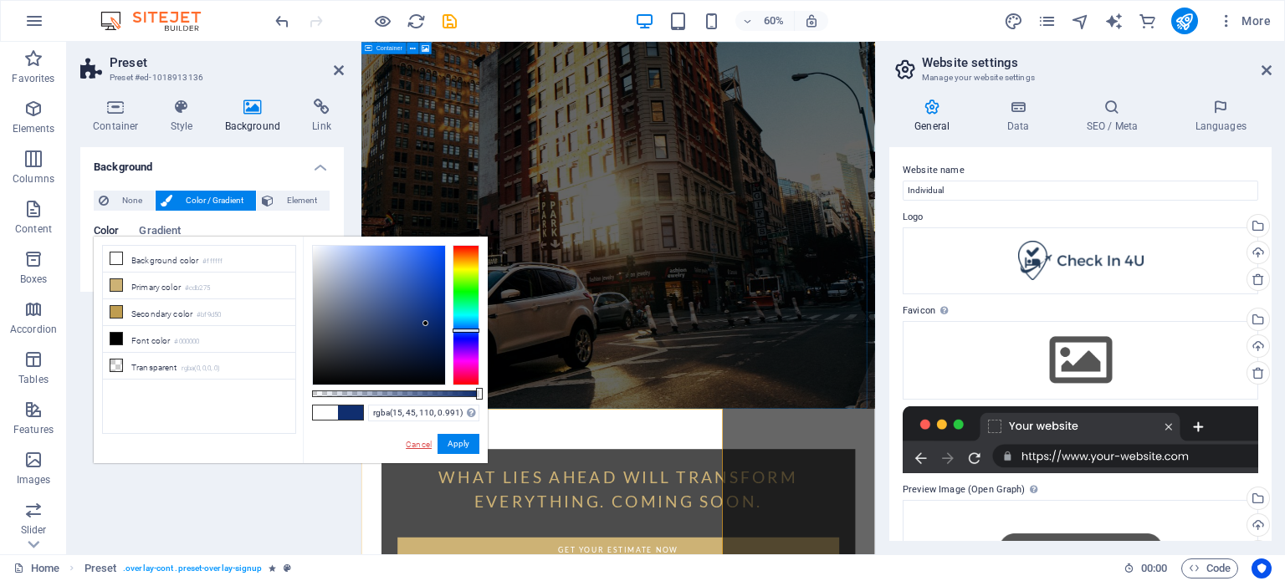
click at [420, 441] on link "Cancel" at bounding box center [418, 444] width 29 height 13
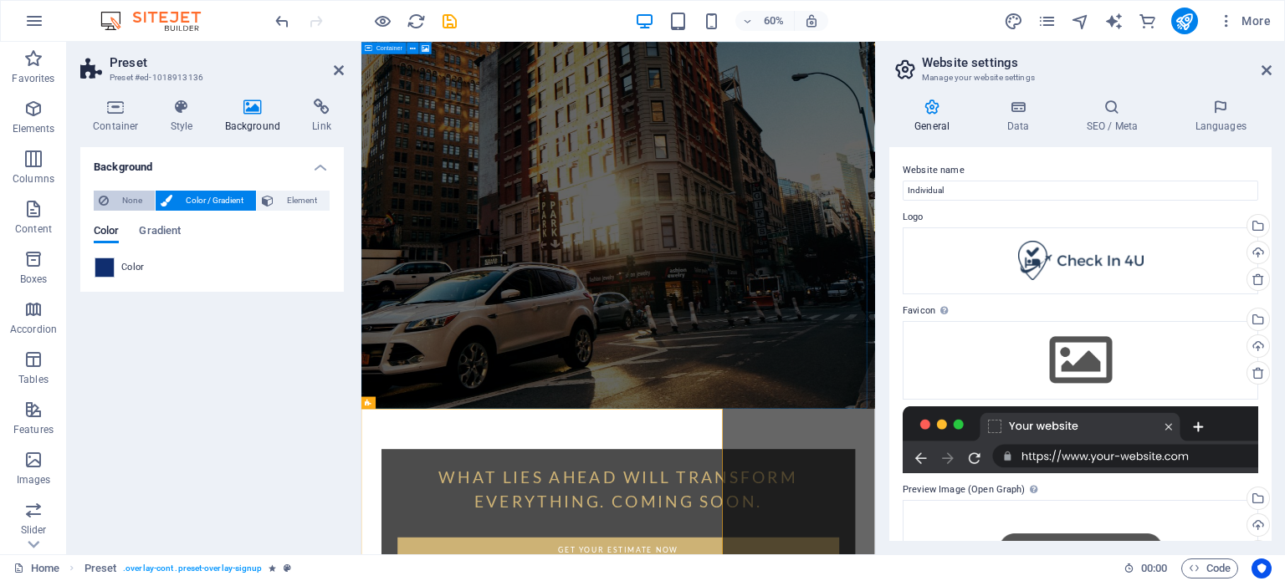
click at [120, 195] on span "None" at bounding box center [132, 201] width 36 height 20
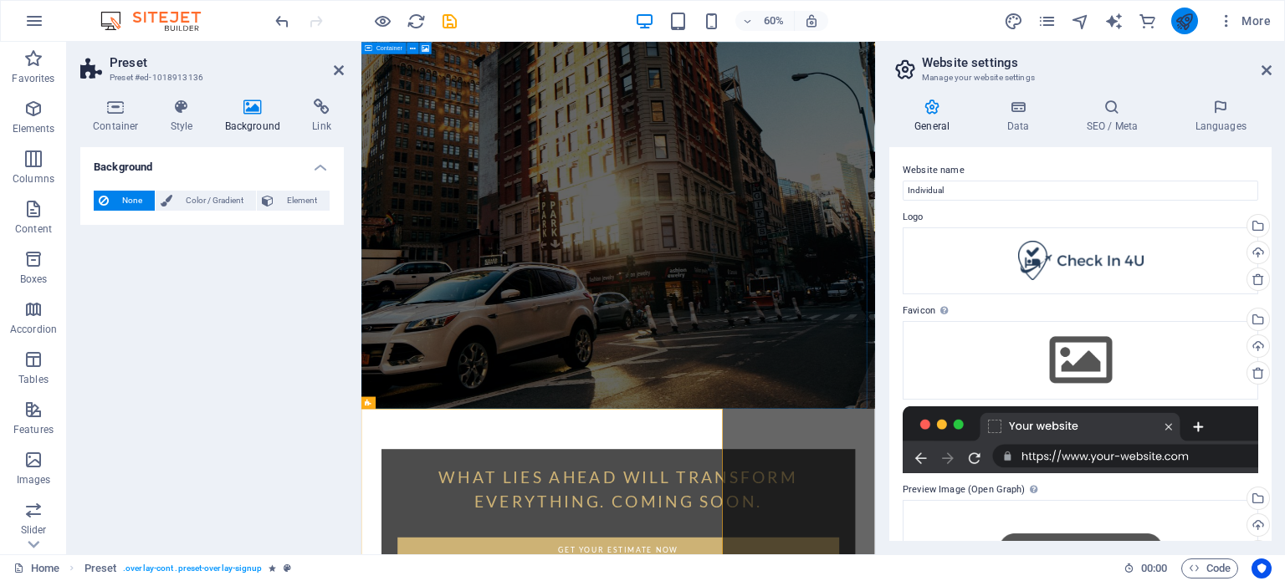
click at [1173, 13] on button "publish" at bounding box center [1184, 21] width 27 height 27
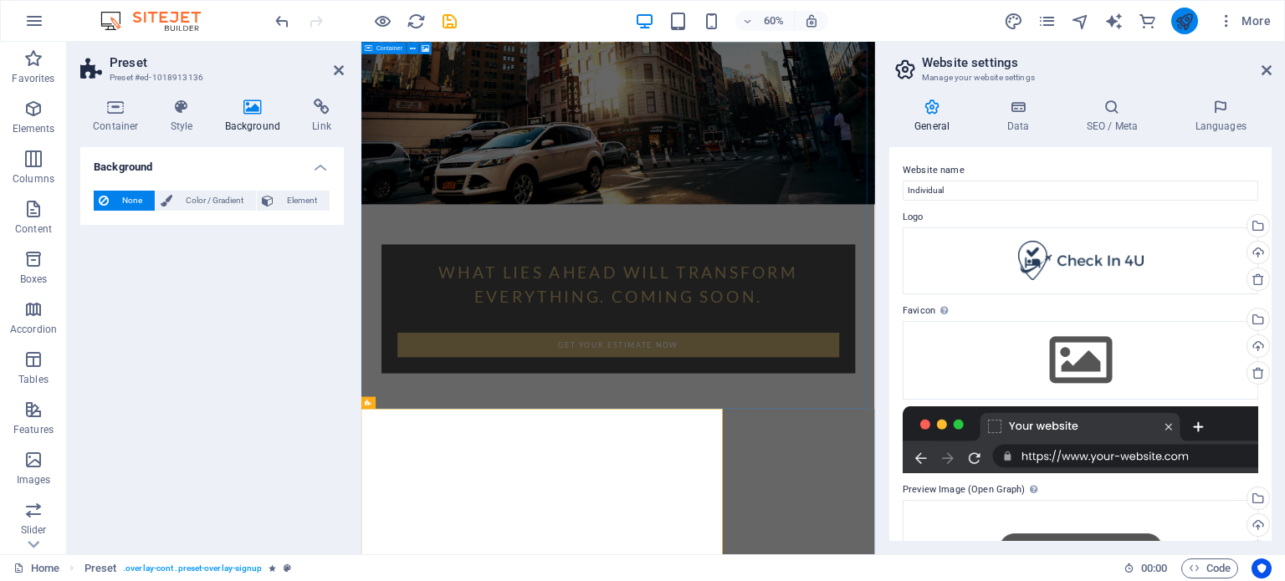
checkbox input "false"
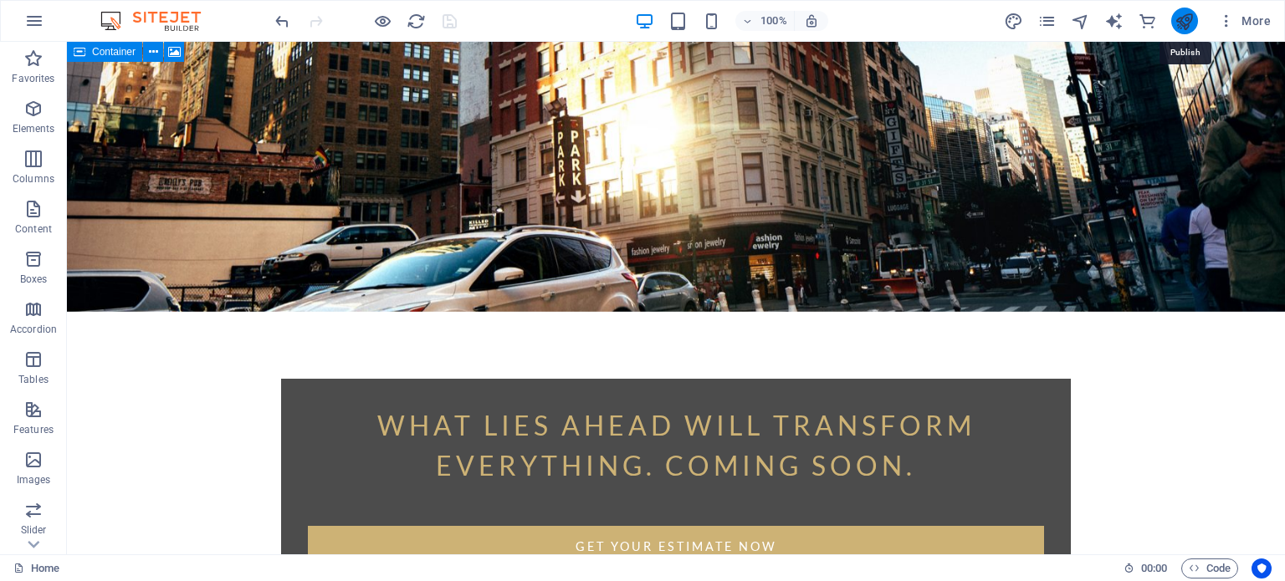
click at [1184, 23] on icon "publish" at bounding box center [1183, 21] width 19 height 19
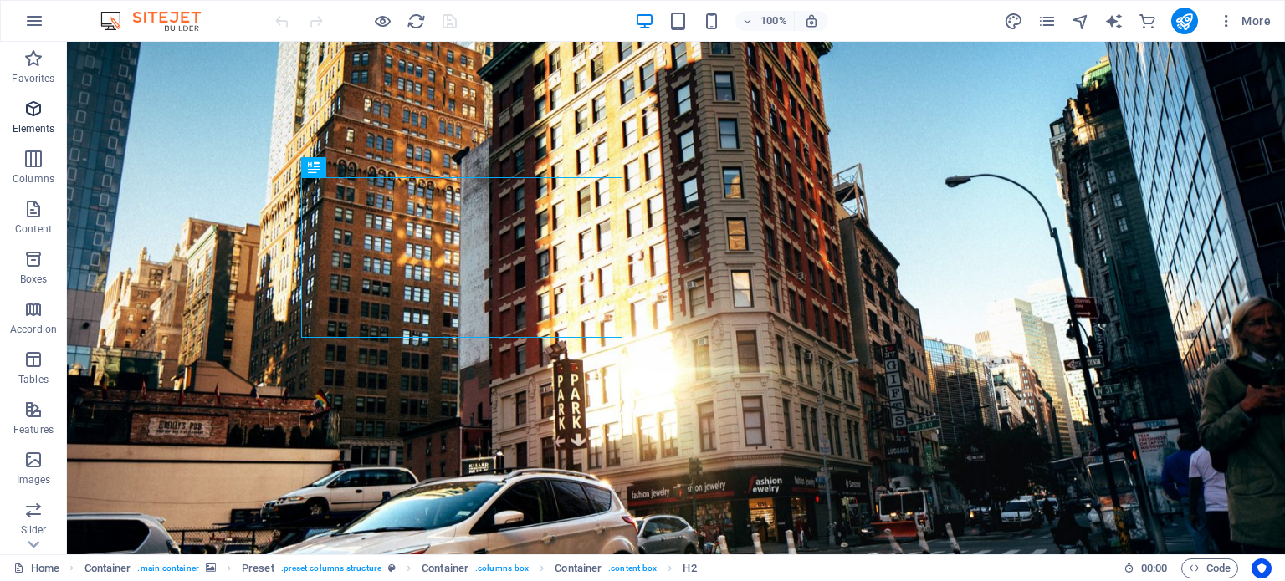
click at [33, 125] on p "Elements" at bounding box center [34, 128] width 43 height 13
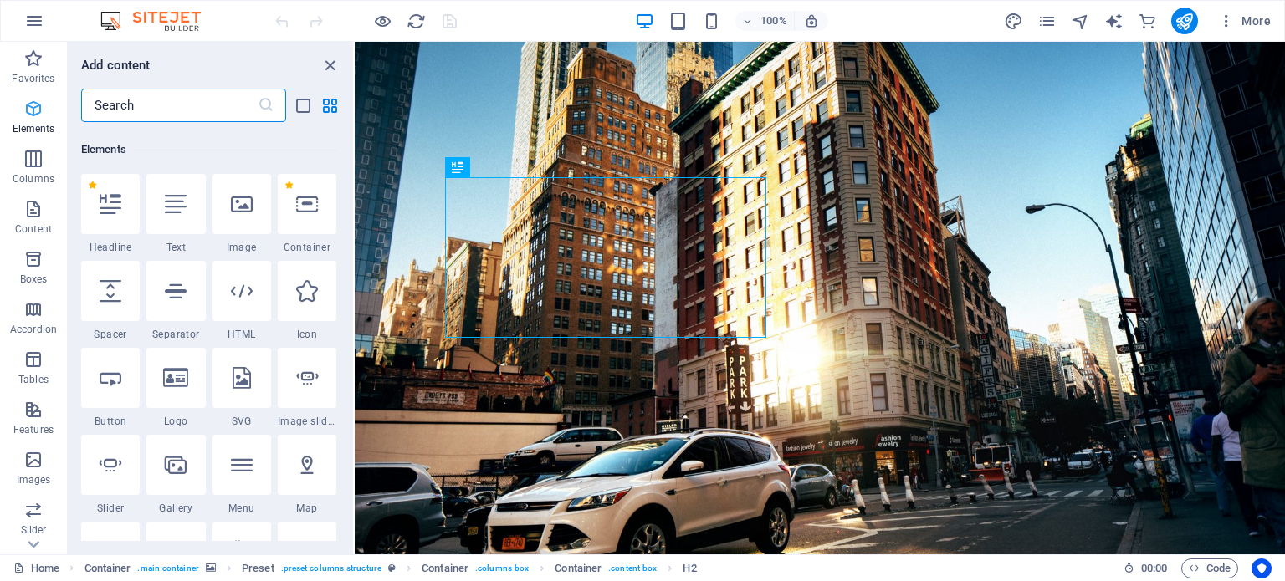
scroll to position [177, 0]
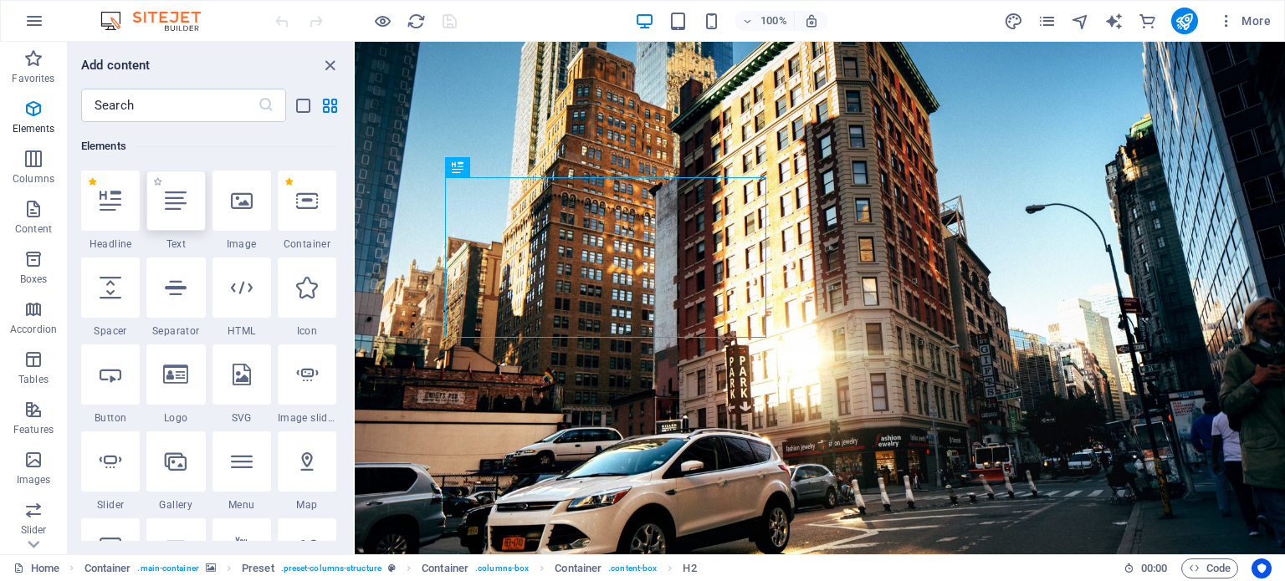
click at [173, 220] on div at bounding box center [175, 201] width 59 height 60
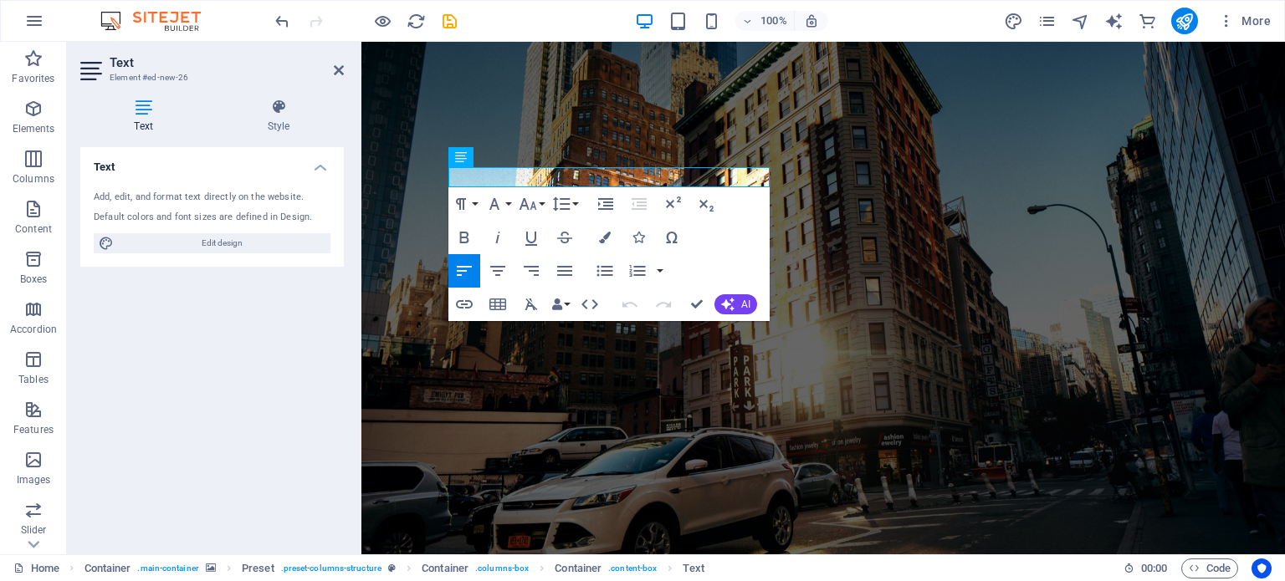
click at [331, 73] on header "Text Element #ed-new-26" at bounding box center [211, 63] width 263 height 43
click at [335, 73] on icon at bounding box center [339, 70] width 10 height 13
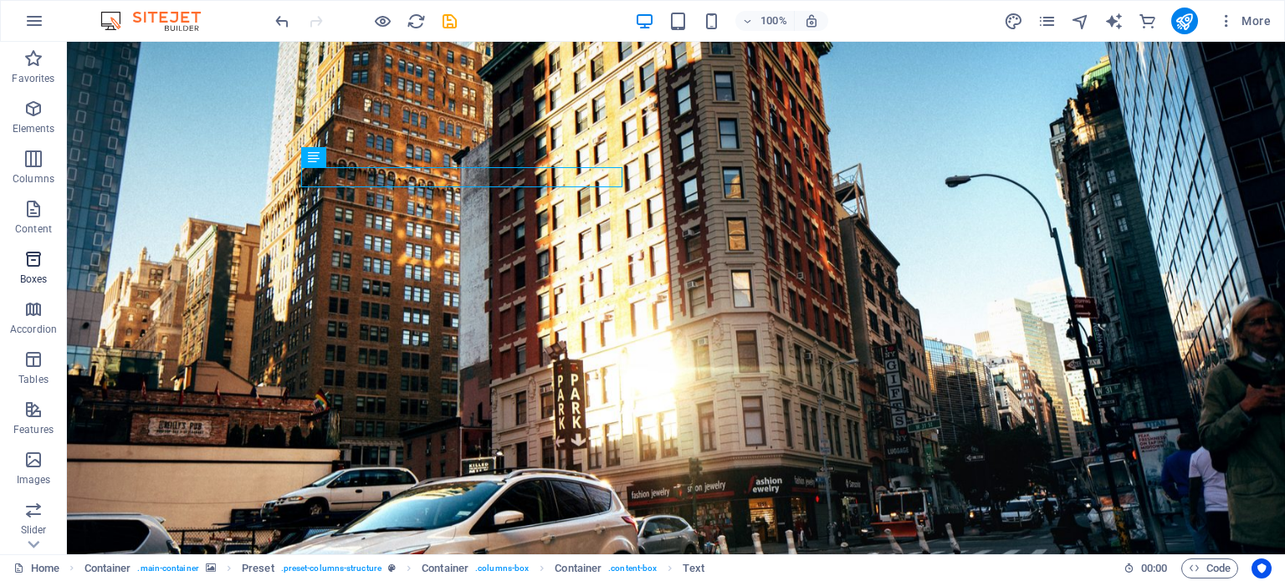
click at [49, 268] on span "Boxes" at bounding box center [33, 269] width 67 height 40
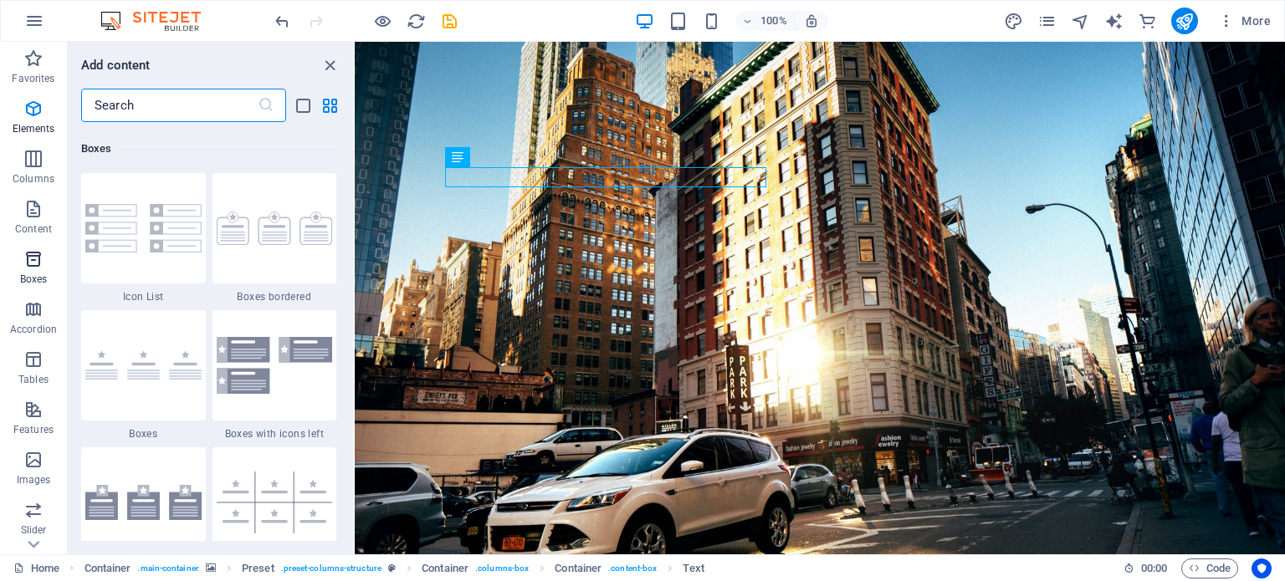
scroll to position [4613, 0]
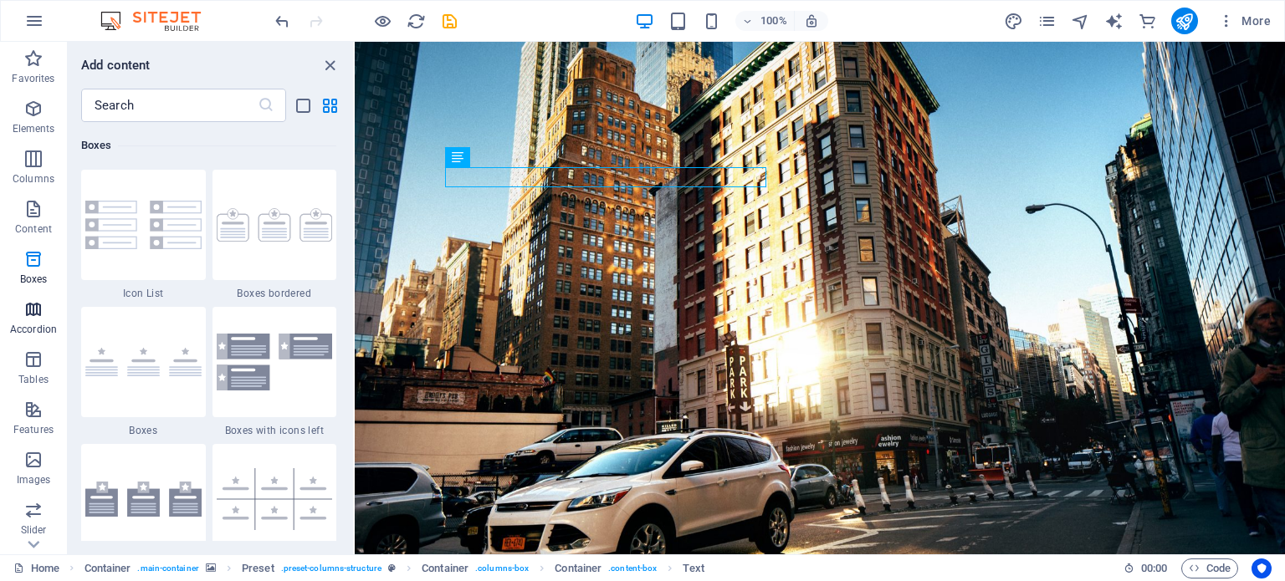
click at [43, 315] on icon "button" at bounding box center [33, 309] width 20 height 20
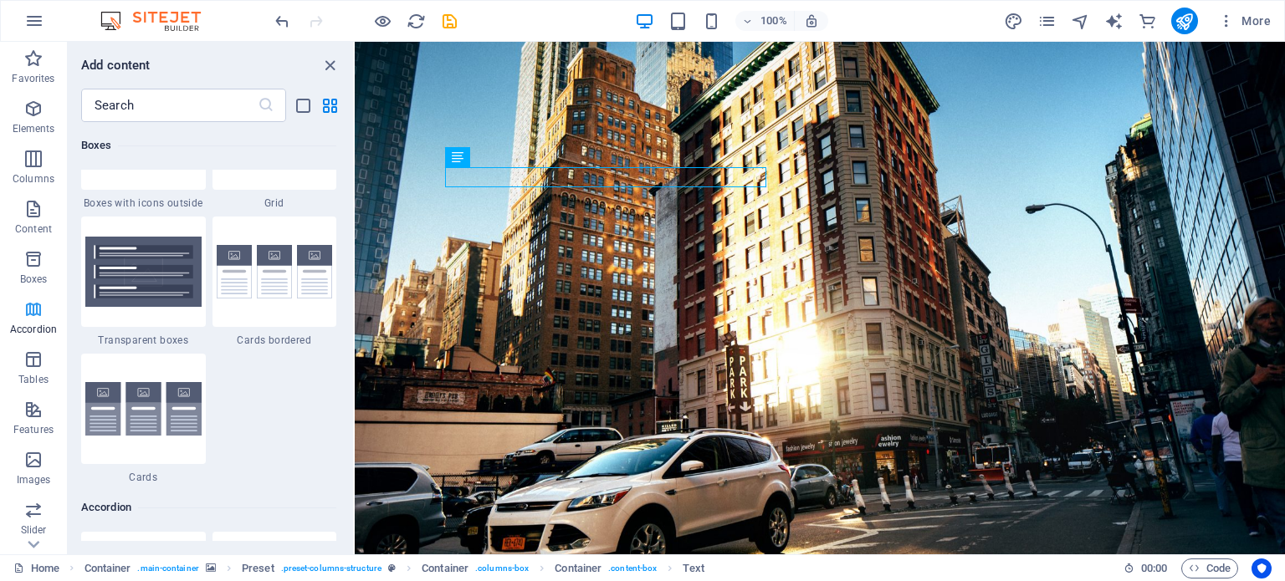
scroll to position [5339, 0]
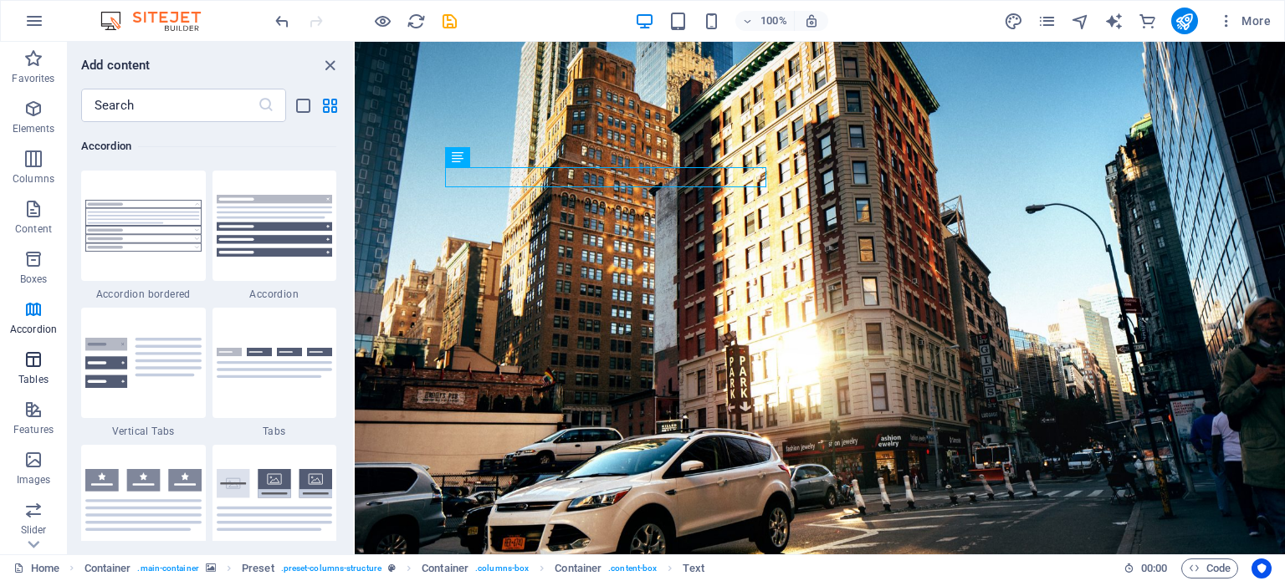
click at [43, 368] on icon "button" at bounding box center [33, 360] width 20 height 20
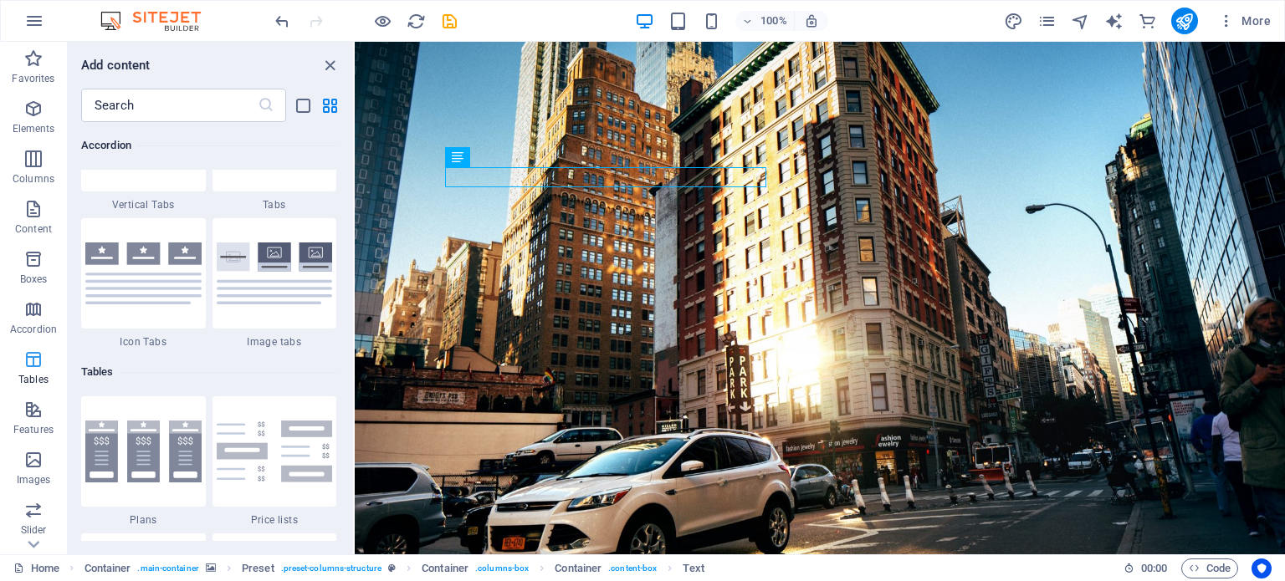
scroll to position [5792, 0]
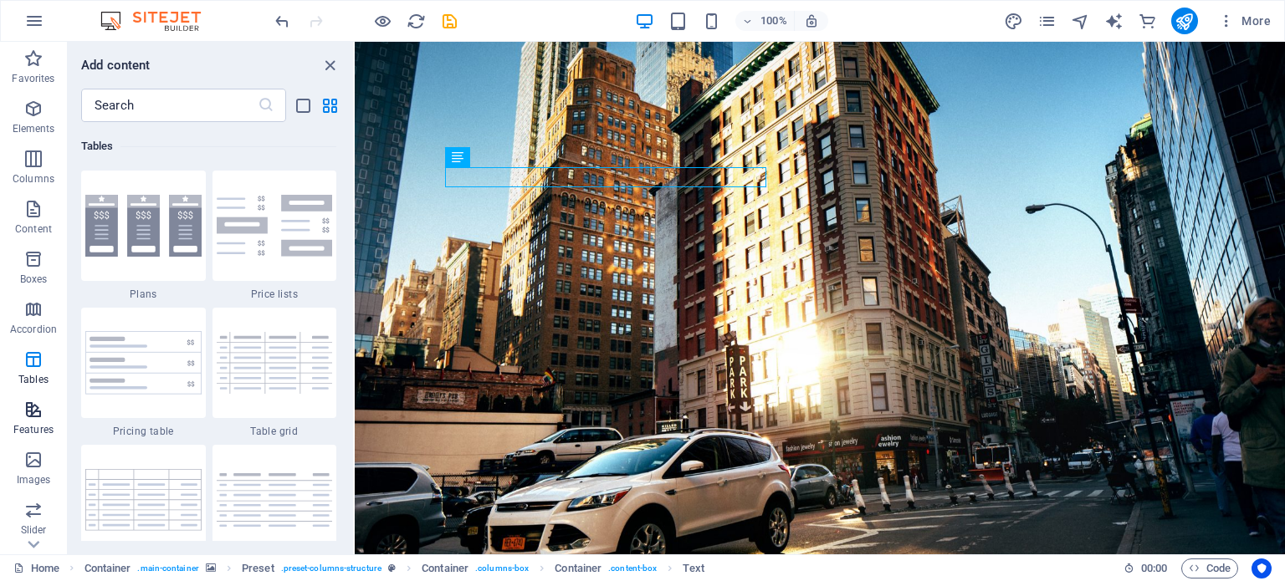
click at [43, 403] on span "Features" at bounding box center [33, 420] width 67 height 40
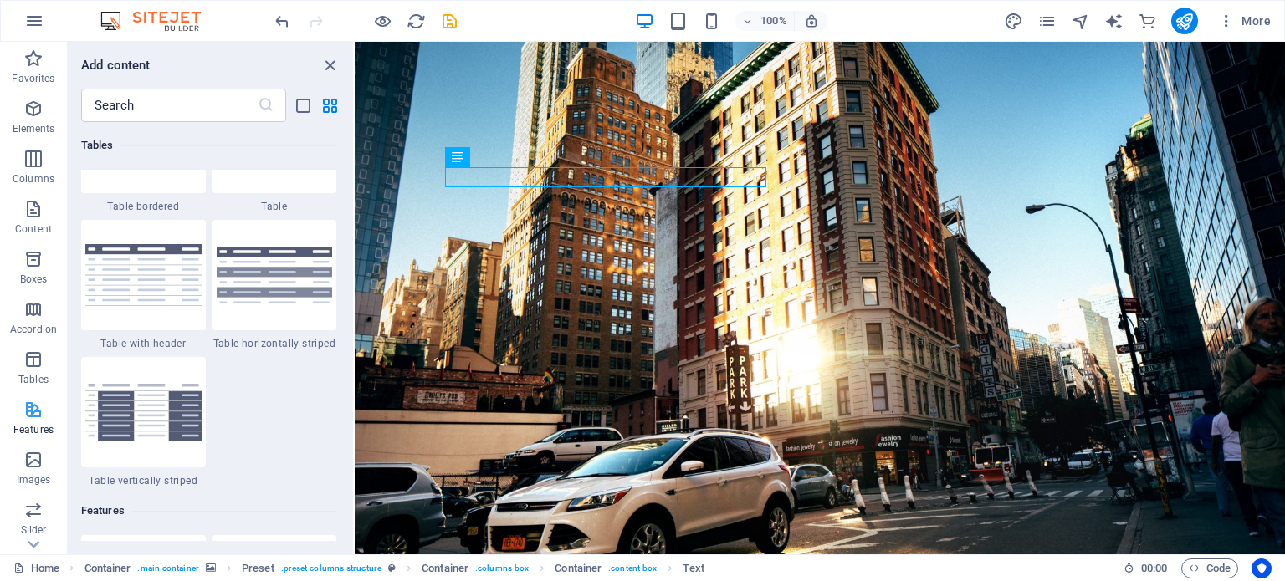
scroll to position [6519, 0]
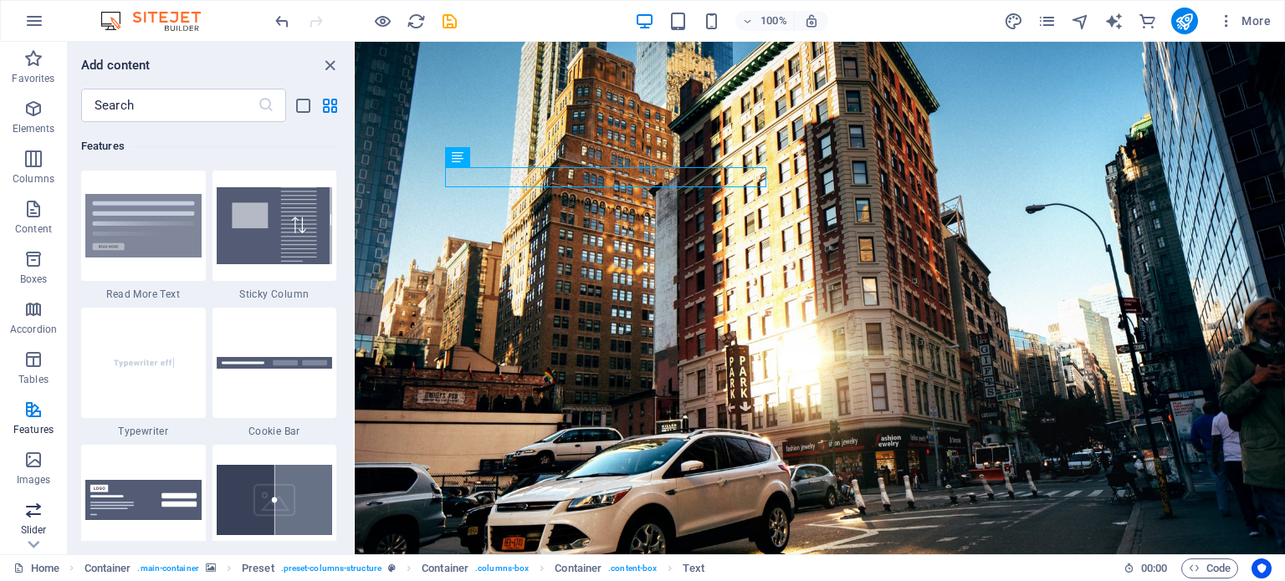
click at [33, 519] on icon "button" at bounding box center [33, 510] width 20 height 20
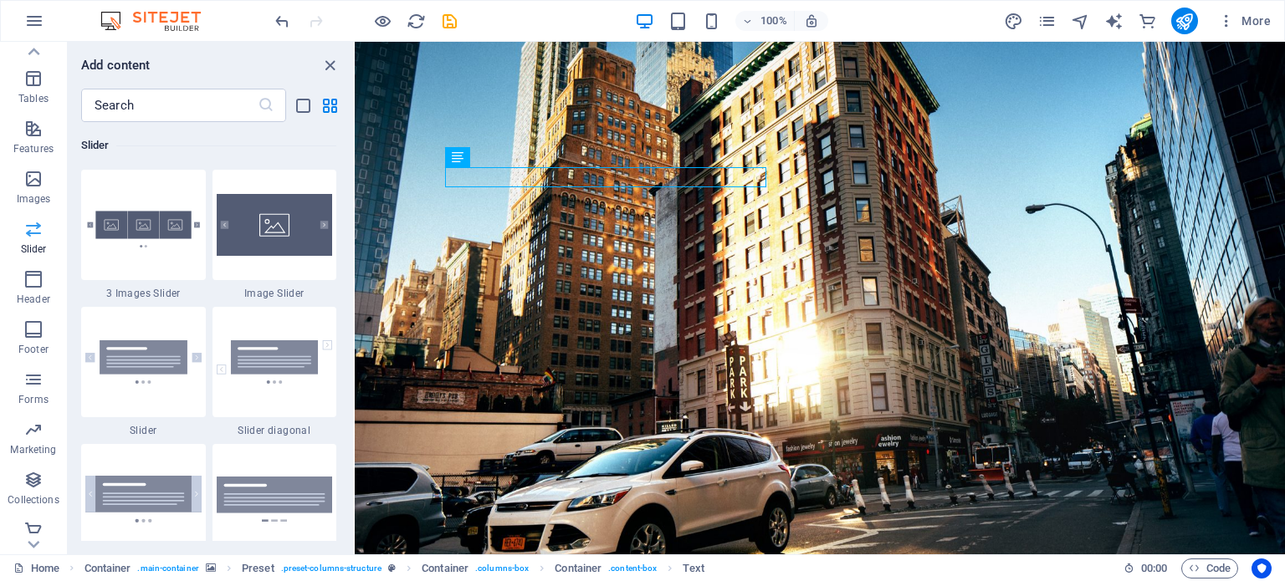
scroll to position [289, 0]
click at [31, 427] on icon "button" at bounding box center [33, 421] width 20 height 20
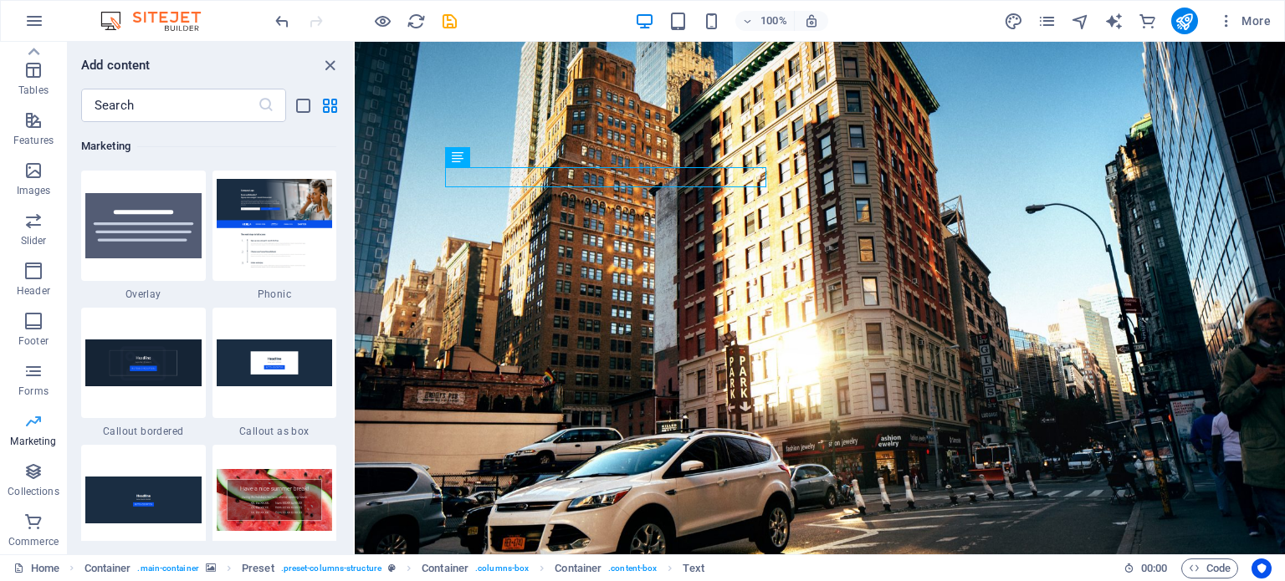
scroll to position [0, 0]
click at [33, 69] on span "Favorites" at bounding box center [33, 69] width 67 height 40
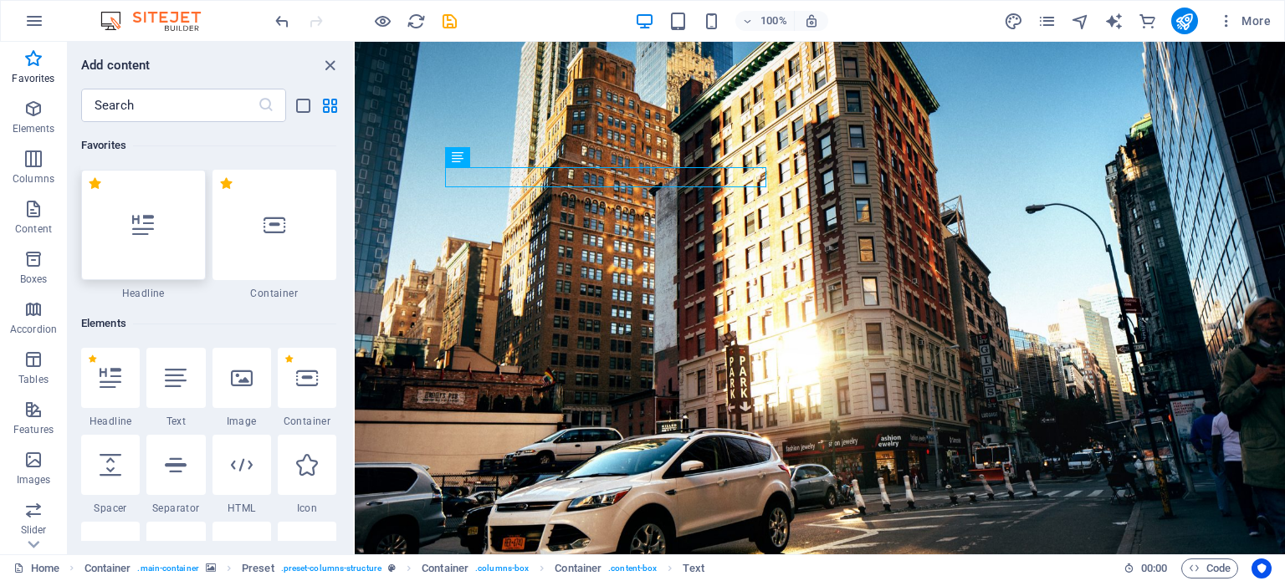
click at [165, 250] on div at bounding box center [143, 225] width 125 height 110
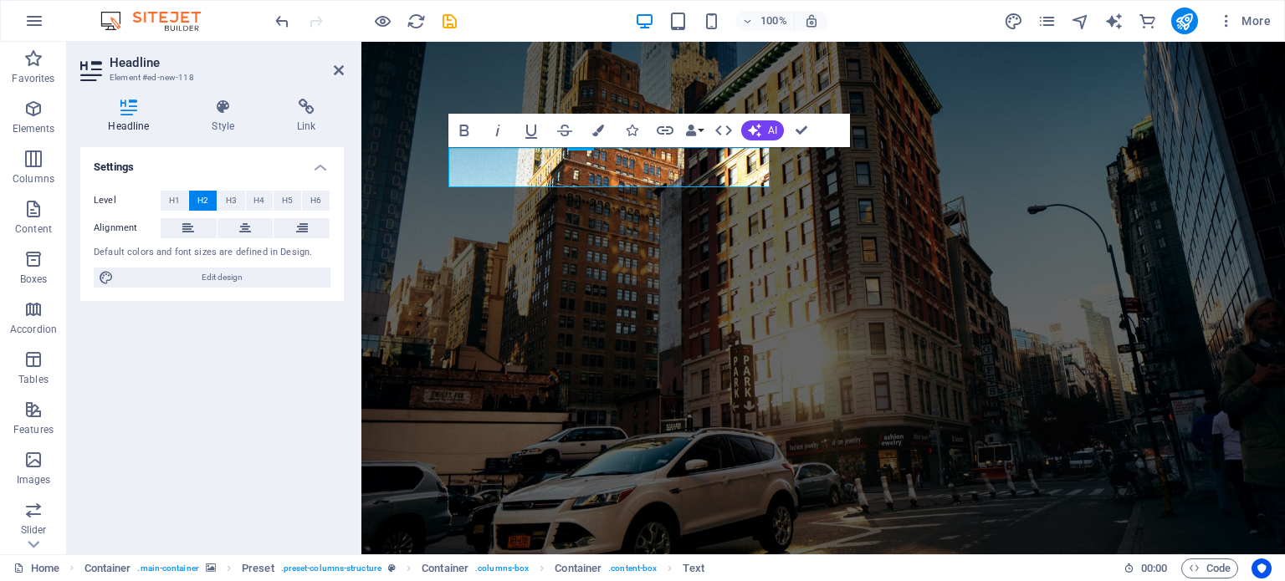
click at [165, 250] on div "Default colors and font sizes are defined in Design." at bounding box center [212, 253] width 237 height 14
click at [222, 338] on div "Settings Level H1 H2 H3 H4 H5 H6 Alignment Default colors and font sizes are de…" at bounding box center [211, 344] width 263 height 394
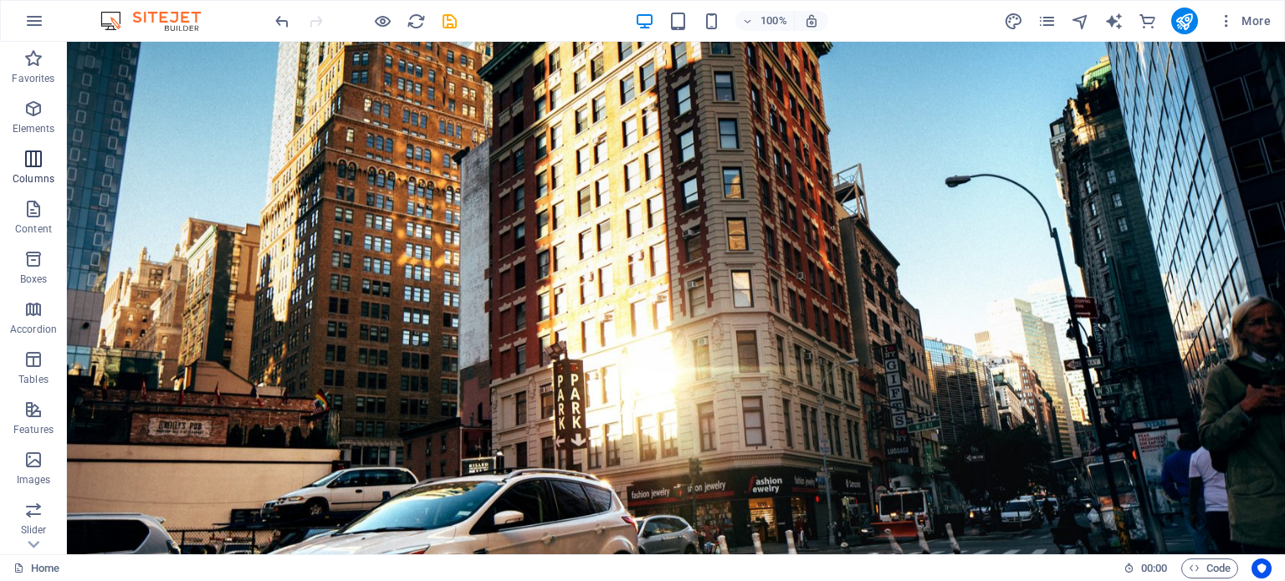
click at [46, 184] on p "Columns" at bounding box center [34, 178] width 42 height 13
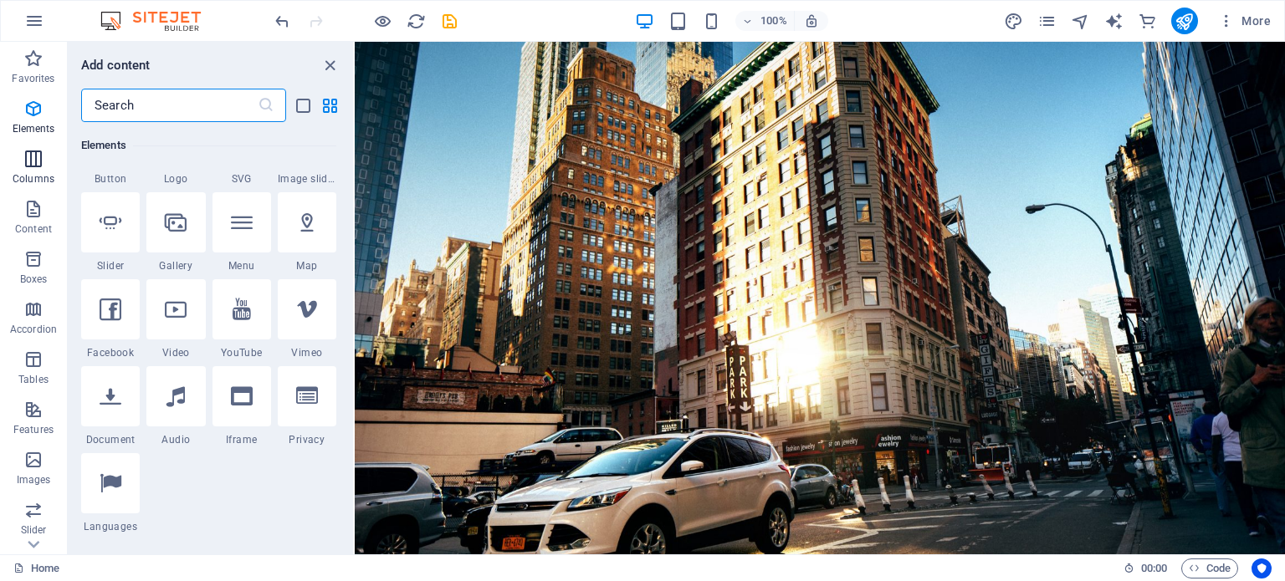
scroll to position [828, 0]
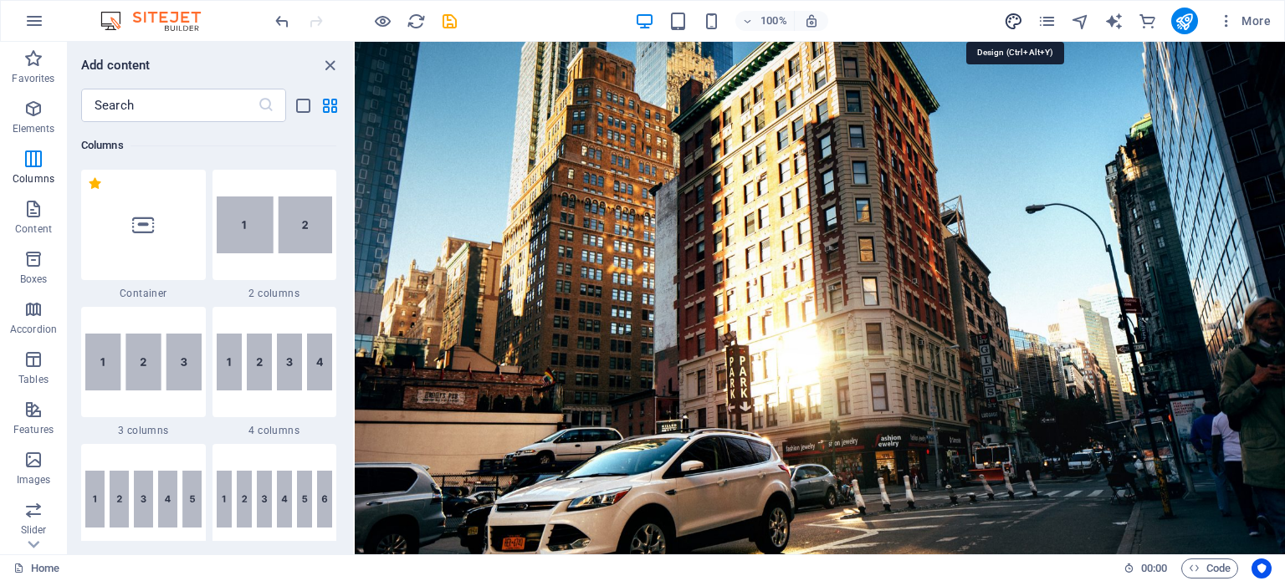
click at [1020, 21] on icon "design" at bounding box center [1013, 21] width 19 height 19
select select "px"
select select "300"
select select "px"
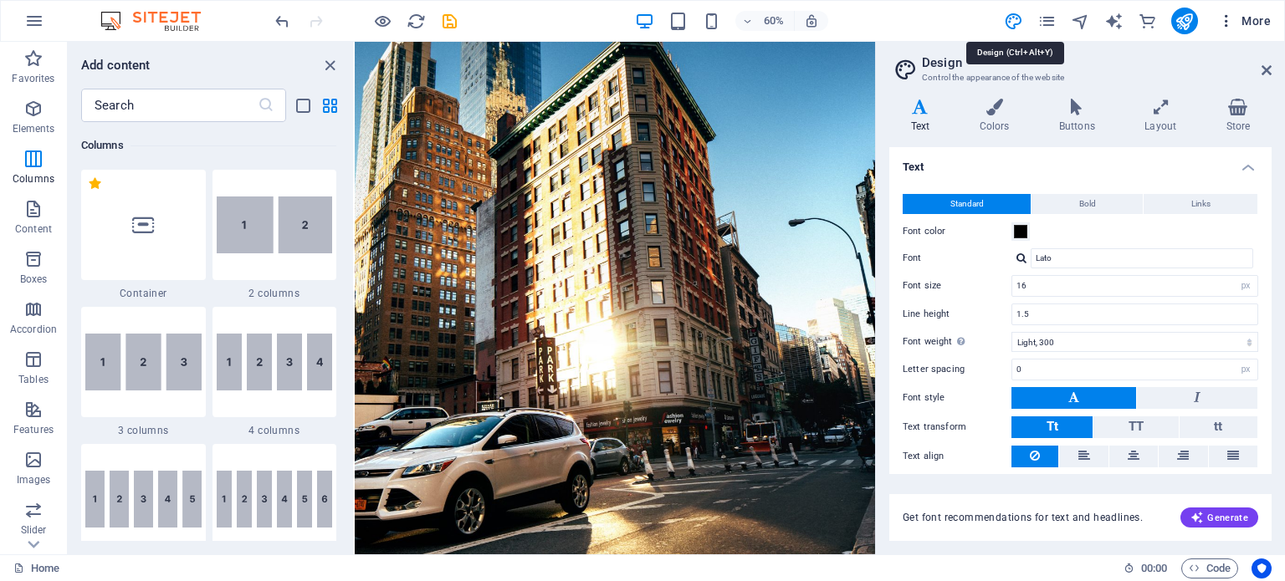
click at [1222, 23] on icon "button" at bounding box center [1226, 21] width 17 height 17
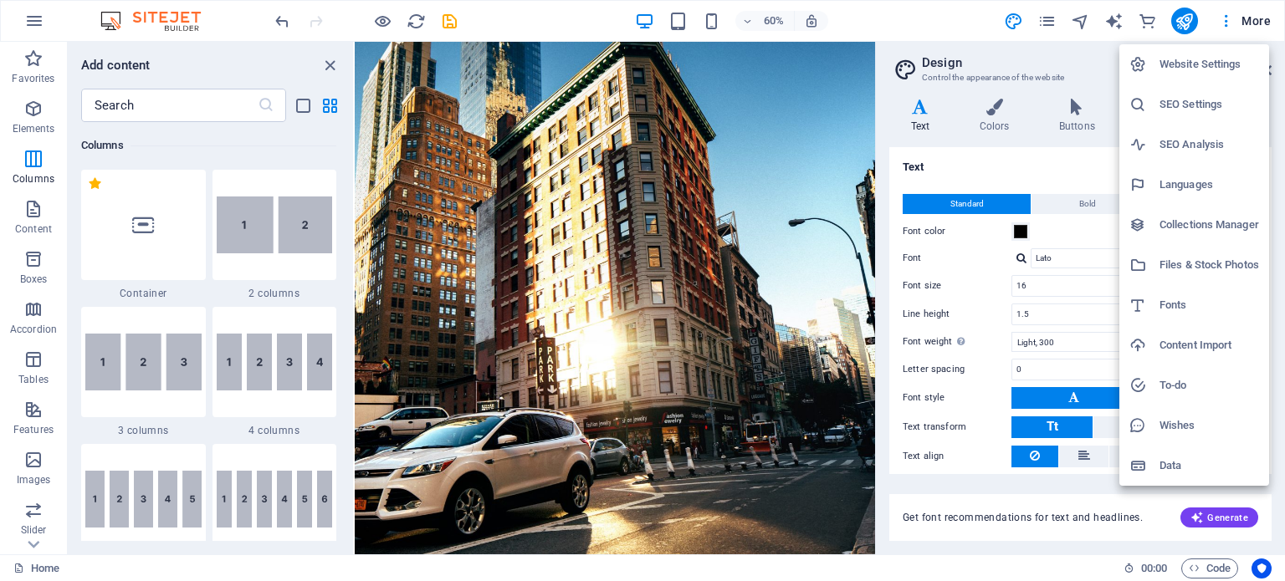
click at [1234, 61] on h6 "Website Settings" at bounding box center [1209, 64] width 100 height 20
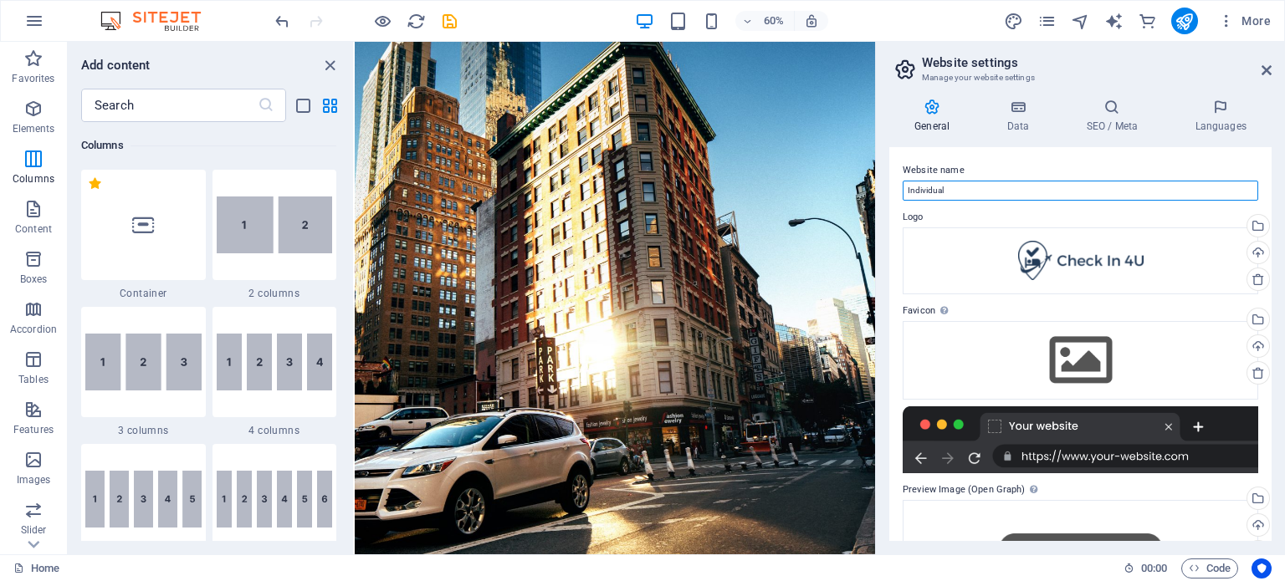
click at [1163, 185] on input "Individual" at bounding box center [1079, 191] width 355 height 20
type input "I"
paste input "Ckeckin 4u"
type input "Ckeckin 4u"
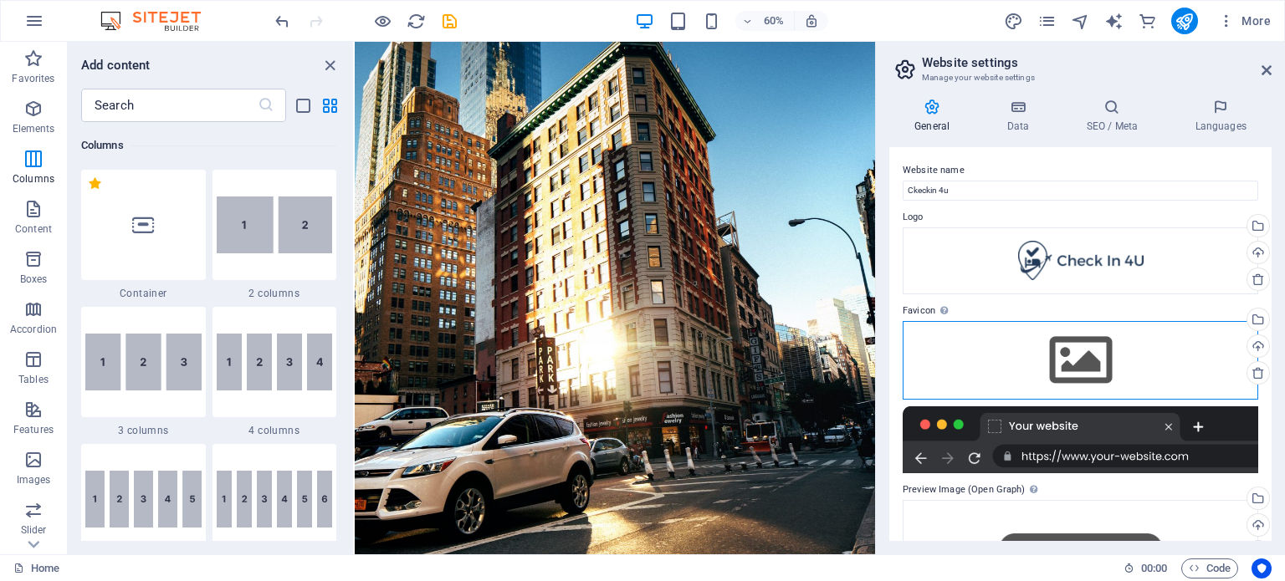
click at [1077, 371] on div "Drag files here, click to choose files or select files from Files or our free s…" at bounding box center [1079, 360] width 355 height 79
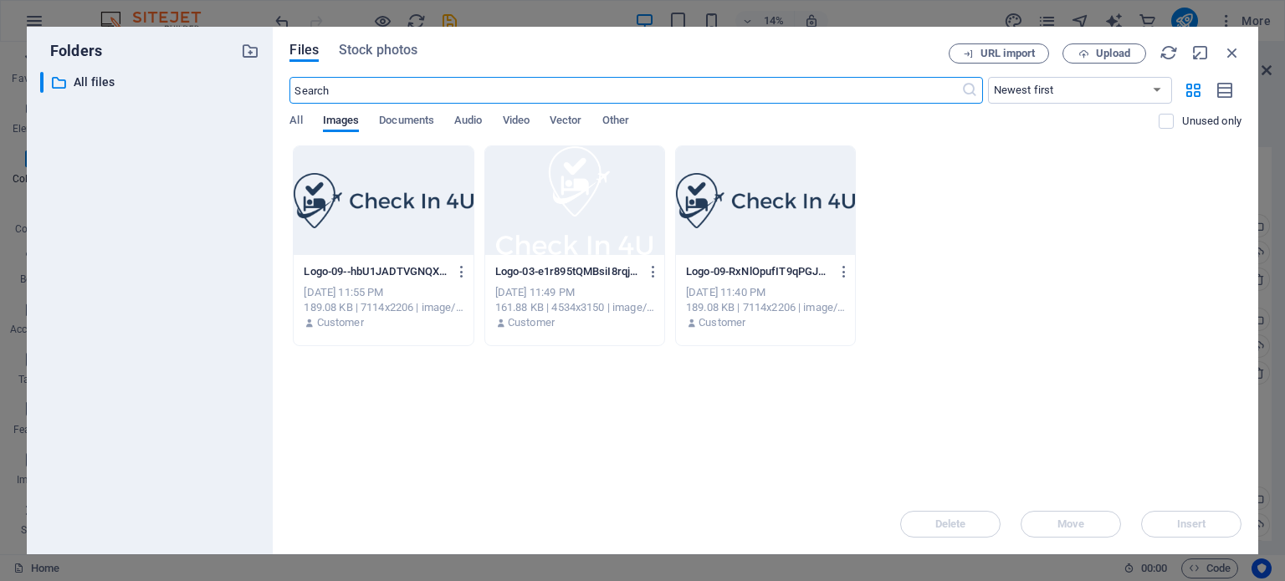
click at [575, 192] on div at bounding box center [574, 200] width 179 height 109
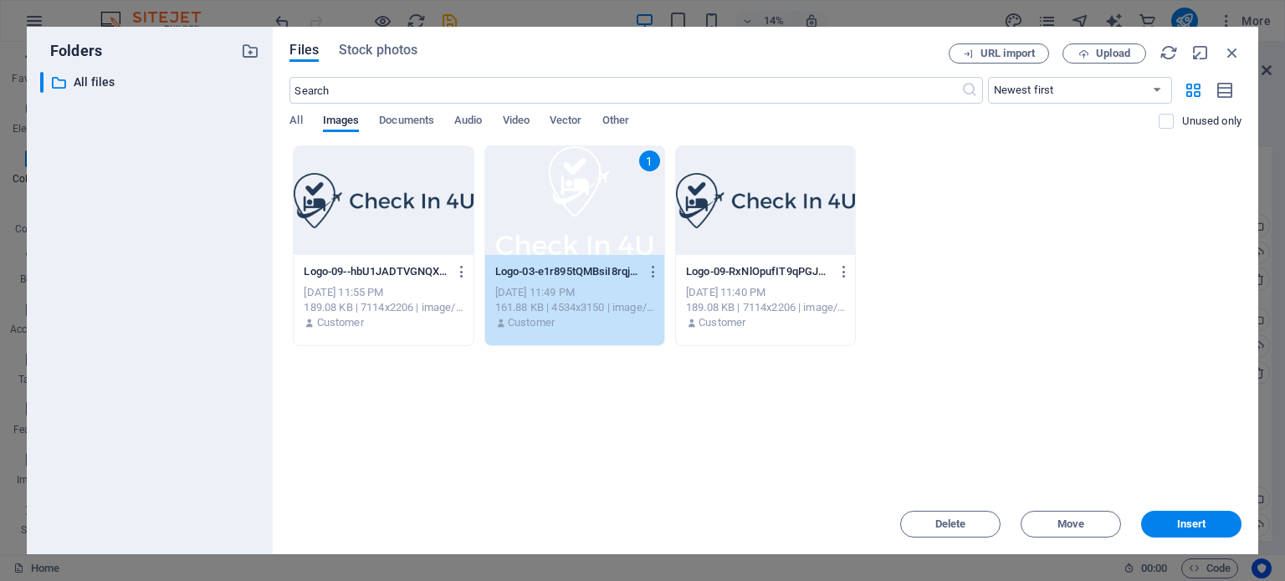
click at [575, 192] on div "1" at bounding box center [574, 200] width 179 height 109
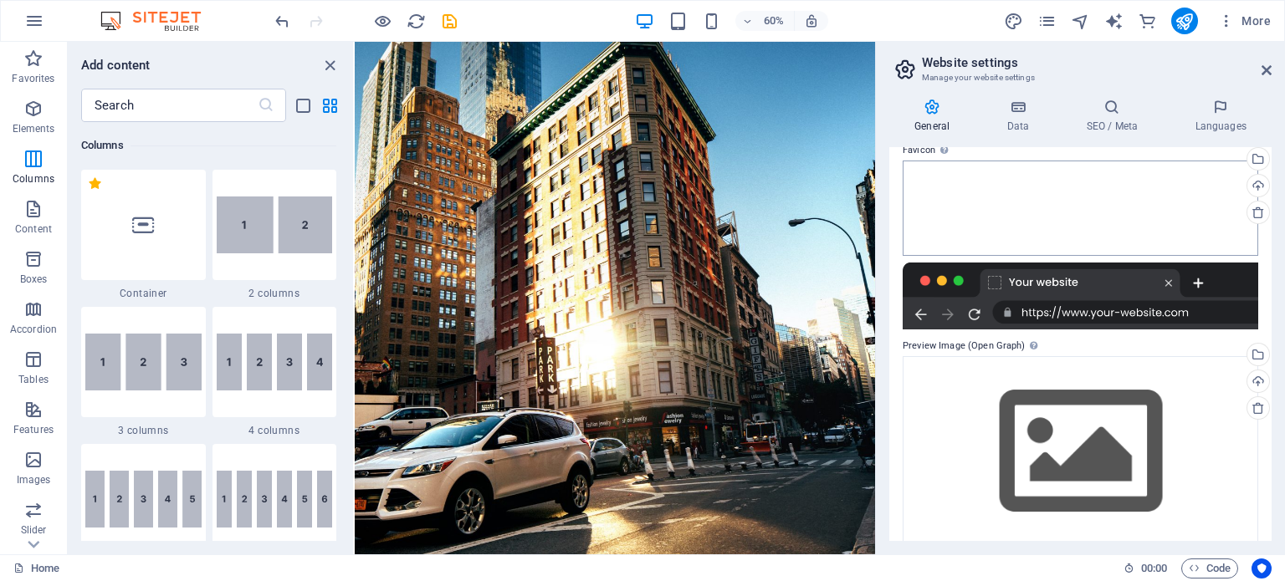
scroll to position [180, 0]
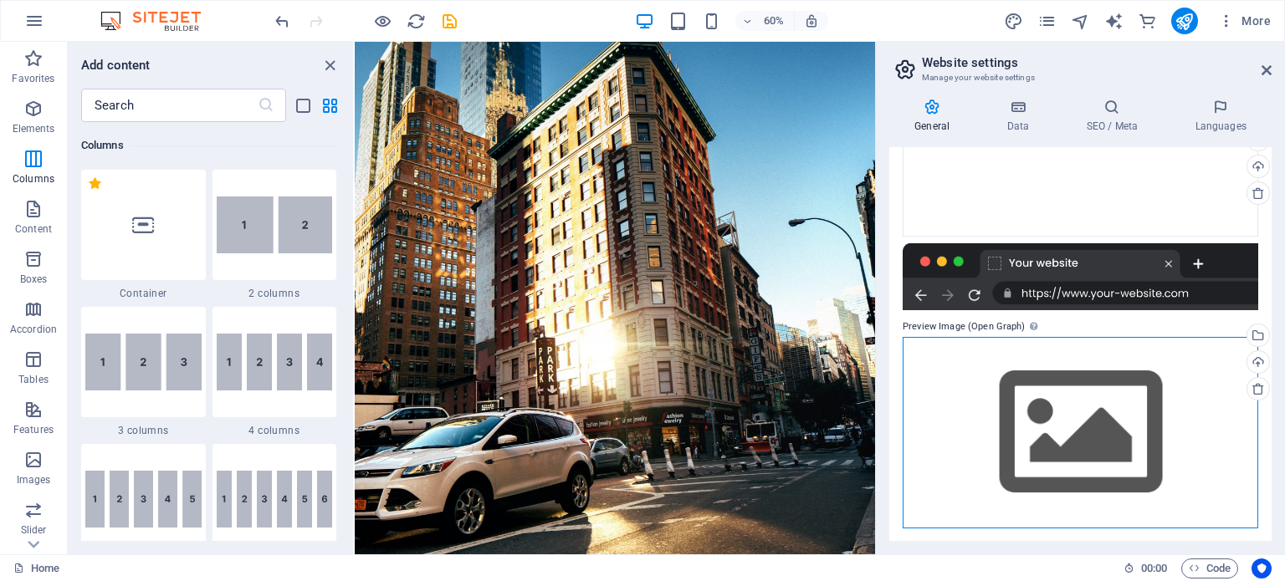
click at [1117, 420] on div "Drag files here, click to choose files or select files from Files or our free s…" at bounding box center [1079, 433] width 355 height 192
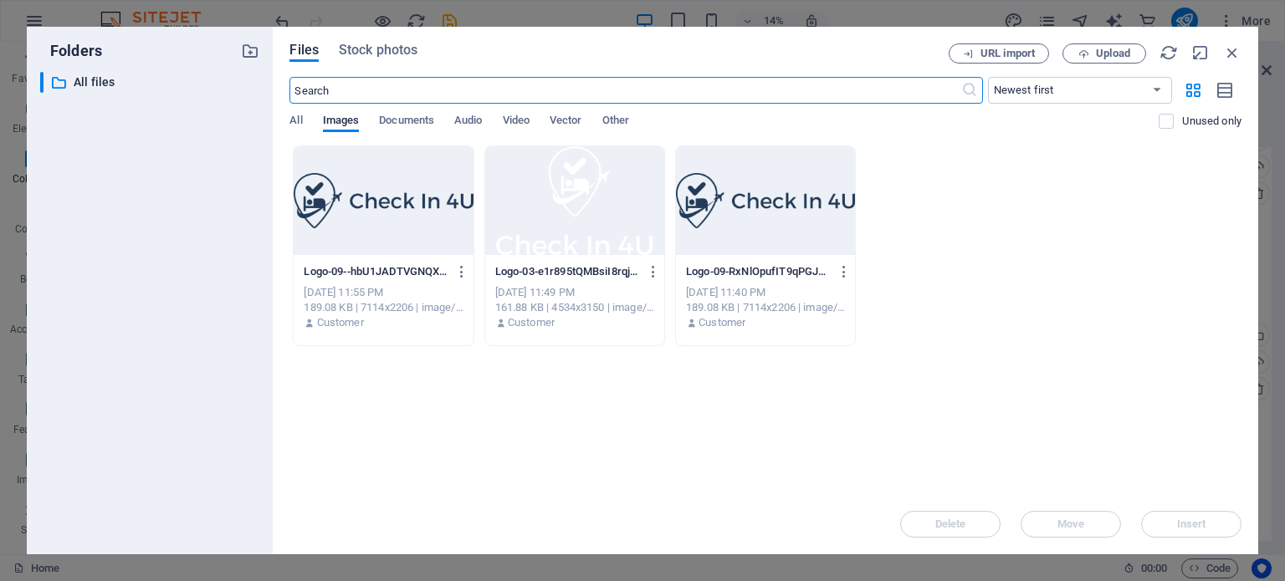
click at [766, 217] on div at bounding box center [765, 200] width 179 height 109
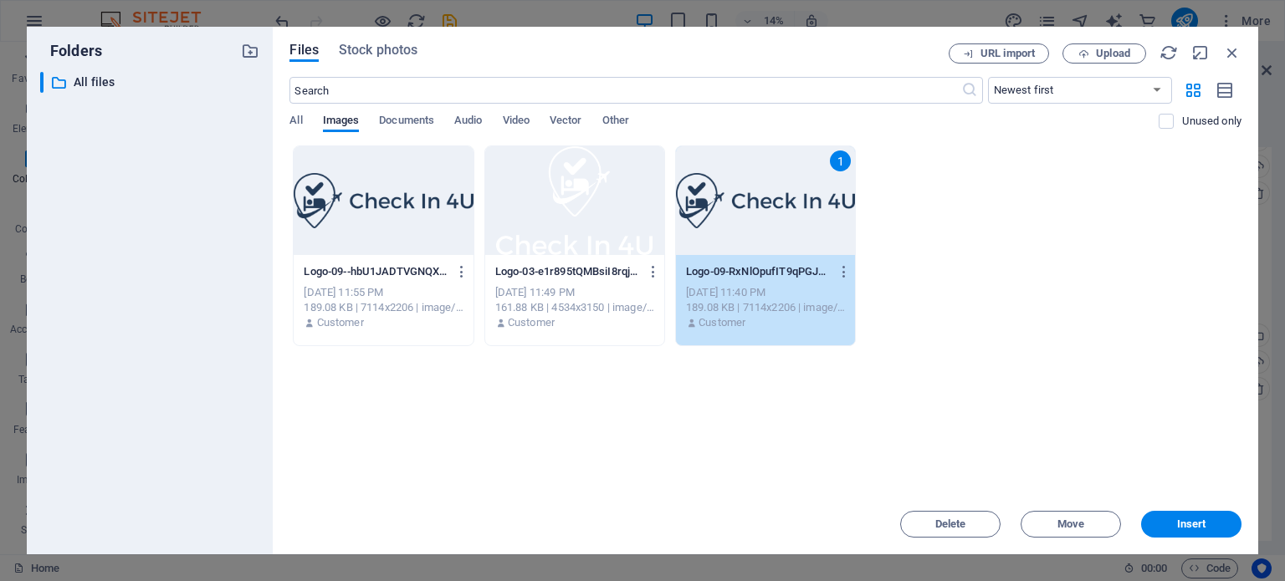
click at [766, 217] on div "1" at bounding box center [765, 200] width 179 height 109
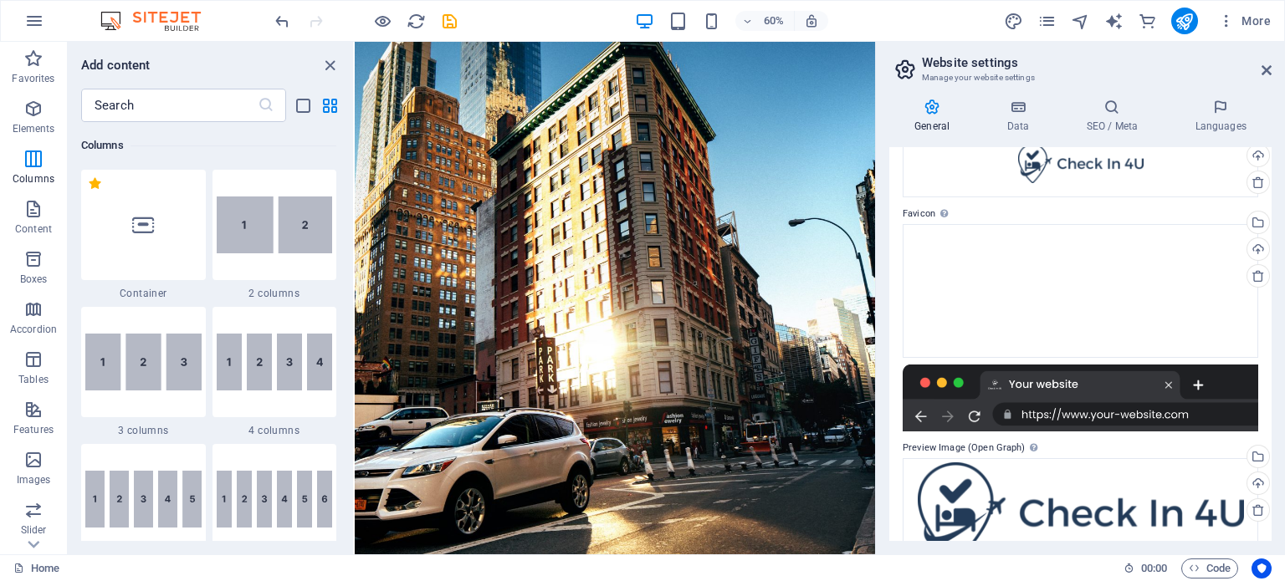
scroll to position [136, 0]
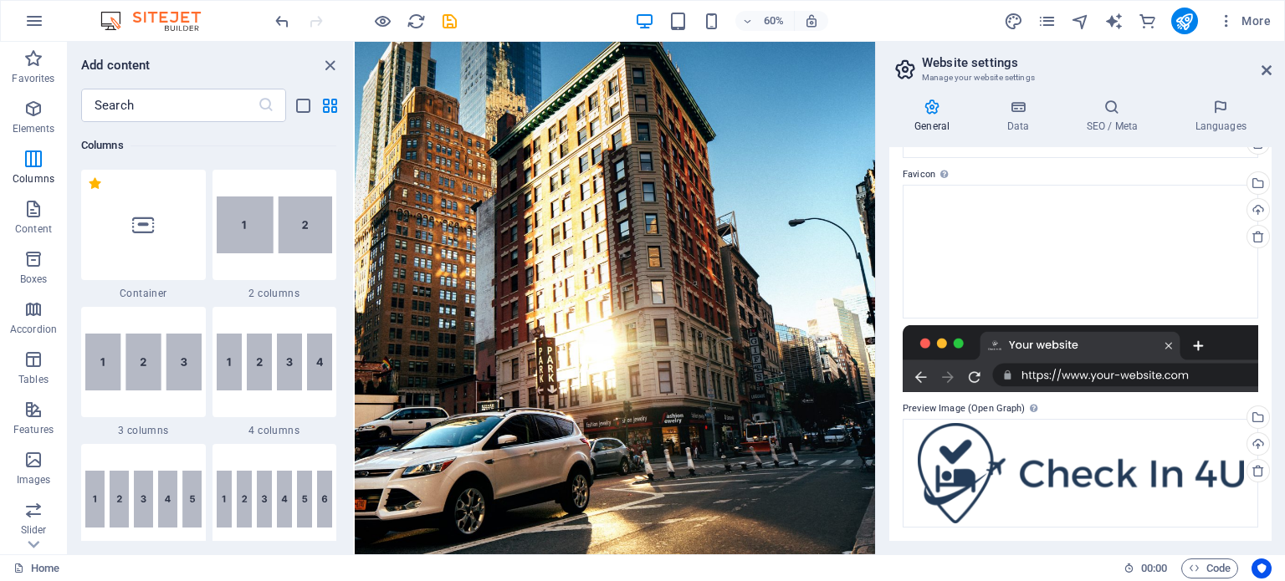
drag, startPoint x: 1284, startPoint y: 319, endPoint x: 1275, endPoint y: 245, distance: 74.2
click at [1275, 245] on div "General Data SEO / Meta Languages Website name Ckeckin 4u Logo Drag files here,…" at bounding box center [1080, 319] width 409 height 469
drag, startPoint x: 1275, startPoint y: 276, endPoint x: 1275, endPoint y: 223, distance: 52.7
click at [1275, 223] on div "General Data SEO / Meta Languages Website name Ckeckin 4u Logo Drag files here,…" at bounding box center [1080, 319] width 409 height 469
drag, startPoint x: 1271, startPoint y: 270, endPoint x: 1265, endPoint y: 171, distance: 99.8
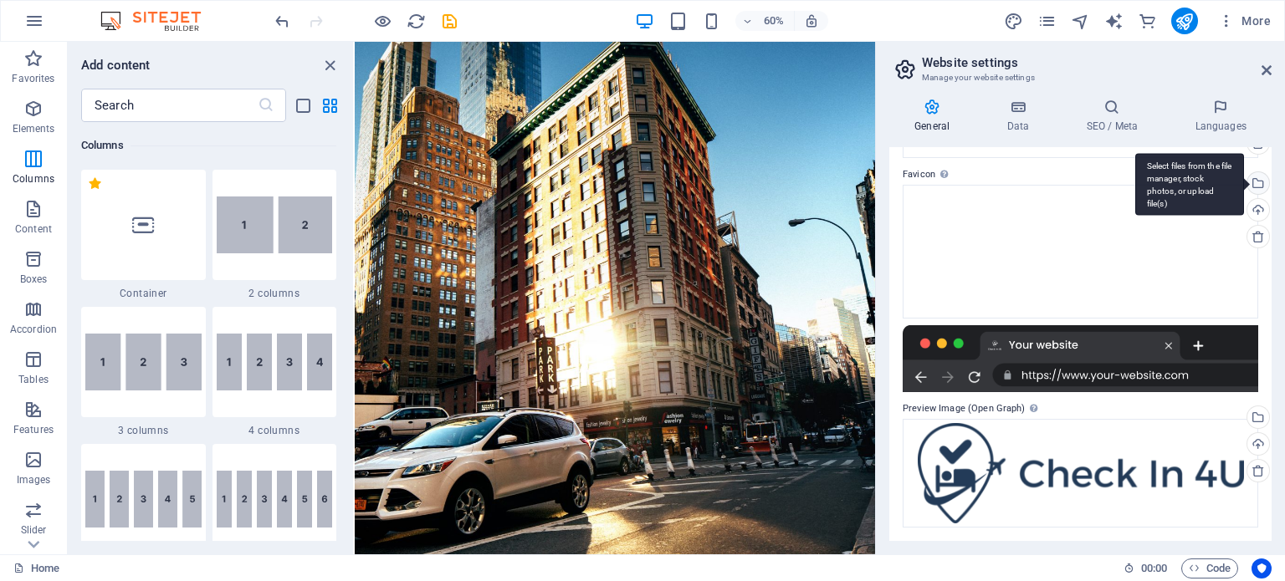
click at [1265, 171] on div "General Data SEO / Meta Languages Website name Ckeckin 4u Logo Drag files here,…" at bounding box center [1080, 319] width 409 height 469
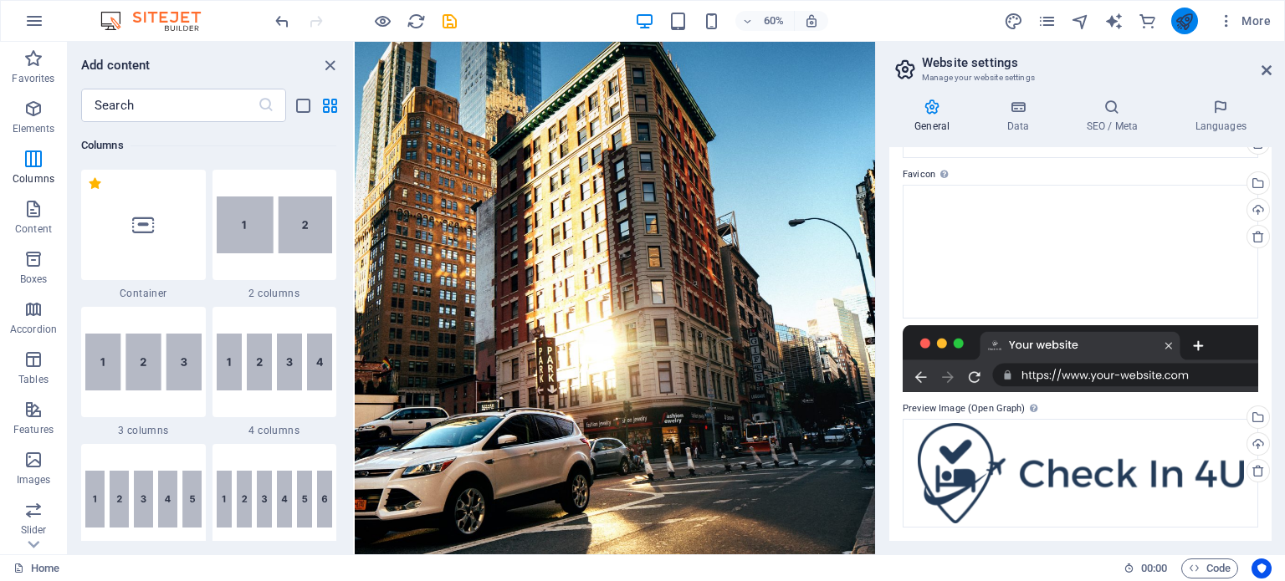
click at [1189, 20] on icon "publish" at bounding box center [1183, 21] width 19 height 19
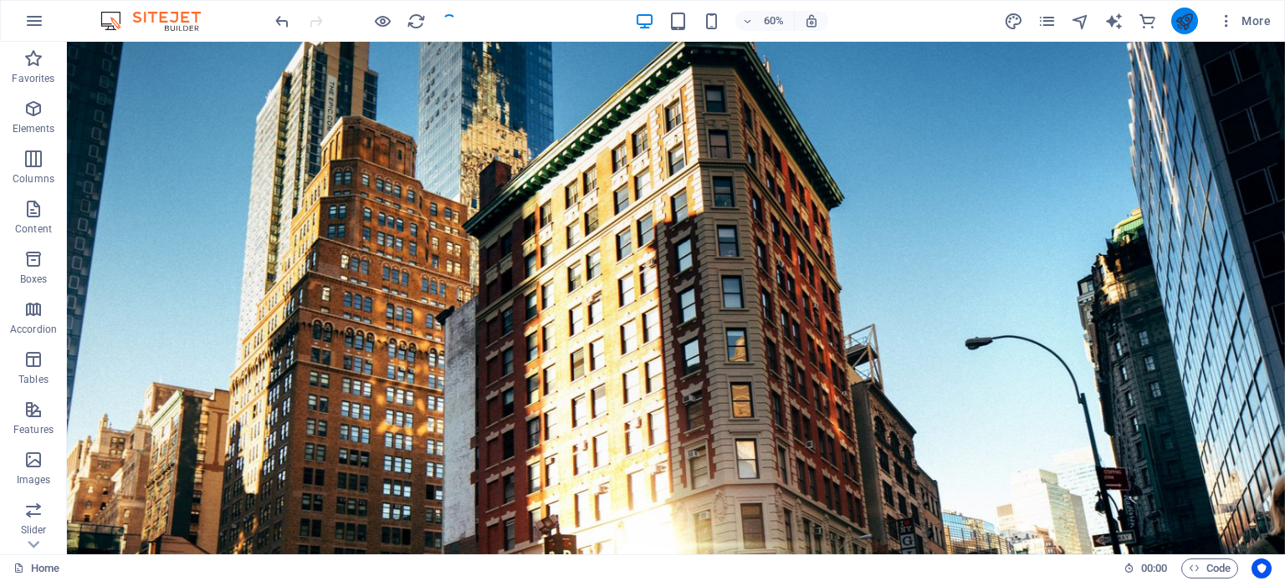
checkbox input "false"
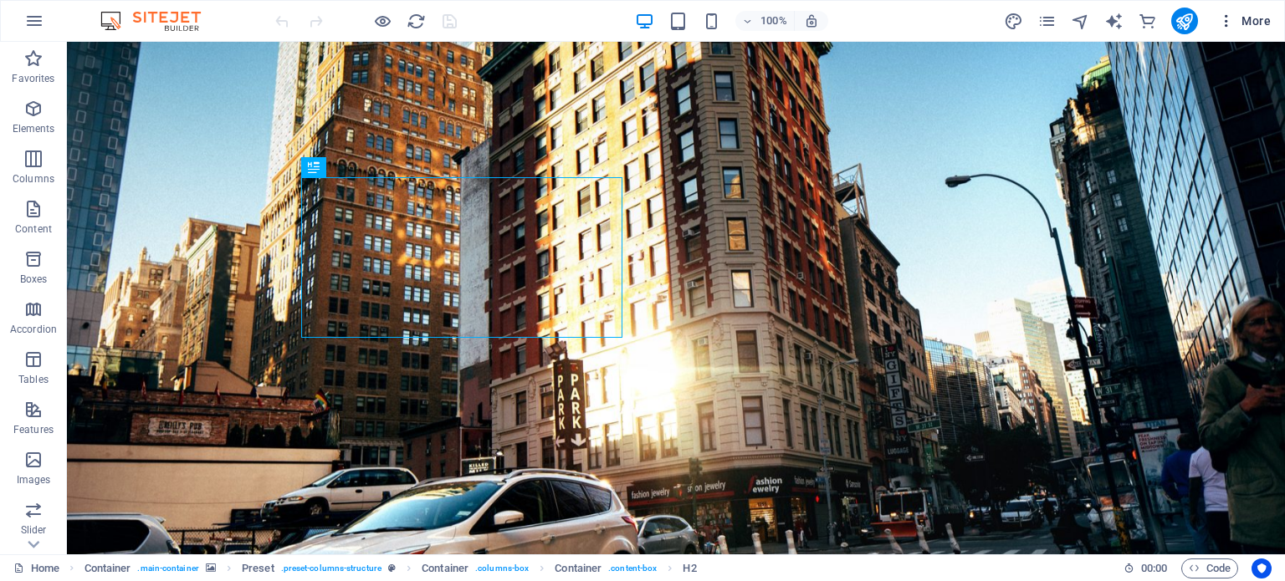
click at [1224, 19] on icon "button" at bounding box center [1226, 21] width 17 height 17
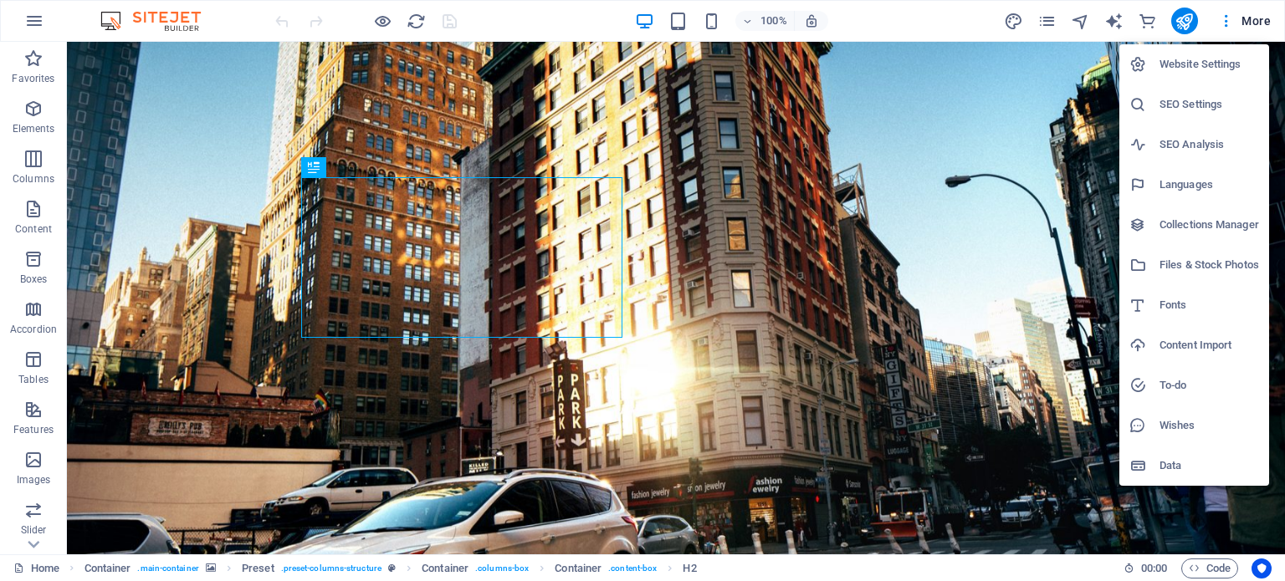
click at [1221, 66] on h6 "Website Settings" at bounding box center [1209, 64] width 100 height 20
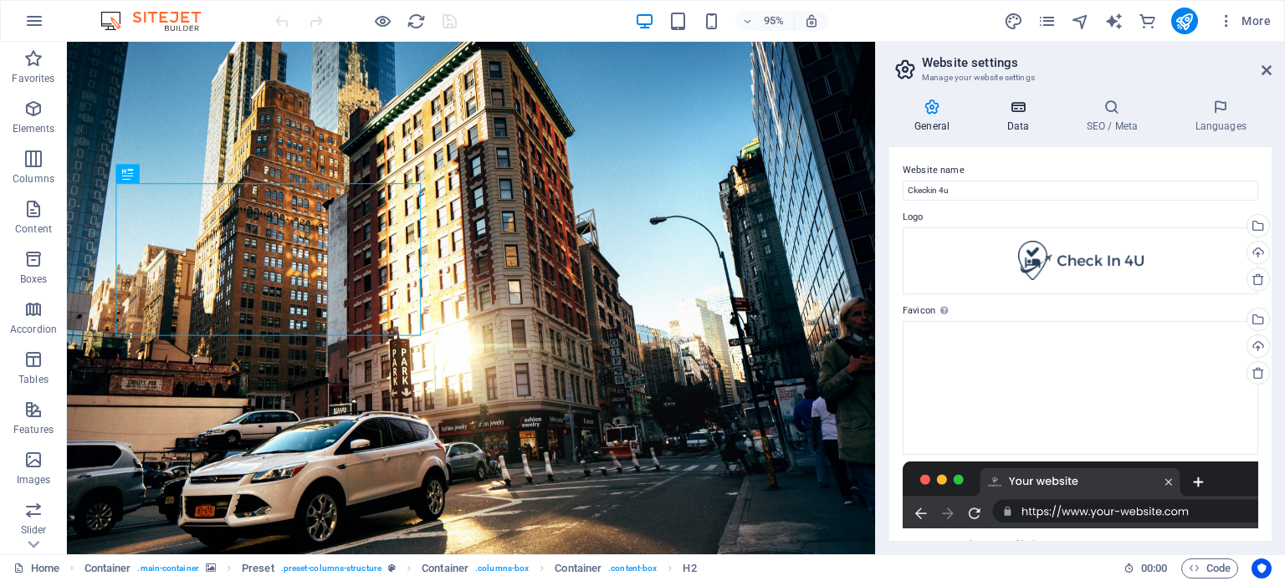
click at [996, 106] on icon at bounding box center [1017, 107] width 73 height 17
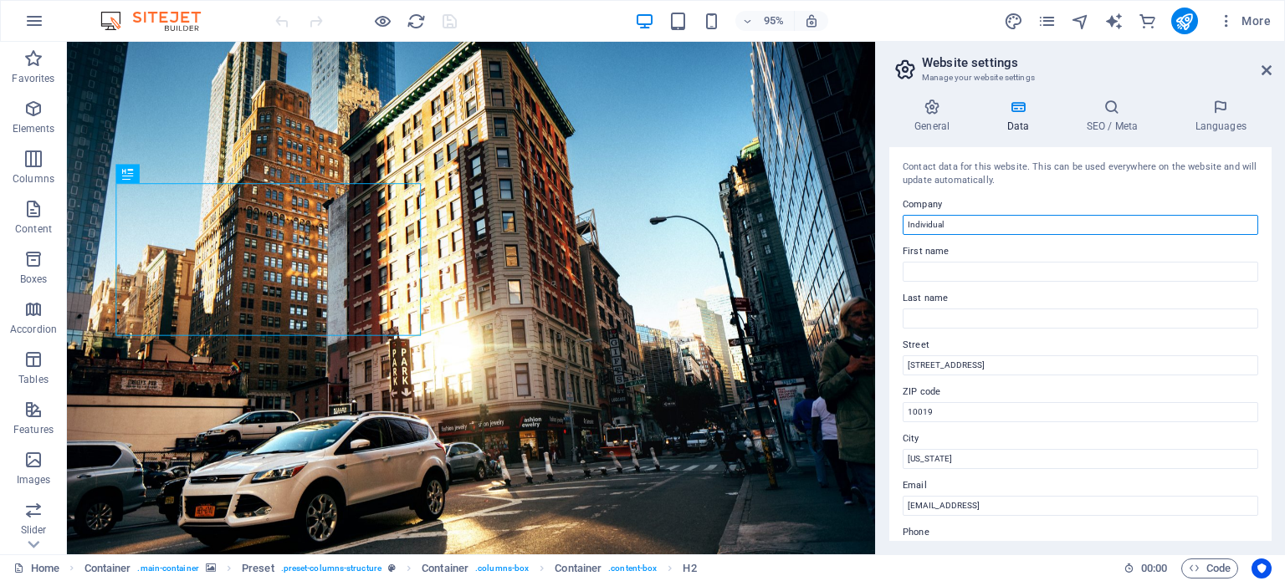
click at [1071, 224] on input "Individual" at bounding box center [1079, 225] width 355 height 20
paste input "https://checkin-4u.com/"
drag, startPoint x: 991, startPoint y: 223, endPoint x: 1044, endPoint y: 220, distance: 52.8
click at [1044, 220] on input "https://checkin-4u.com/" at bounding box center [1079, 225] width 355 height 20
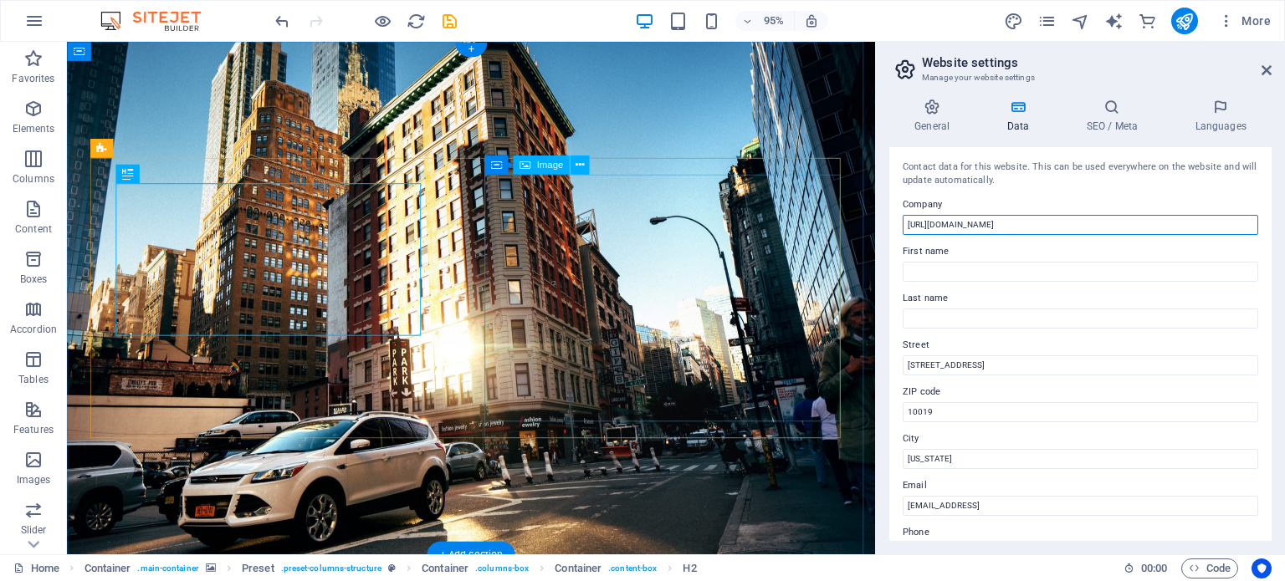
drag, startPoint x: 912, startPoint y: 231, endPoint x: 746, endPoint y: 218, distance: 166.1
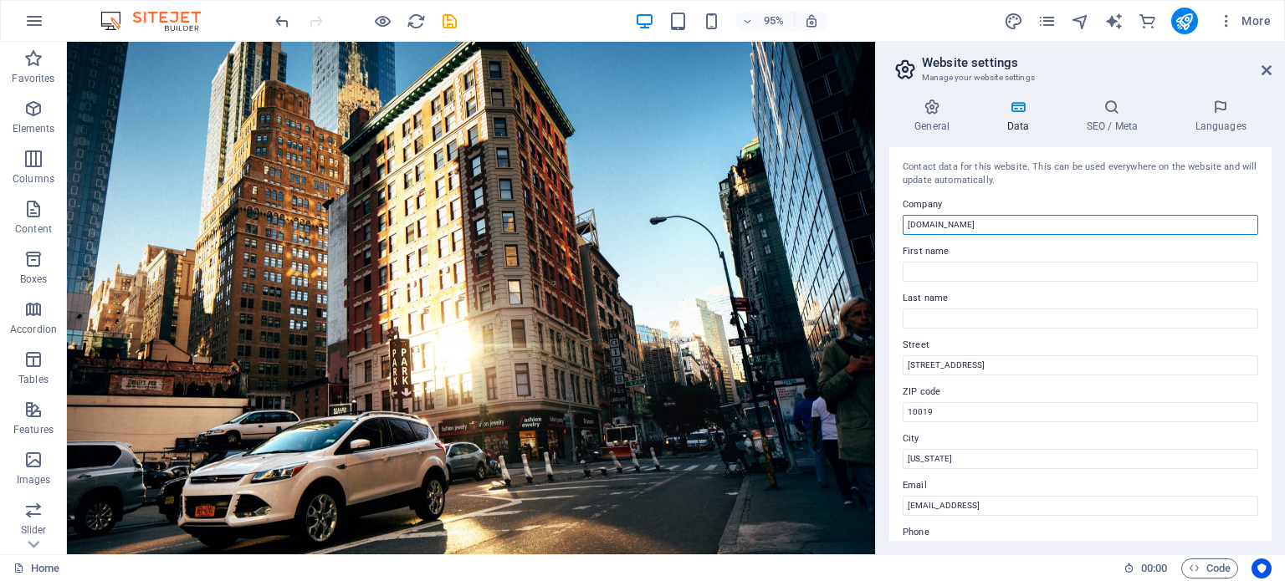
drag, startPoint x: 947, startPoint y: 224, endPoint x: 1052, endPoint y: 221, distance: 105.4
click at [1052, 221] on input "checkin-4u.com" at bounding box center [1079, 225] width 355 height 20
click at [937, 227] on input "checkin-4u" at bounding box center [1079, 225] width 355 height 20
type input "checkin 4u"
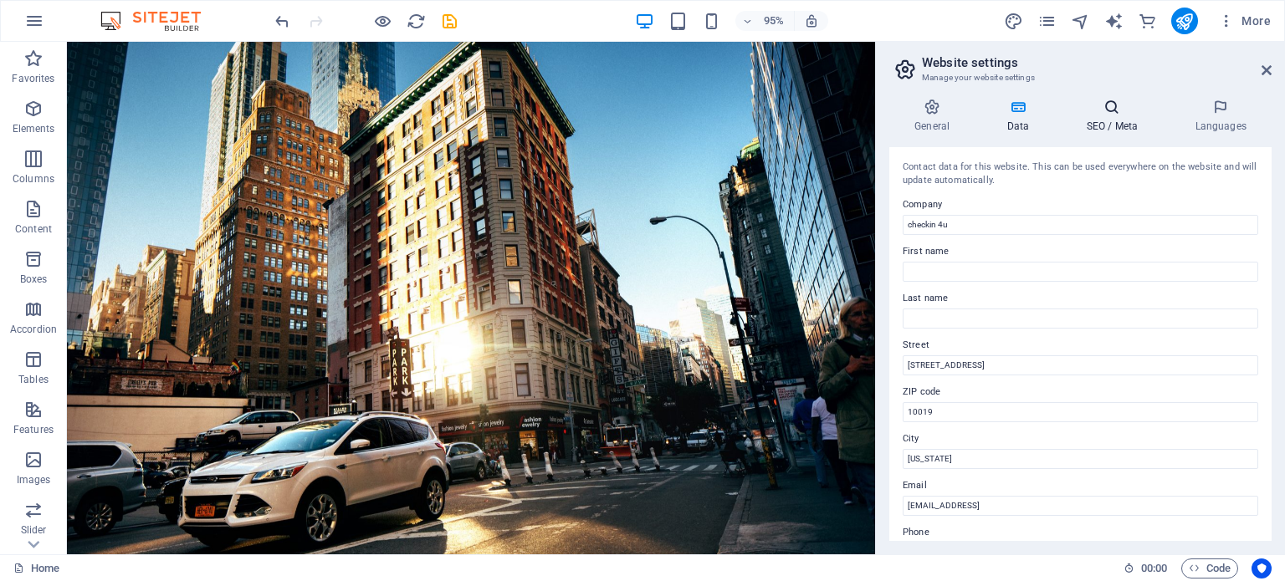
click at [1115, 107] on icon at bounding box center [1112, 107] width 102 height 17
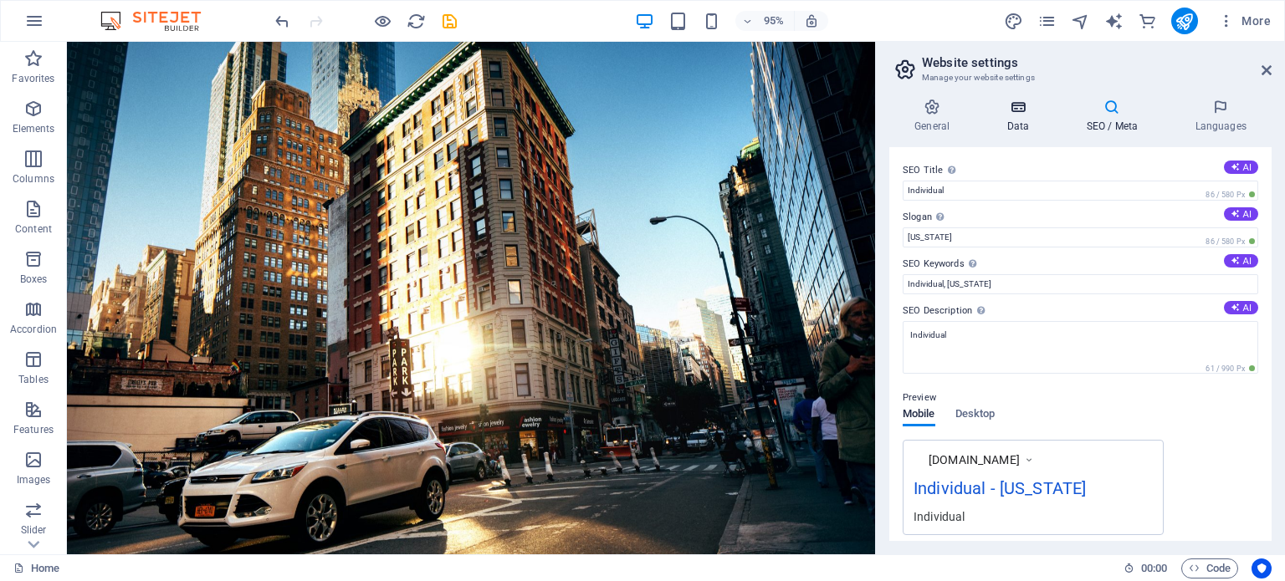
click at [1024, 112] on icon at bounding box center [1017, 107] width 73 height 17
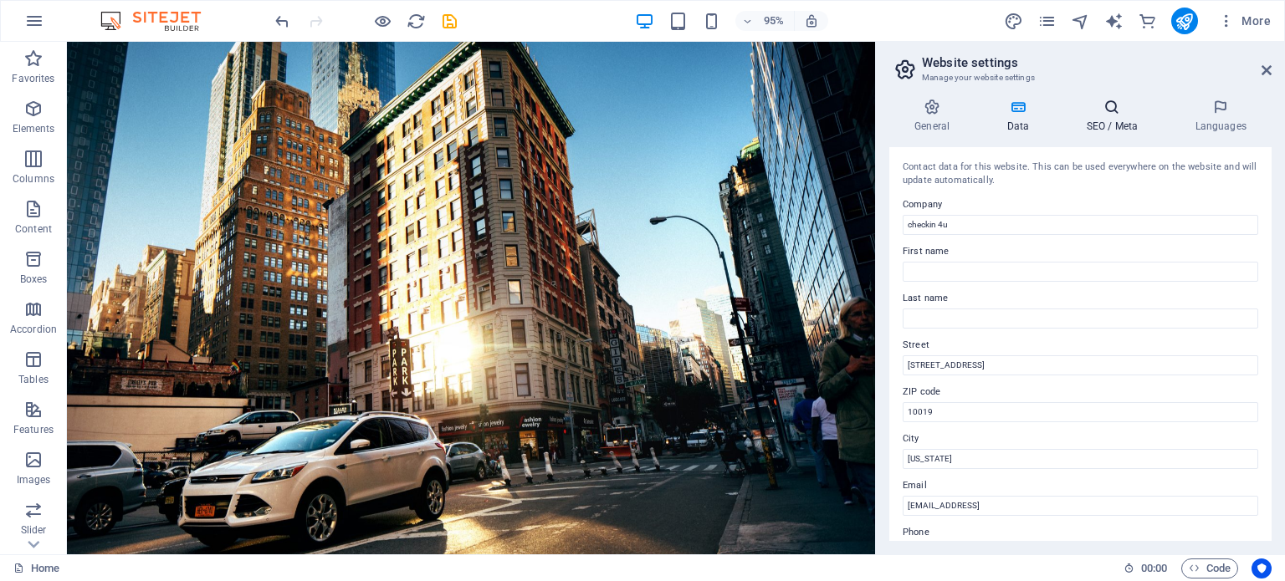
click at [1096, 107] on icon at bounding box center [1112, 107] width 102 height 17
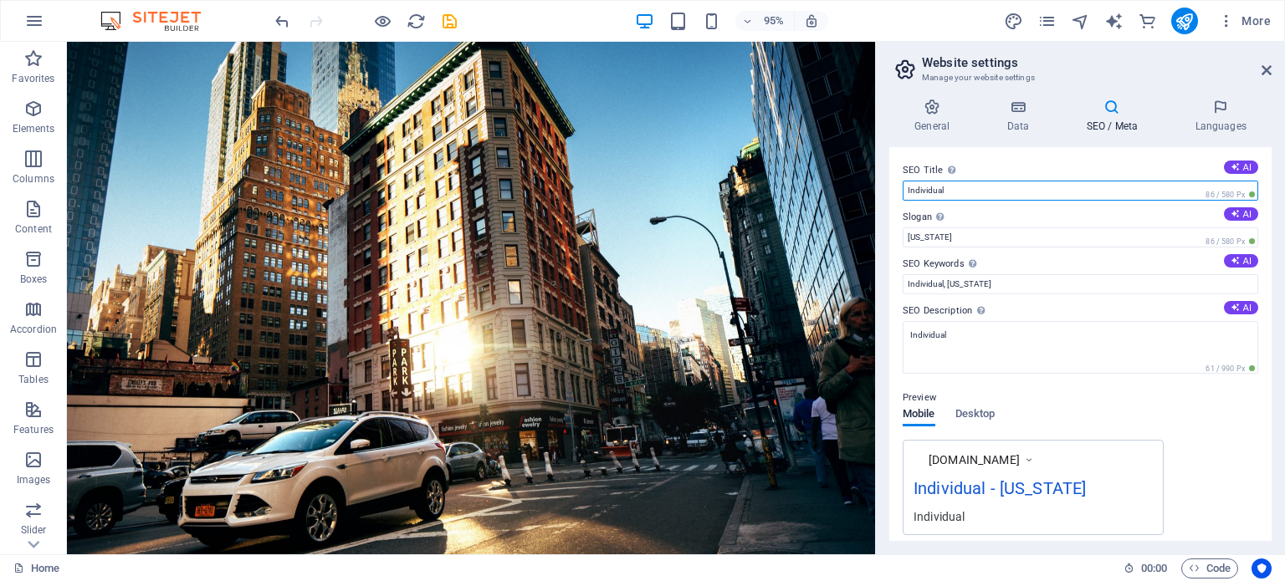
click at [1022, 184] on input "Individual" at bounding box center [1079, 191] width 355 height 20
click at [1039, 189] on input "Individual" at bounding box center [1079, 191] width 355 height 20
click at [1043, 187] on input "Individual" at bounding box center [1079, 191] width 355 height 20
click at [1050, 176] on label "SEO Title The title of your website - make it something that stands out in sear…" at bounding box center [1079, 171] width 355 height 20
click at [1050, 181] on input "Individual" at bounding box center [1079, 191] width 355 height 20
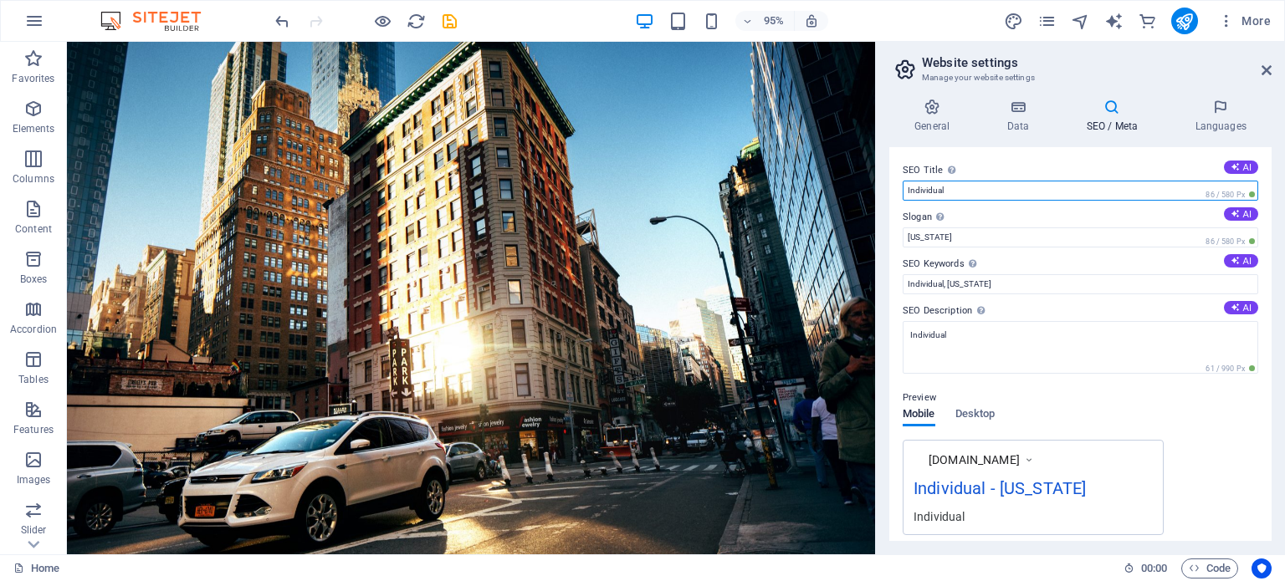
click at [1044, 191] on input "Individual" at bounding box center [1079, 191] width 355 height 20
click at [1020, 116] on h4 "Data" at bounding box center [1020, 116] width 79 height 35
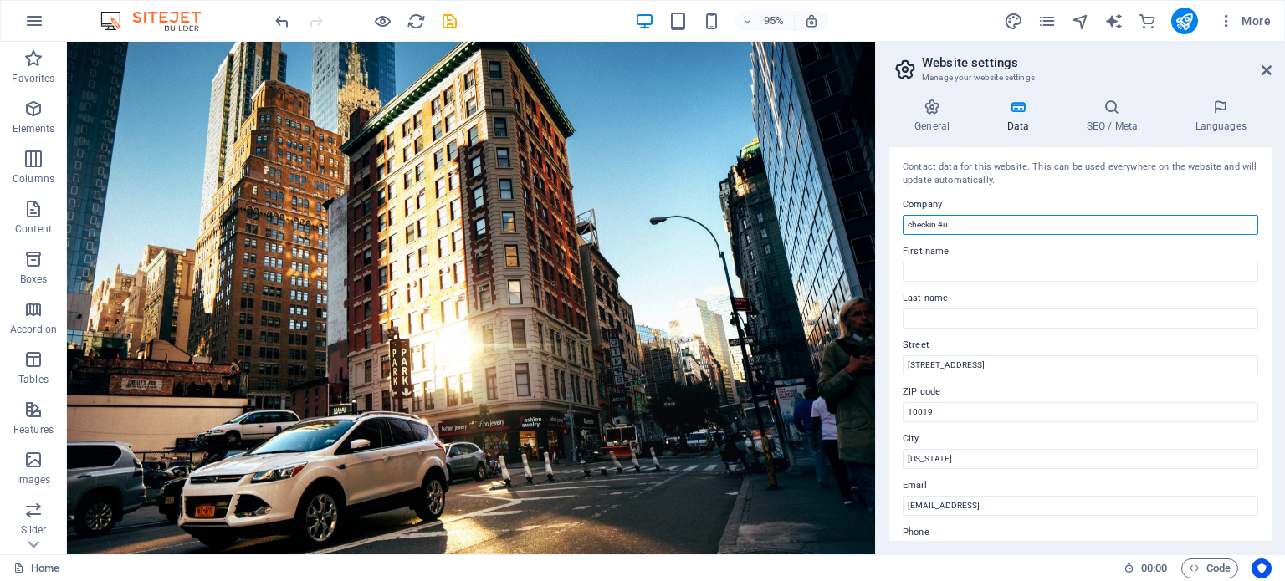
click at [1048, 231] on input "checkin 4u" at bounding box center [1079, 225] width 355 height 20
click at [1050, 243] on label "First name" at bounding box center [1079, 252] width 355 height 20
click at [1050, 262] on input "First name" at bounding box center [1079, 272] width 355 height 20
click at [1055, 226] on input "checkin 4u" at bounding box center [1079, 225] width 355 height 20
click at [1110, 128] on h4 "SEO / Meta" at bounding box center [1115, 116] width 109 height 35
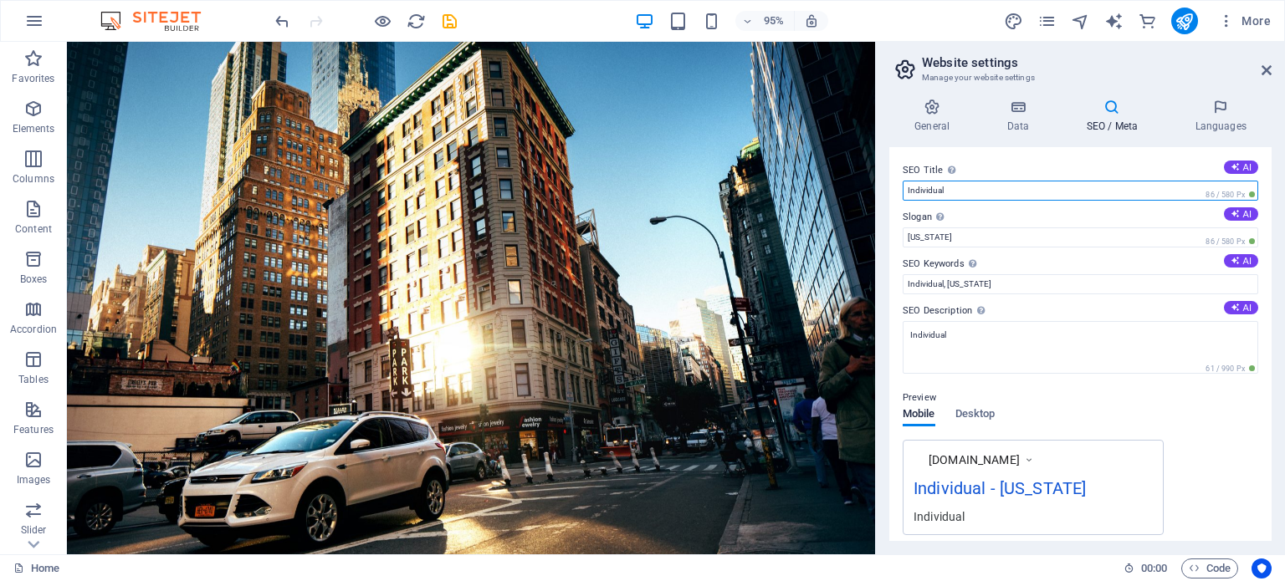
click at [1067, 199] on input "Individual" at bounding box center [1079, 191] width 355 height 20
paste input "checkin 4u"
type input "checkin 4u"
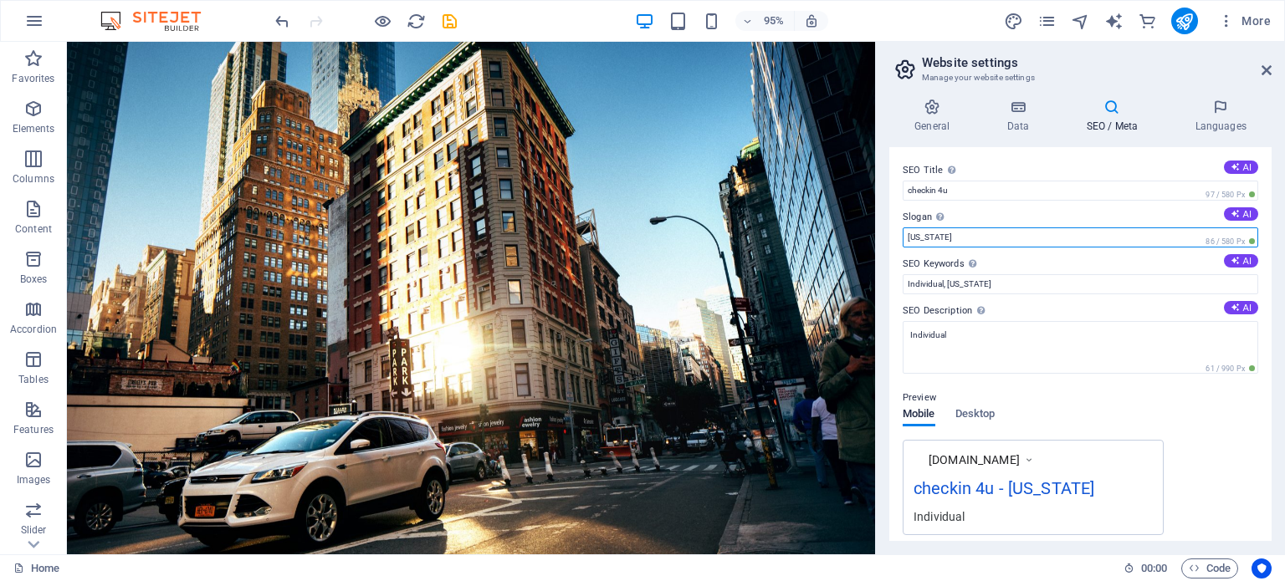
click at [1057, 233] on input "[US_STATE]" at bounding box center [1079, 237] width 355 height 20
click at [1074, 245] on input "[US_STATE]" at bounding box center [1079, 237] width 355 height 20
paste input "Saudi Arabia"
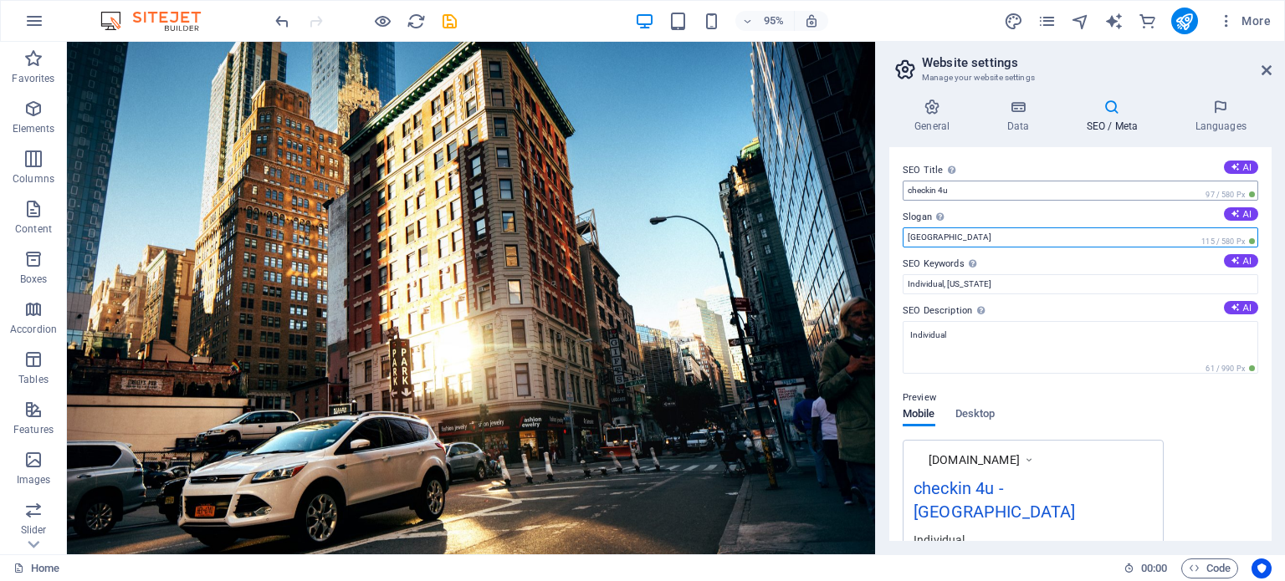
type input "Saudi Arabia"
click at [956, 195] on input "checkin 4u" at bounding box center [1079, 191] width 355 height 20
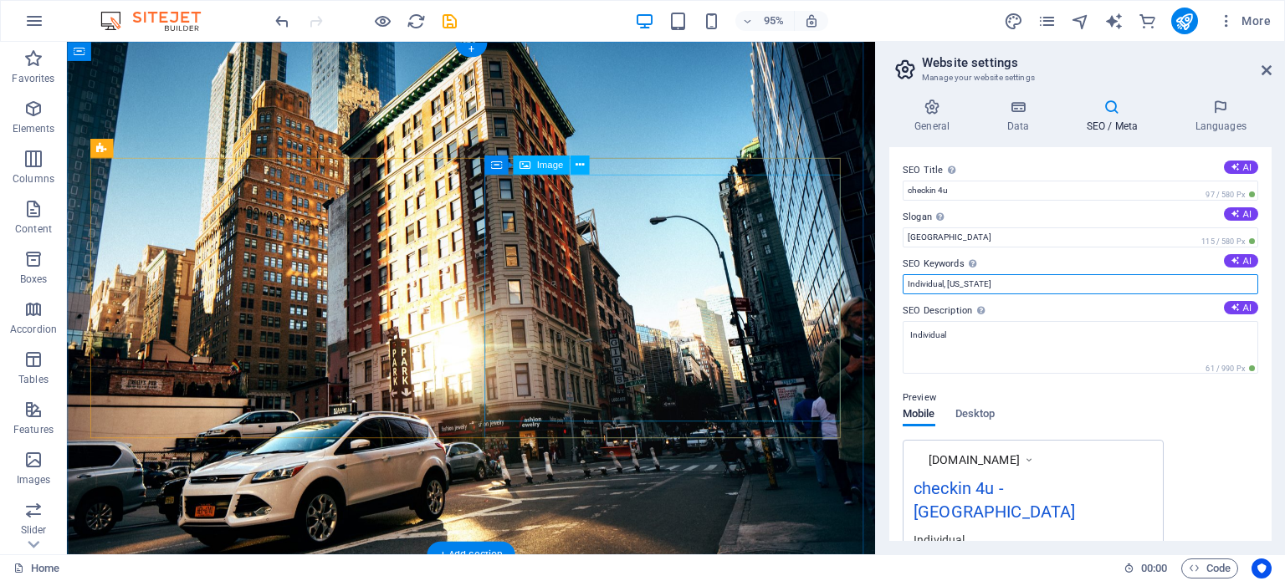
drag, startPoint x: 874, startPoint y: 319, endPoint x: 862, endPoint y: 319, distance: 11.7
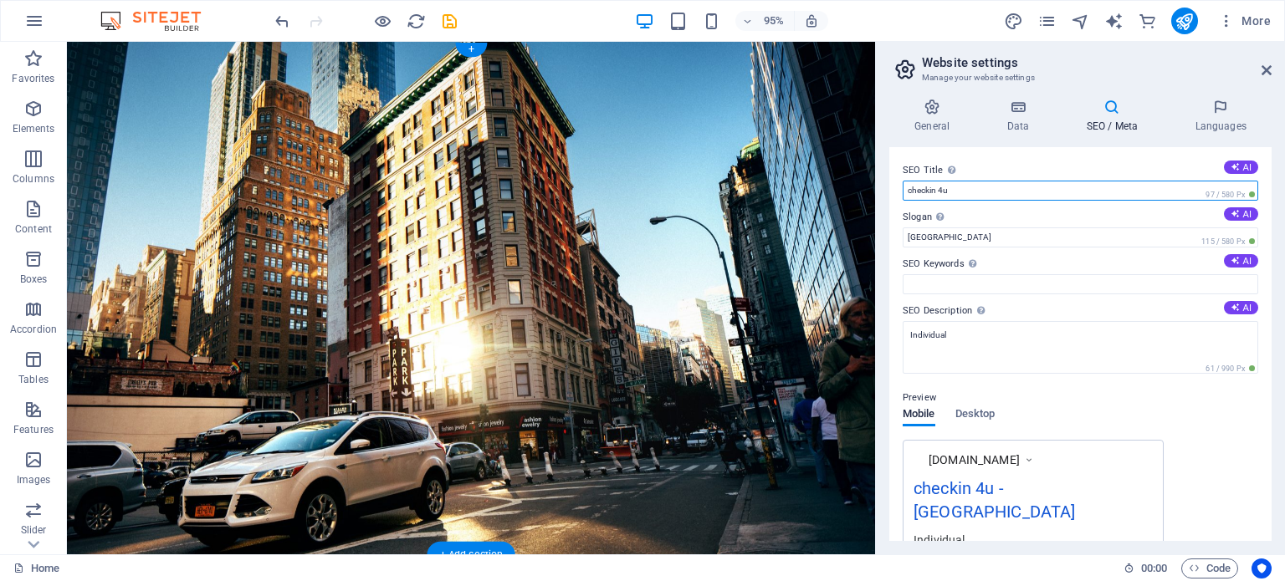
drag, startPoint x: 888, startPoint y: 221, endPoint x: 863, endPoint y: 221, distance: 25.1
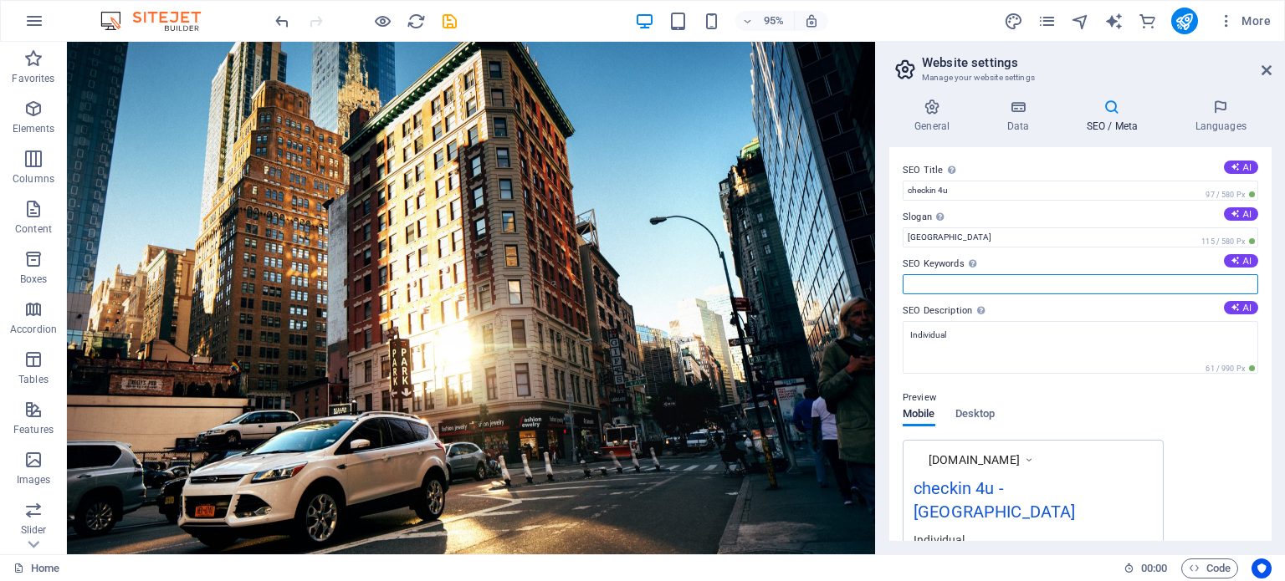
click at [1015, 290] on input "SEO Keywords Comma-separated list of keywords representing your website. AI" at bounding box center [1079, 284] width 355 height 20
paste input "checkin 4u"
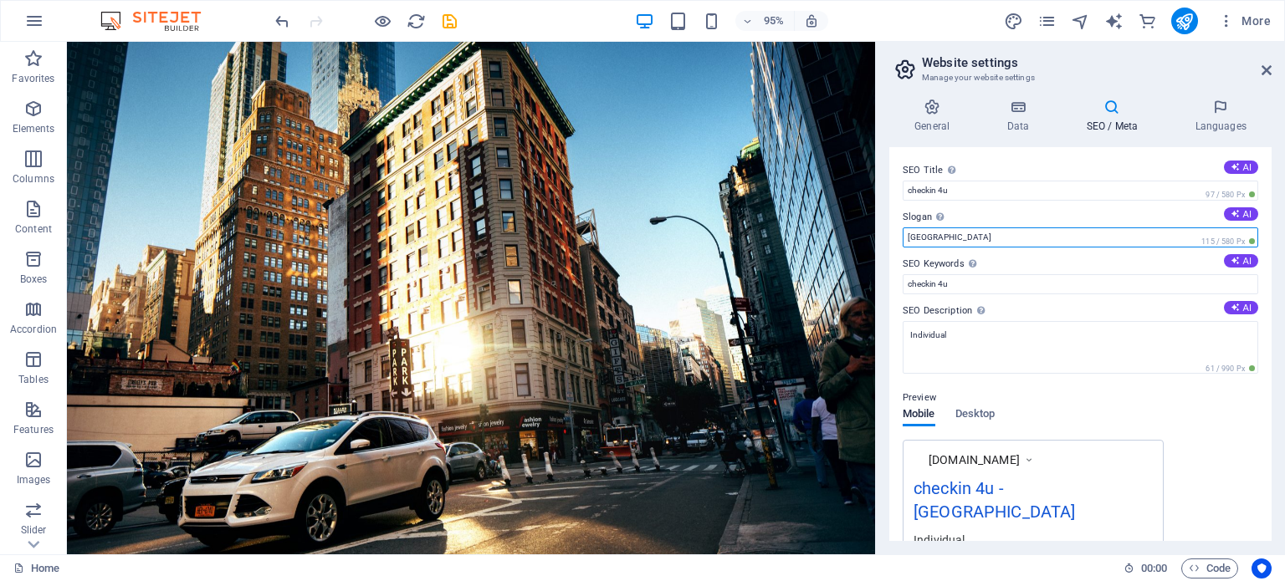
drag, startPoint x: 962, startPoint y: 233, endPoint x: 904, endPoint y: 233, distance: 57.7
click at [904, 233] on input "Saudi Arabia" at bounding box center [1079, 237] width 355 height 20
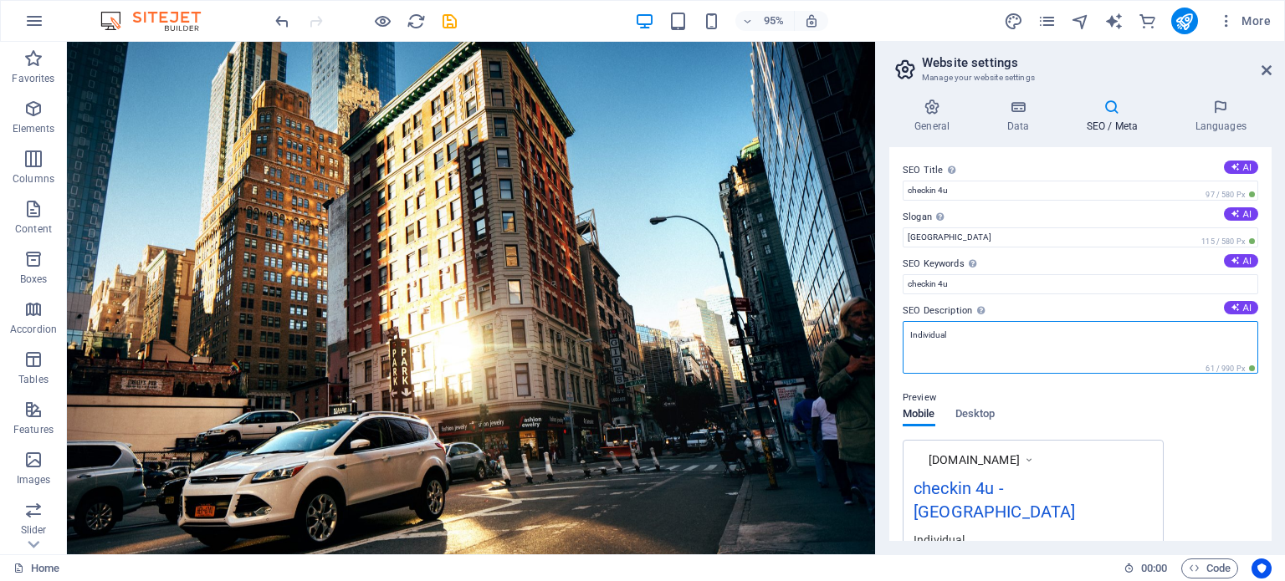
click at [1034, 332] on textarea "Individual" at bounding box center [1079, 347] width 355 height 53
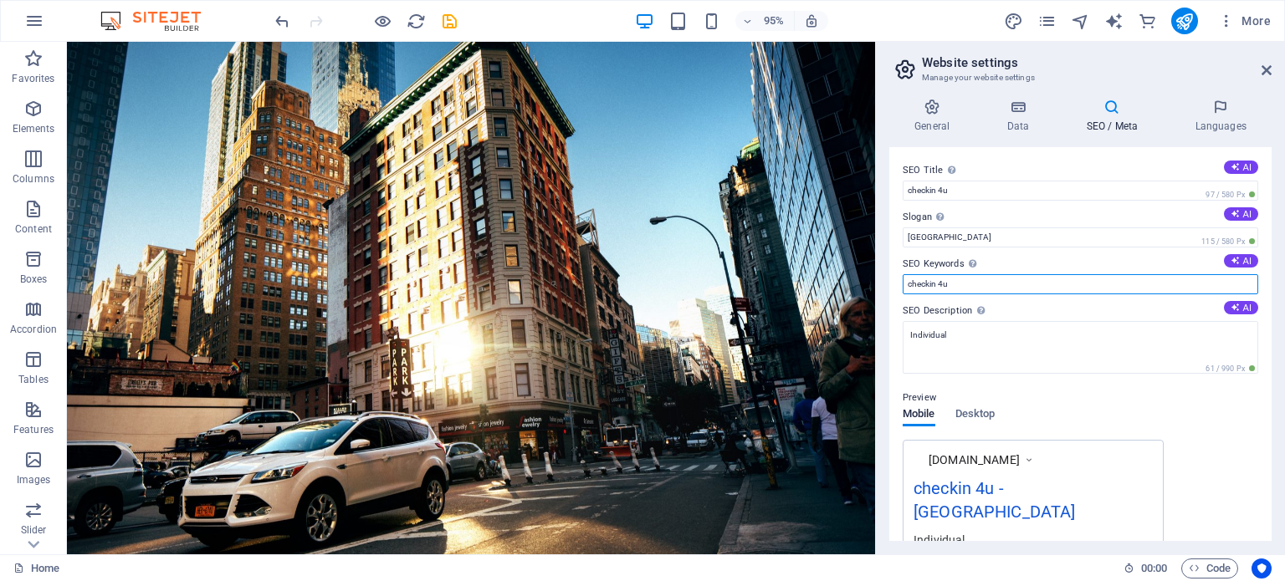
click at [1021, 284] on input "checkin 4u" at bounding box center [1079, 284] width 355 height 20
paste input "Saudi Arabia"
type input "checkin 4u Saudi Arabia"
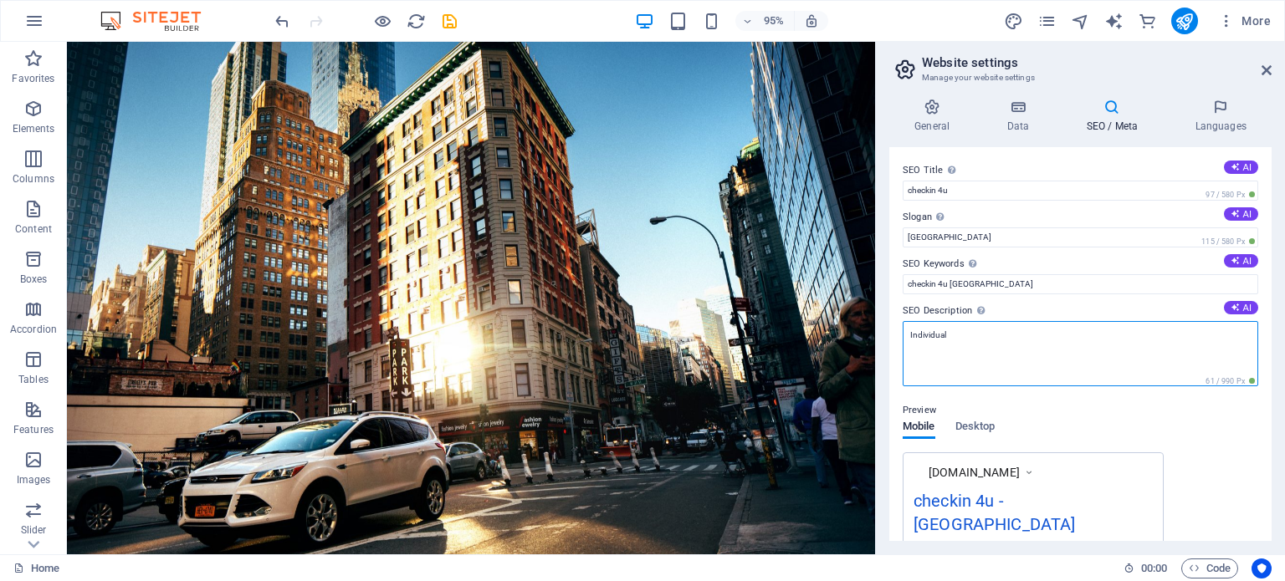
drag, startPoint x: 954, startPoint y: 344, endPoint x: 900, endPoint y: 337, distance: 54.8
click at [900, 337] on div "SEO Title The title of your website - make it something that stands out in sear…" at bounding box center [1080, 344] width 382 height 394
type textarea "ص"
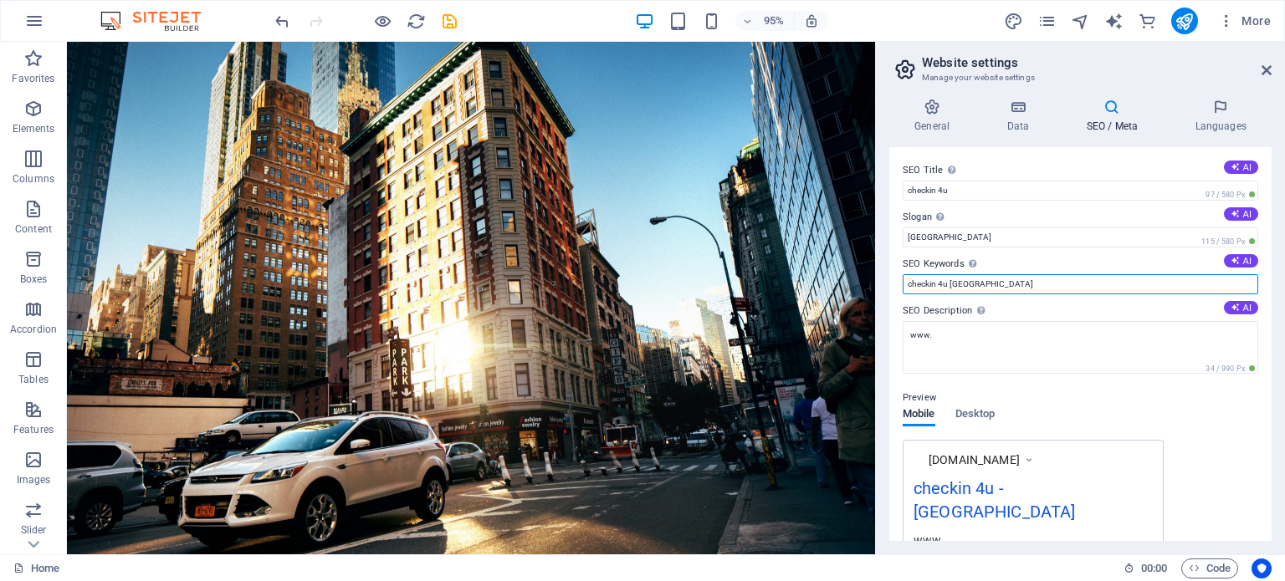
drag, startPoint x: 1017, startPoint y: 325, endPoint x: 905, endPoint y: 306, distance: 113.7
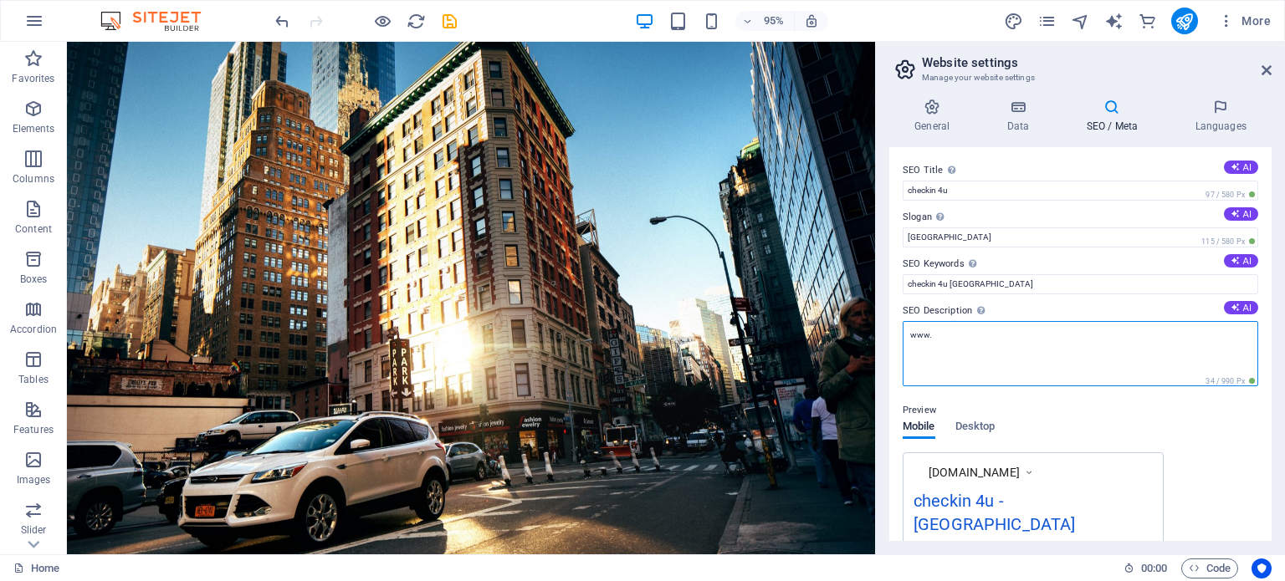
click at [987, 344] on textarea "www." at bounding box center [1079, 353] width 355 height 65
paste textarea "checkin 4u"
click at [1105, 371] on textarea "www.checkin 4u .com" at bounding box center [1079, 353] width 355 height 65
click at [974, 335] on textarea "www.checkin 4u .com" at bounding box center [1079, 353] width 355 height 65
click at [990, 338] on textarea "www.checkin 4u.com" at bounding box center [1079, 353] width 355 height 65
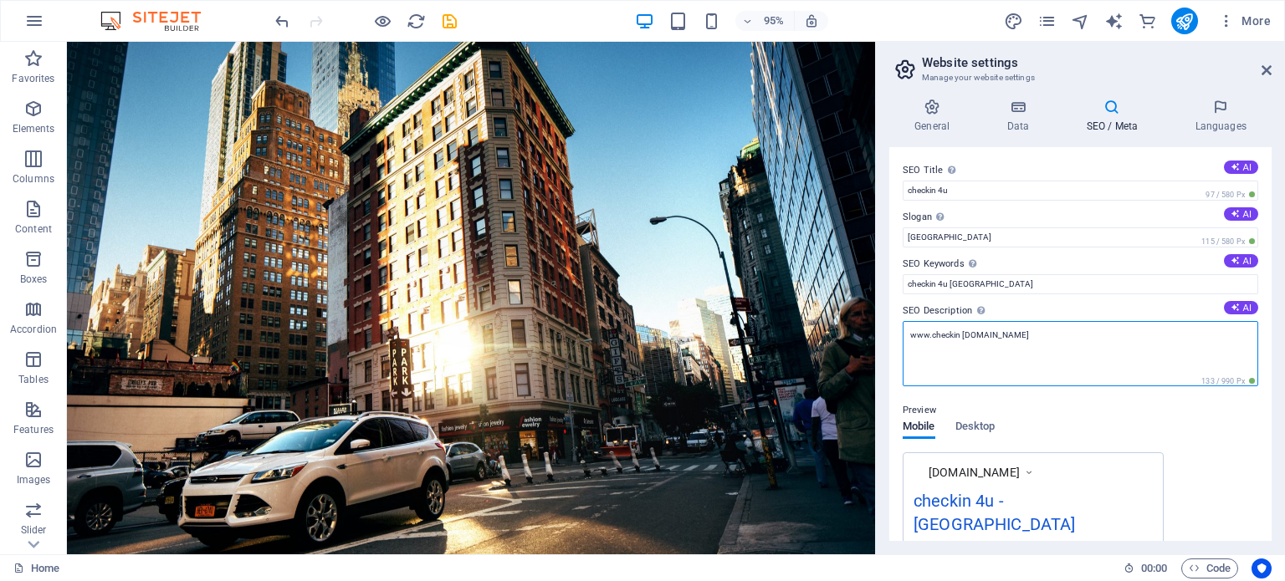
click at [990, 338] on textarea "www.checkin 4u.com" at bounding box center [1079, 353] width 355 height 65
click at [963, 338] on textarea "www.checkin 4u.com" at bounding box center [1079, 353] width 355 height 65
click at [961, 335] on textarea "www.checkin 4u.com" at bounding box center [1079, 353] width 355 height 65
type textarea "www.checkin-4u.com"
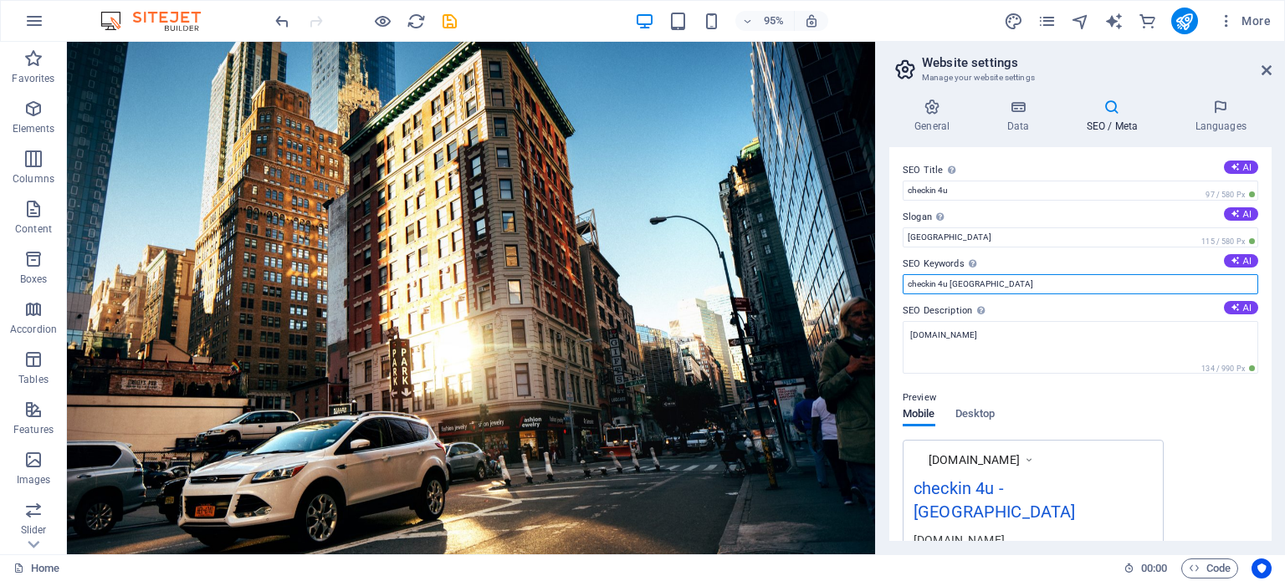
drag, startPoint x: 1241, startPoint y: 290, endPoint x: 1265, endPoint y: 195, distance: 98.4
click at [1265, 195] on div "SEO Title The title of your website - make it something that stands out in sear…" at bounding box center [1080, 344] width 382 height 394
click at [1237, 258] on button "AI" at bounding box center [1241, 260] width 34 height 13
click at [1209, 279] on input "future transformation, coming soon, sign up, email notifications, legal notice,…" at bounding box center [1079, 284] width 355 height 20
type input "checkin 4u Saudi Arabia"
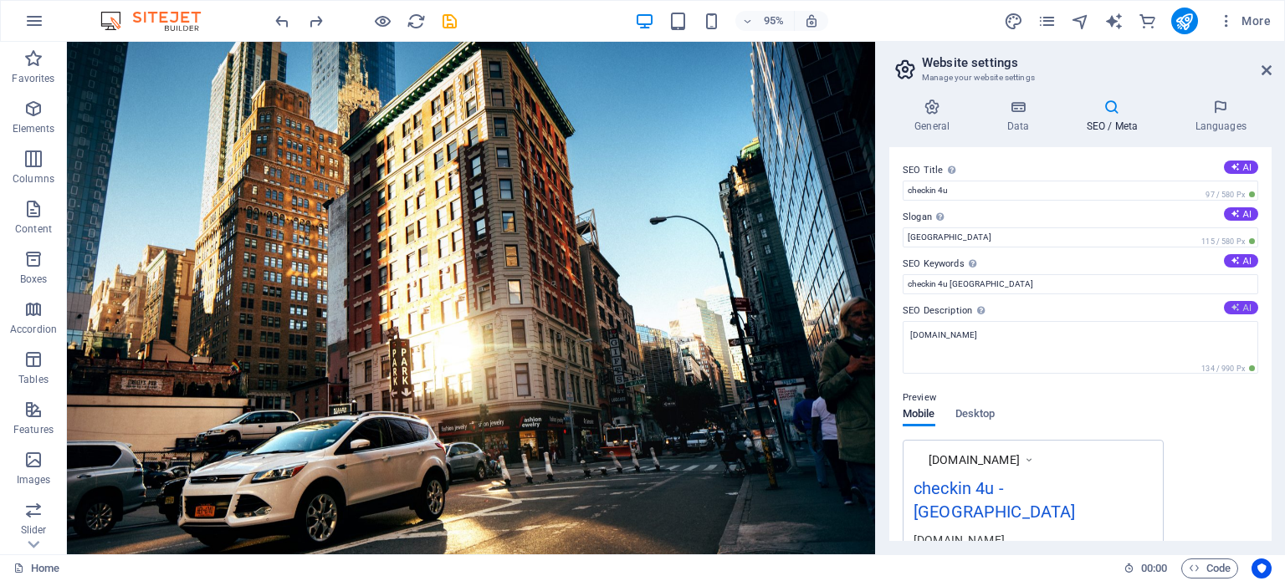
click at [1239, 306] on button "AI" at bounding box center [1241, 307] width 34 height 13
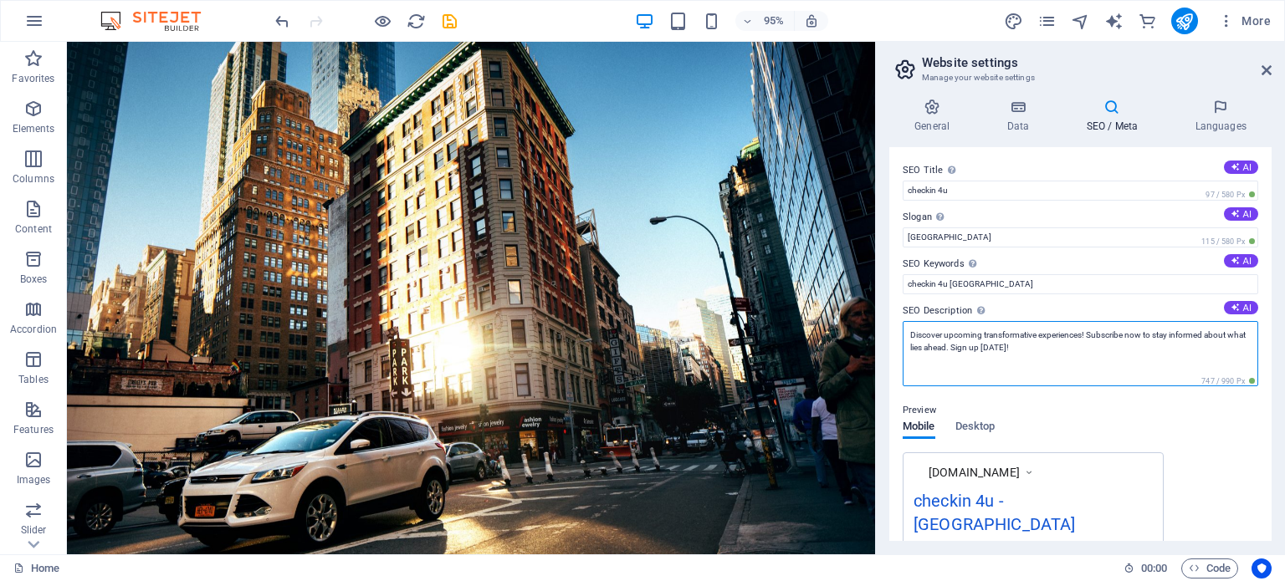
click at [1229, 330] on textarea "Discover upcoming transformative experiences! Subscribe now to stay informed ab…" at bounding box center [1079, 353] width 355 height 65
type textarea "www.checkin-4u.com"
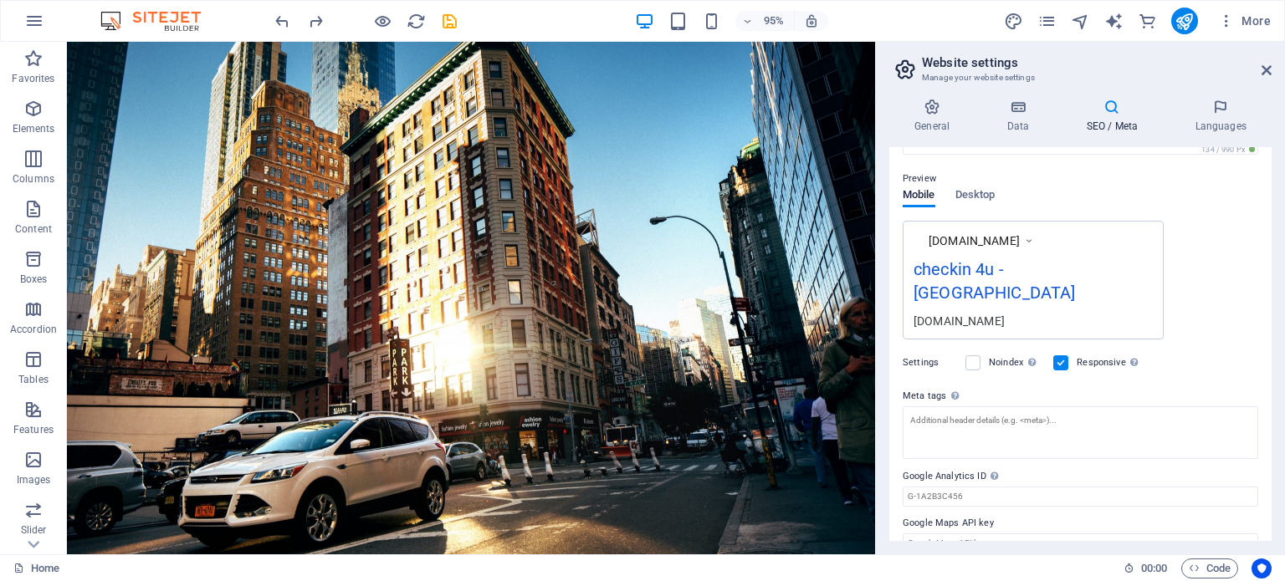
click at [991, 353] on label "Noindex Instruct search engines to exclude this website from search results." at bounding box center [1016, 363] width 54 height 20
click at [0, 0] on input "Noindex Instruct search engines to exclude this website from search results." at bounding box center [0, 0] width 0 height 0
click at [1062, 355] on label at bounding box center [1060, 362] width 15 height 15
click at [0, 0] on input "Responsive Determine whether the website should be responsive based on screen r…" at bounding box center [0, 0] width 0 height 0
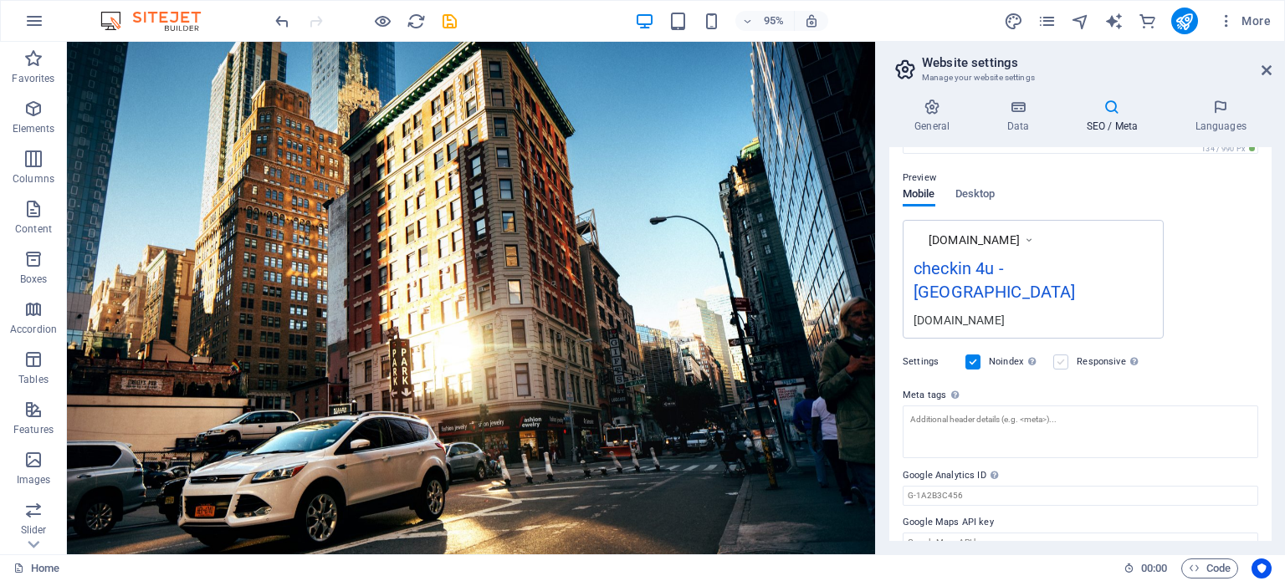
click at [1064, 355] on label at bounding box center [1060, 362] width 15 height 15
click at [0, 0] on input "Responsive Determine whether the website should be responsive based on screen r…" at bounding box center [0, 0] width 0 height 0
click at [971, 355] on label at bounding box center [972, 362] width 15 height 15
click at [0, 0] on input "Noindex Instruct search engines to exclude this website from search results." at bounding box center [0, 0] width 0 height 0
click at [1183, 25] on icon "publish" at bounding box center [1183, 21] width 19 height 19
